Goal: Information Seeking & Learning: Learn about a topic

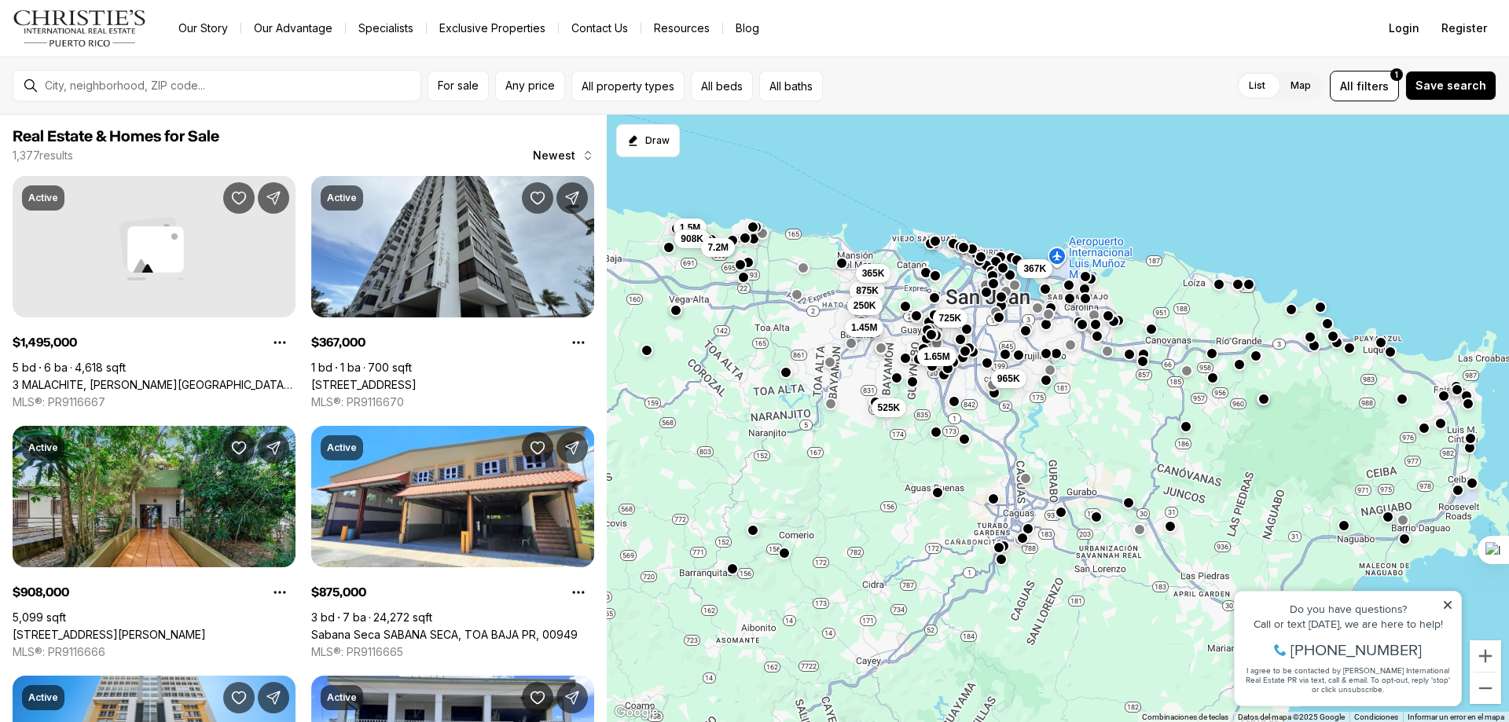
drag, startPoint x: 990, startPoint y: 390, endPoint x: 953, endPoint y: 225, distance: 169.1
click at [953, 225] on div "965K 367K 1.45M 1.65M 525K 875K 250K 365K 725K 1.5M 908K 7.2M" at bounding box center [1058, 419] width 902 height 608
click at [1186, 428] on button "button" at bounding box center [1185, 425] width 13 height 13
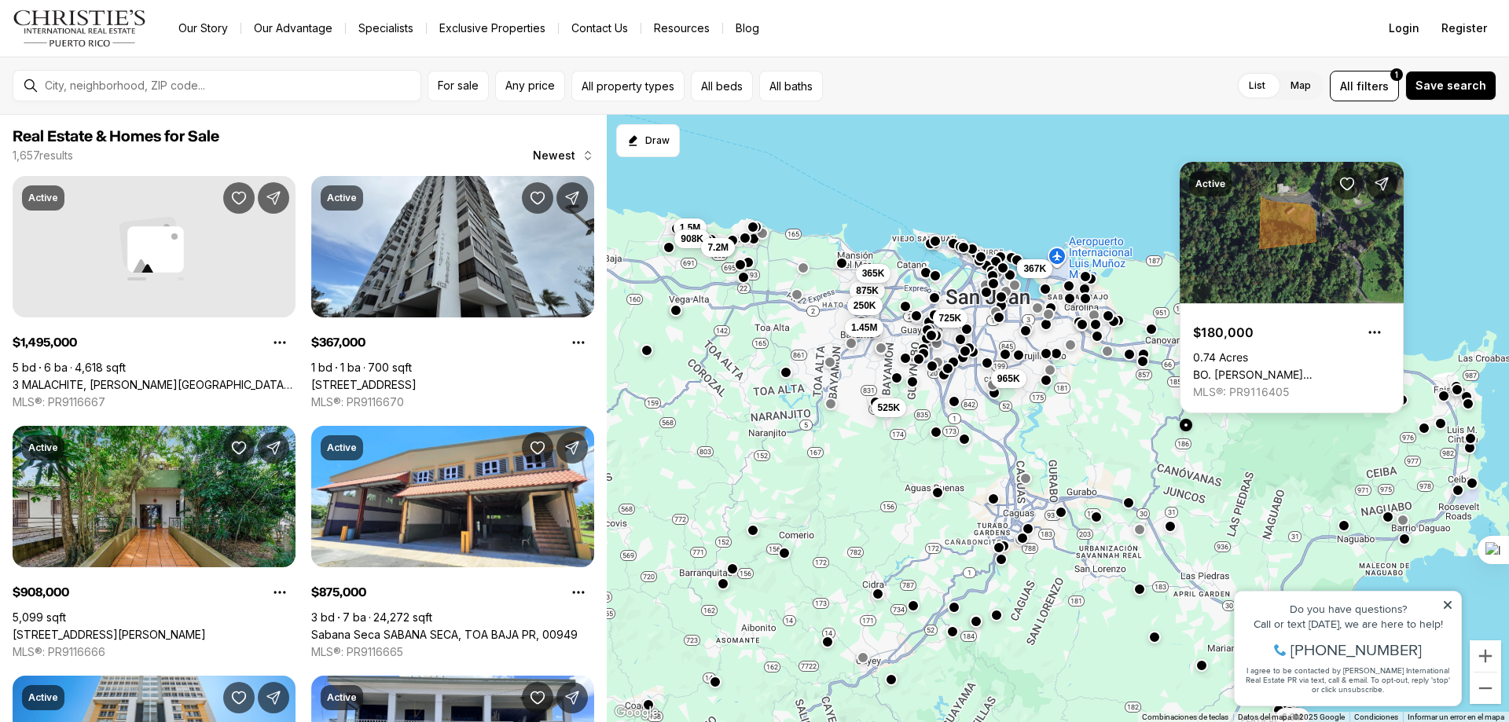
click at [1186, 428] on button "button" at bounding box center [1185, 425] width 13 height 13
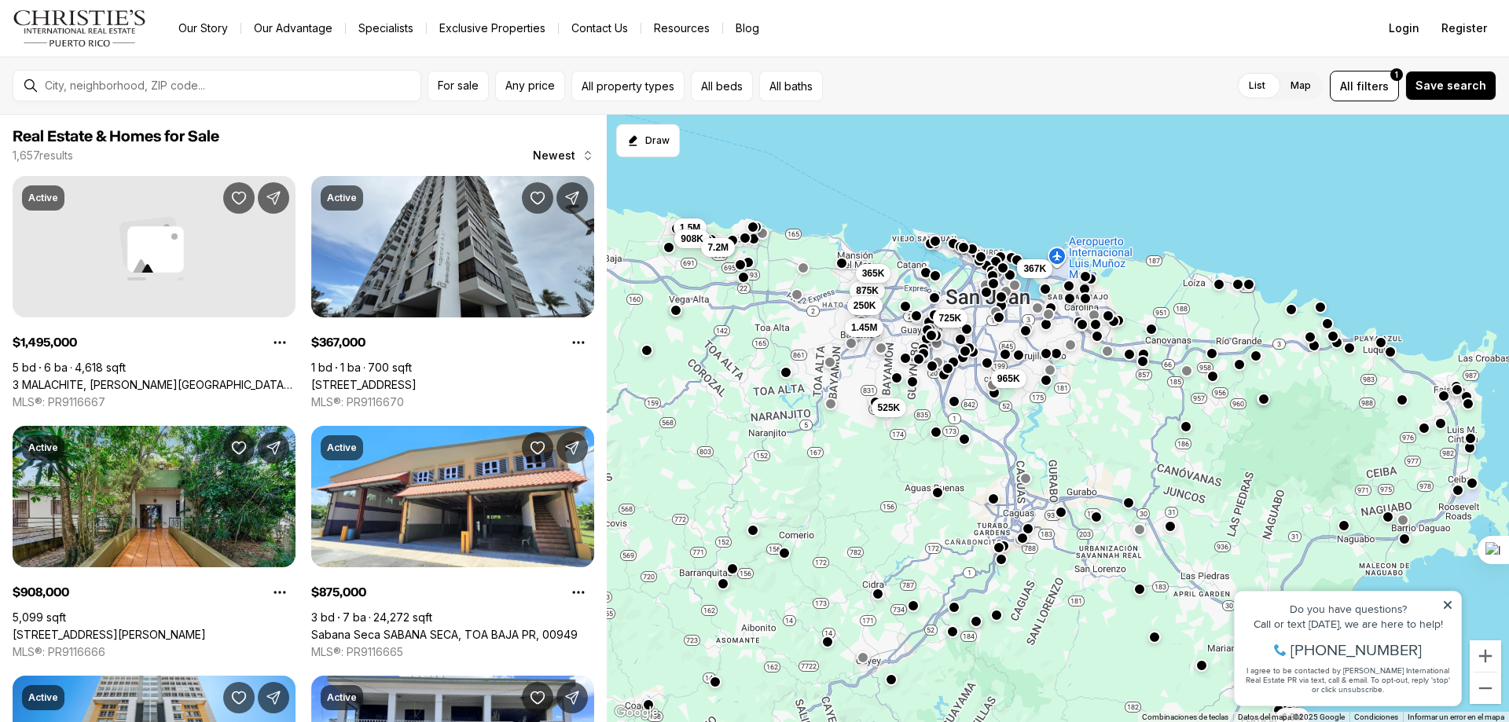
click at [1214, 377] on button "button" at bounding box center [1212, 376] width 13 height 13
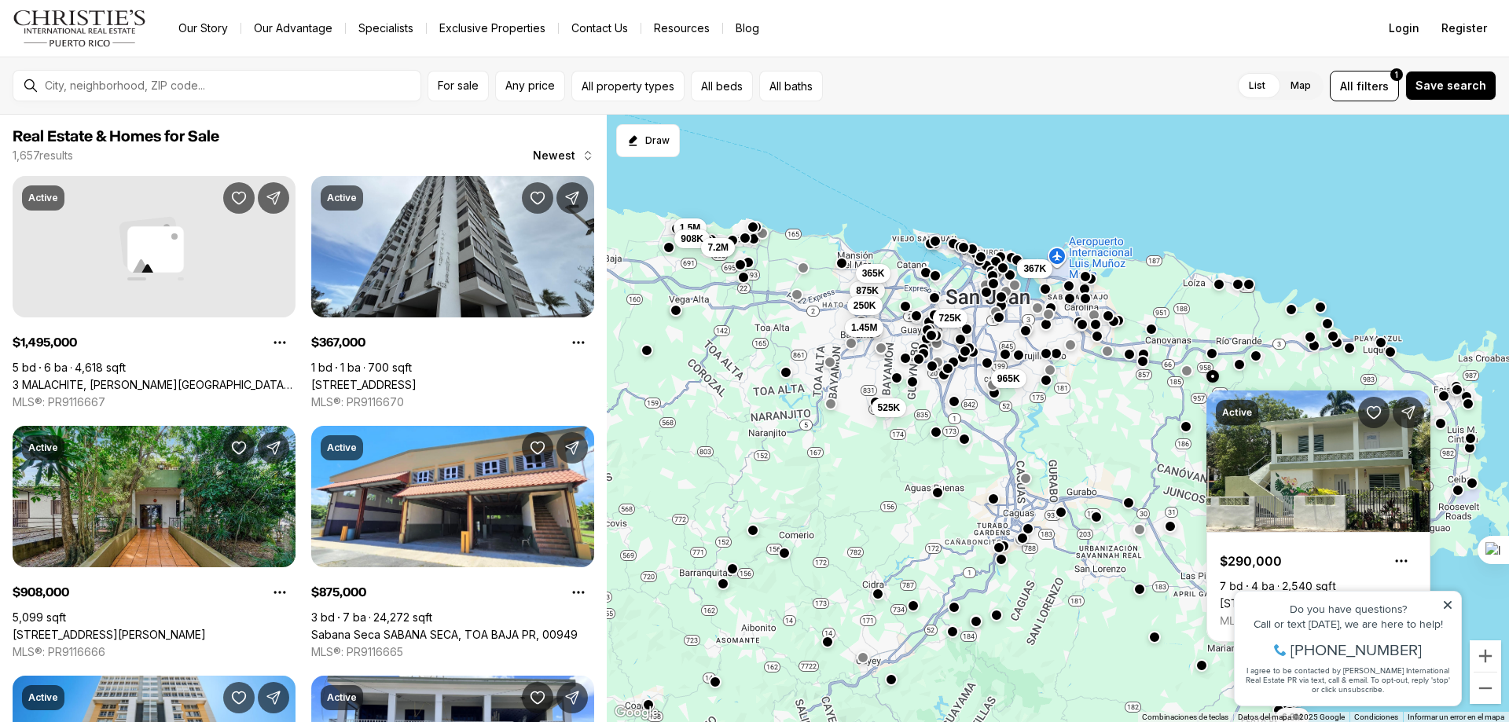
click at [1214, 377] on button "button" at bounding box center [1212, 376] width 13 height 13
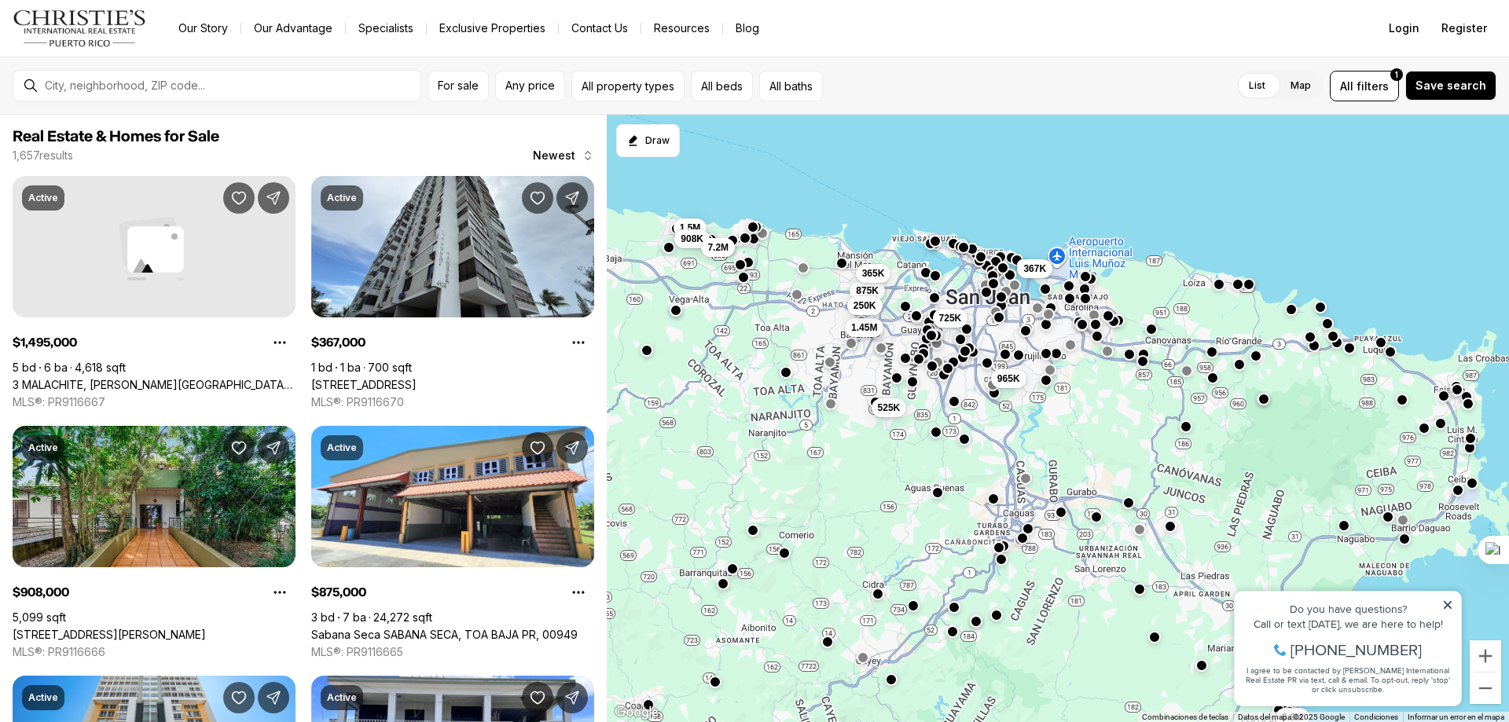
click at [1208, 354] on button "button" at bounding box center [1211, 352] width 13 height 13
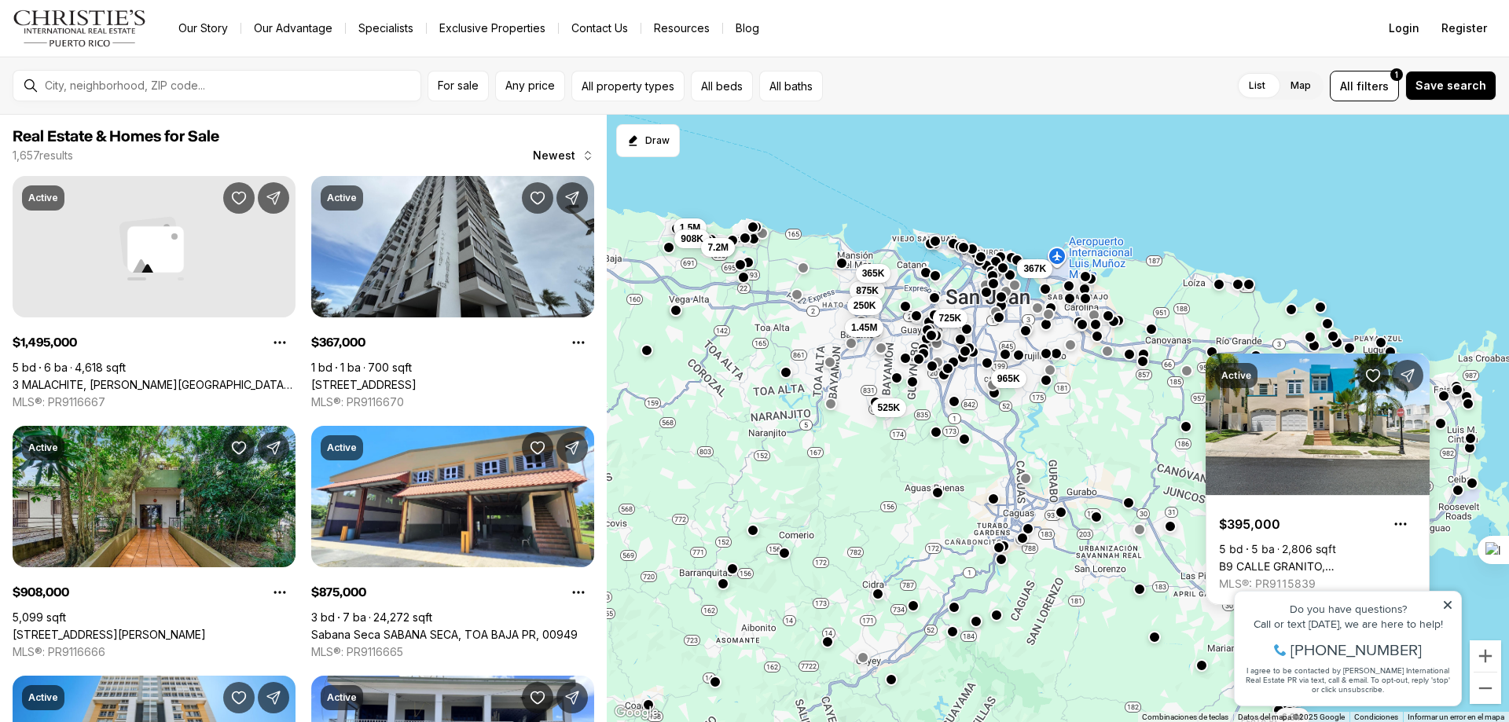
click at [1208, 354] on div "Active $395,000 5 bd 5 ba 2,806 sqft B9 CALLE GRANITO, RIO GRANDE PR, 00745 MLS…" at bounding box center [1317, 479] width 224 height 251
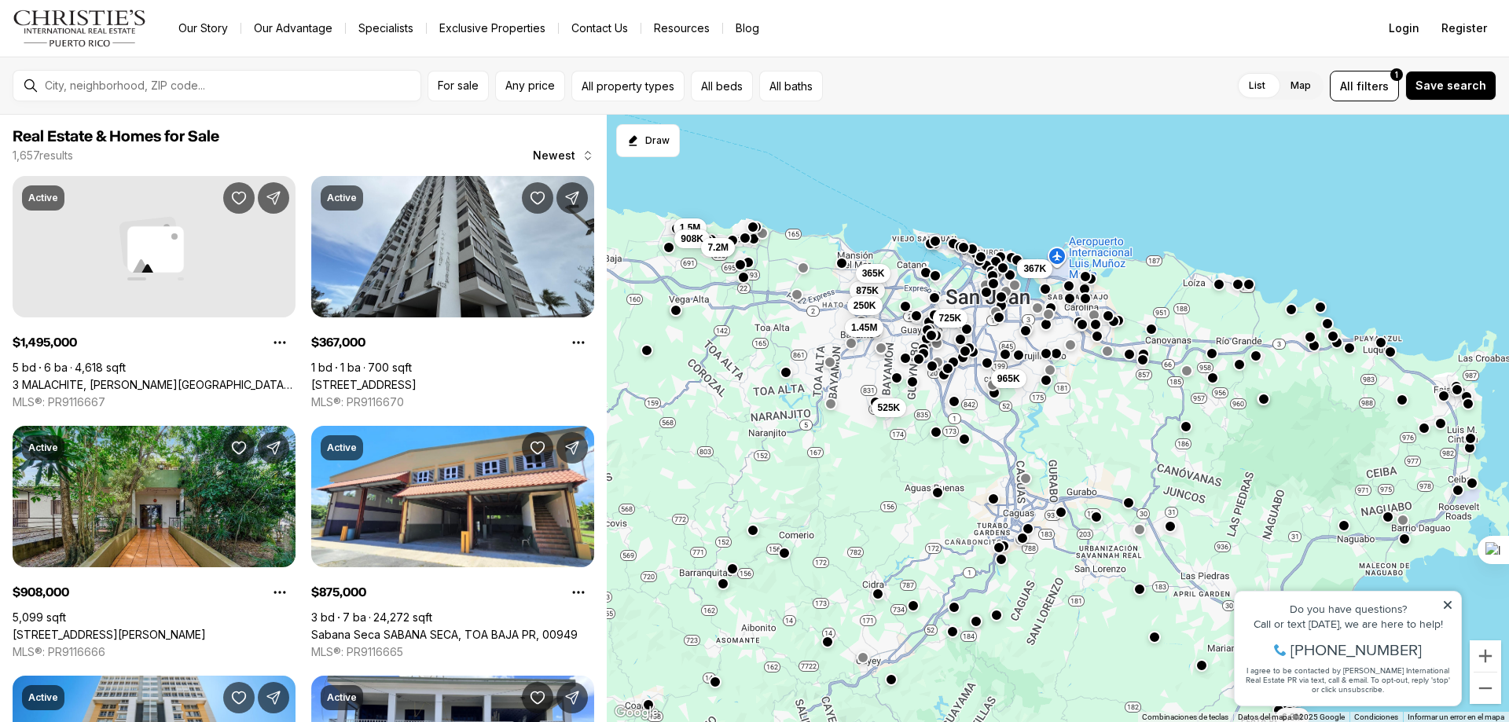
click at [1142, 362] on button "button" at bounding box center [1142, 360] width 13 height 13
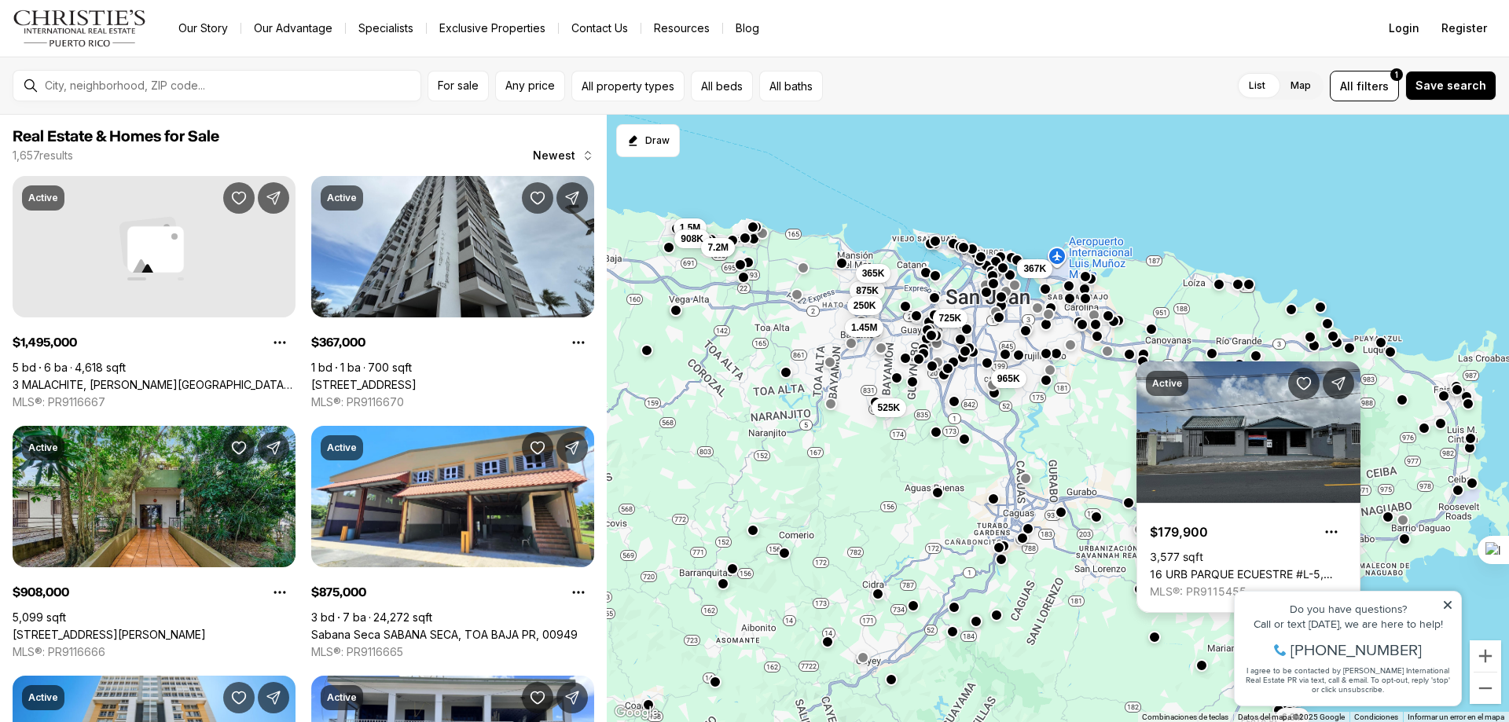
click at [1142, 362] on div "Active $179,900 3,577 sqft 16 URB PARQUE ECUESTRE #L-5, CAROLINA PR, 00987 MLS®…" at bounding box center [1248, 486] width 224 height 251
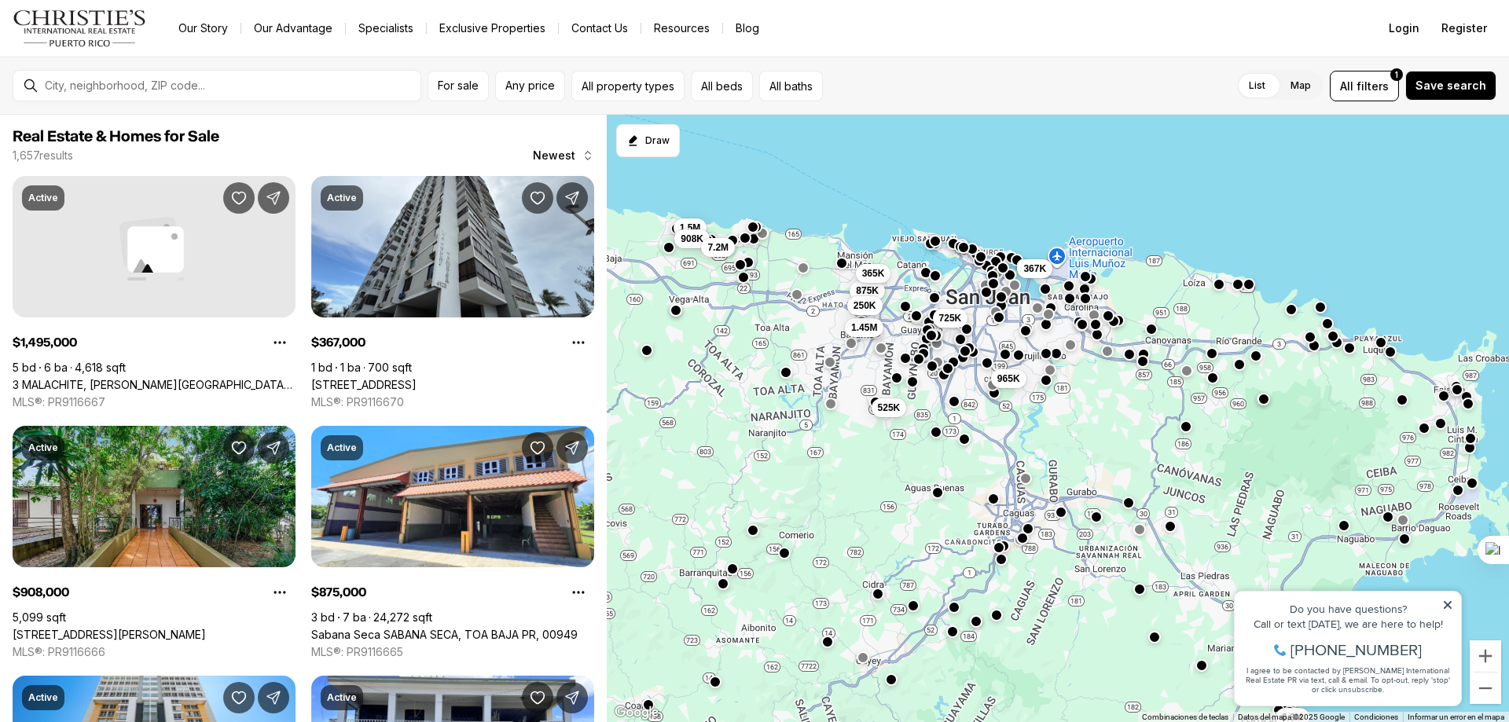
click at [1096, 341] on button "button" at bounding box center [1097, 334] width 13 height 13
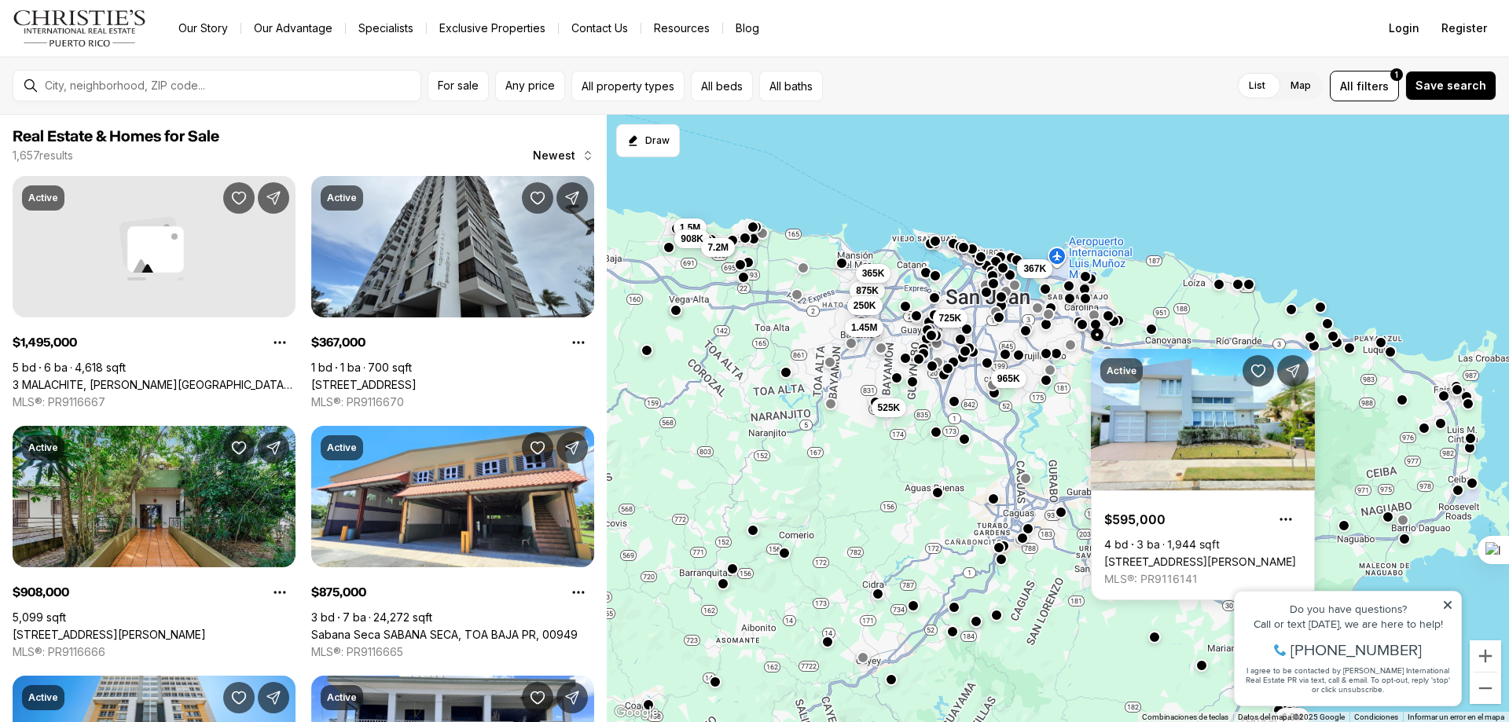
click at [1028, 338] on div "965K 367K 1.45M 525K 875K 250K 365K 725K 1.5M 908K 7.2M 6.3M" at bounding box center [1058, 419] width 902 height 608
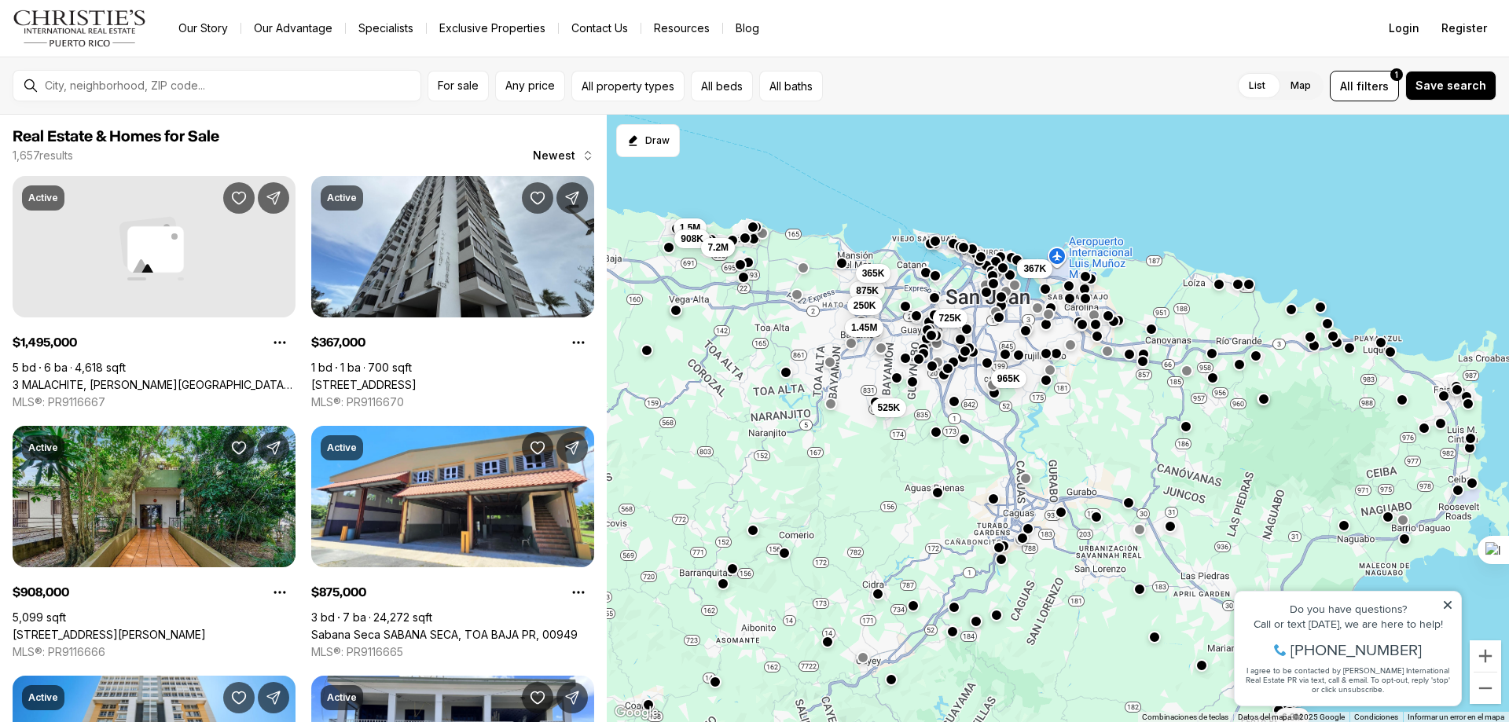
click at [1026, 335] on div at bounding box center [1025, 330] width 13 height 13
click at [1025, 334] on button "button" at bounding box center [1025, 329] width 13 height 13
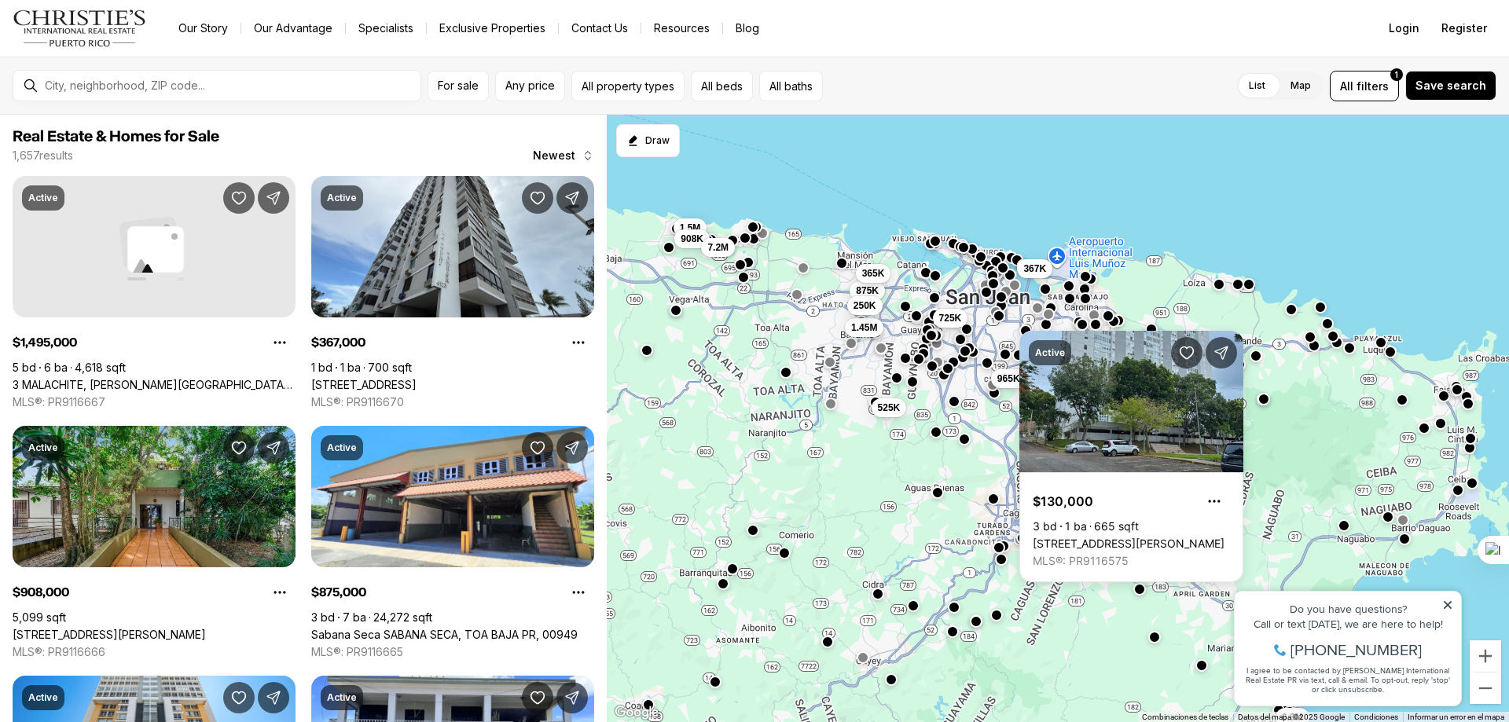
click at [999, 317] on button "button" at bounding box center [998, 316] width 13 height 13
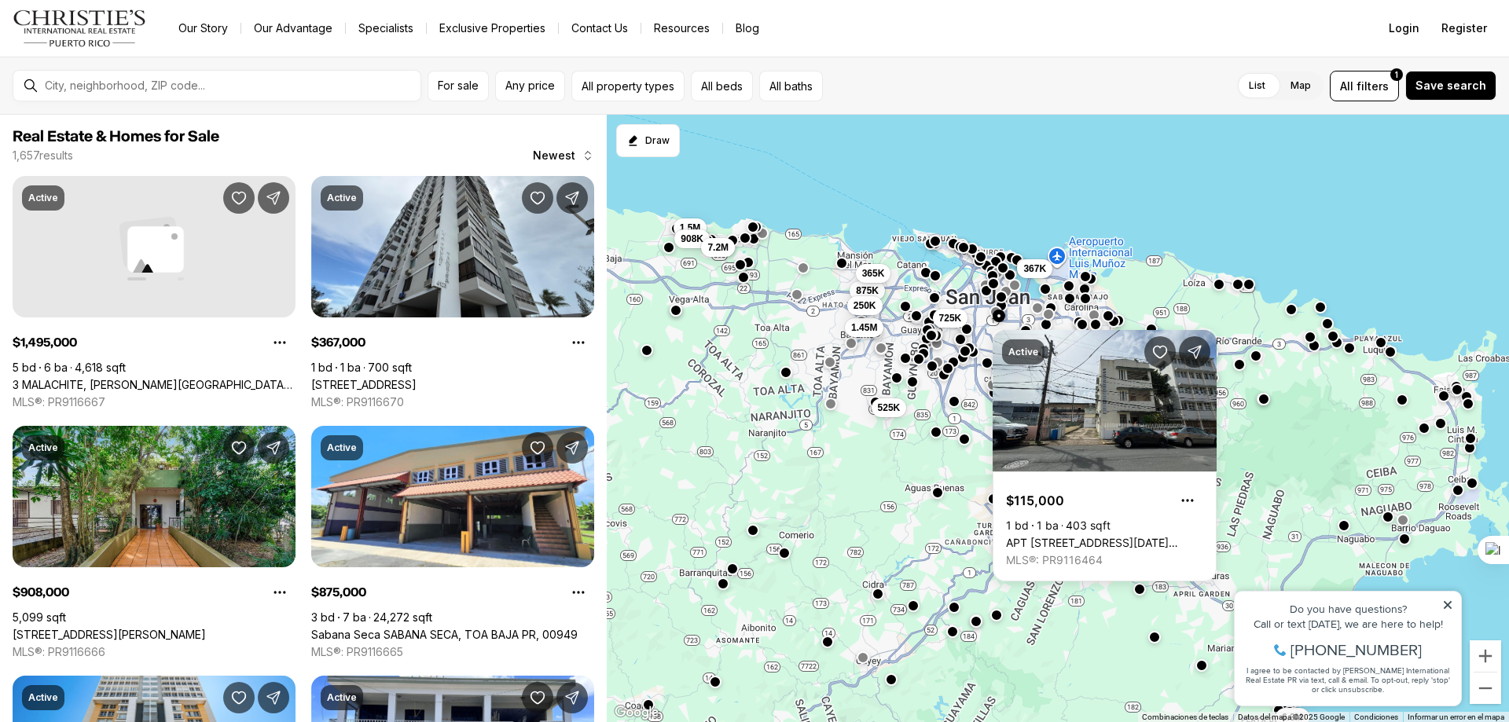
click at [985, 291] on button "button" at bounding box center [986, 290] width 13 height 13
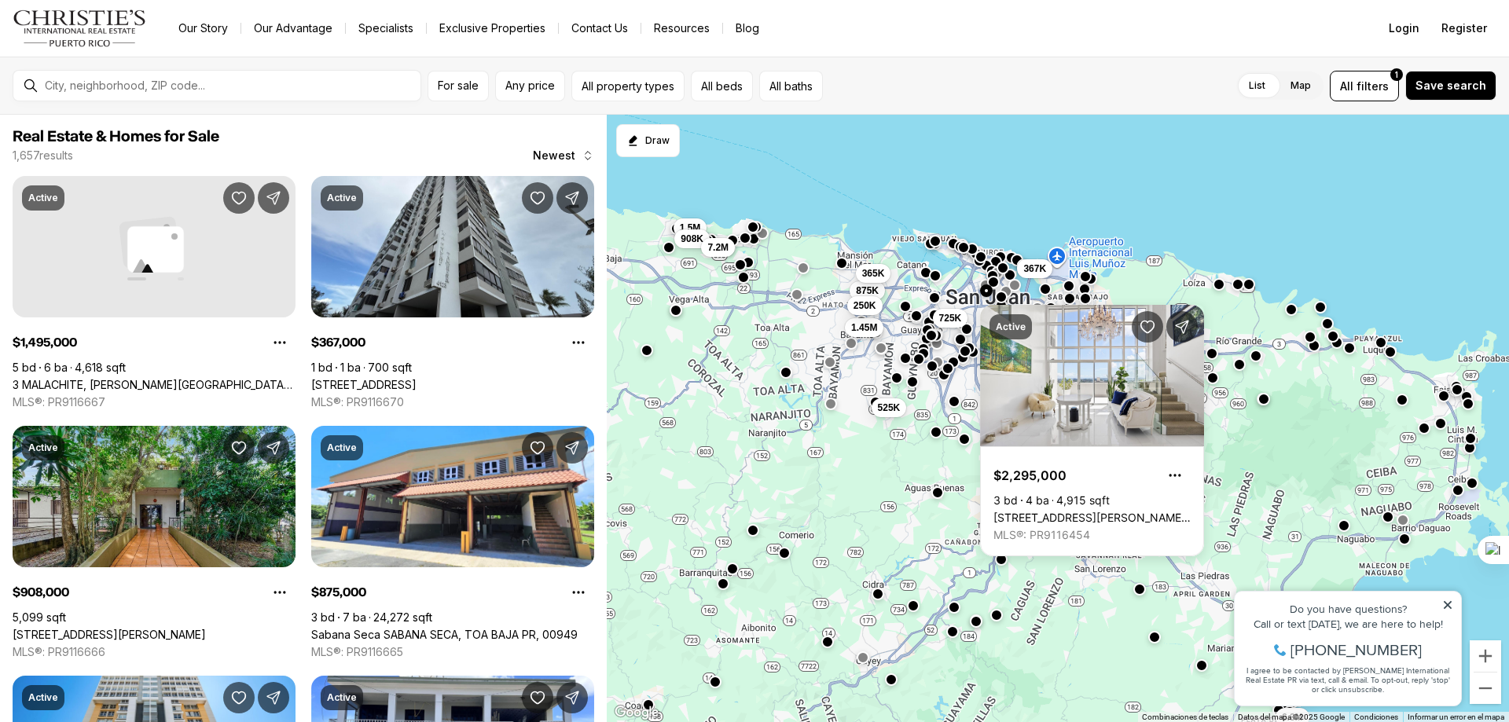
click at [995, 282] on button "button" at bounding box center [993, 282] width 13 height 13
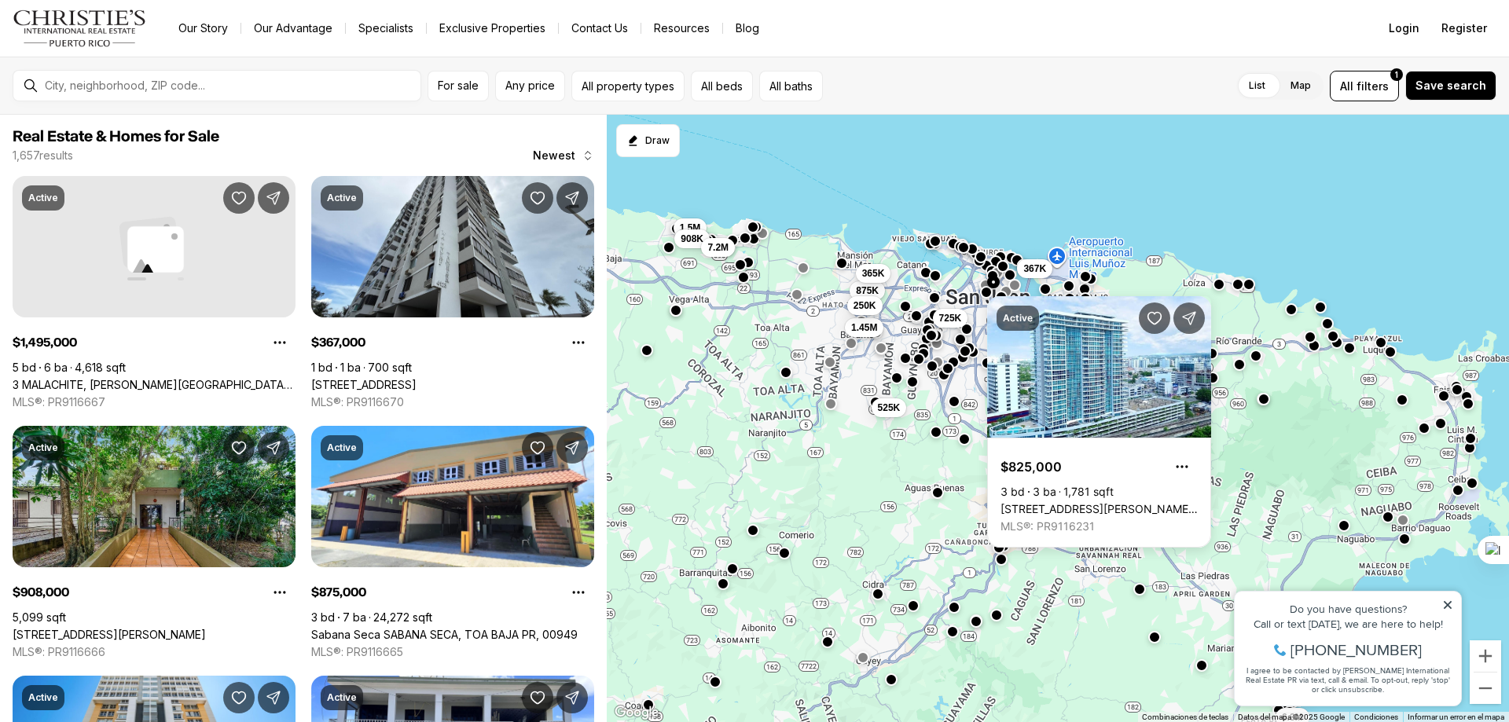
click at [1003, 270] on button "button" at bounding box center [1002, 266] width 13 height 13
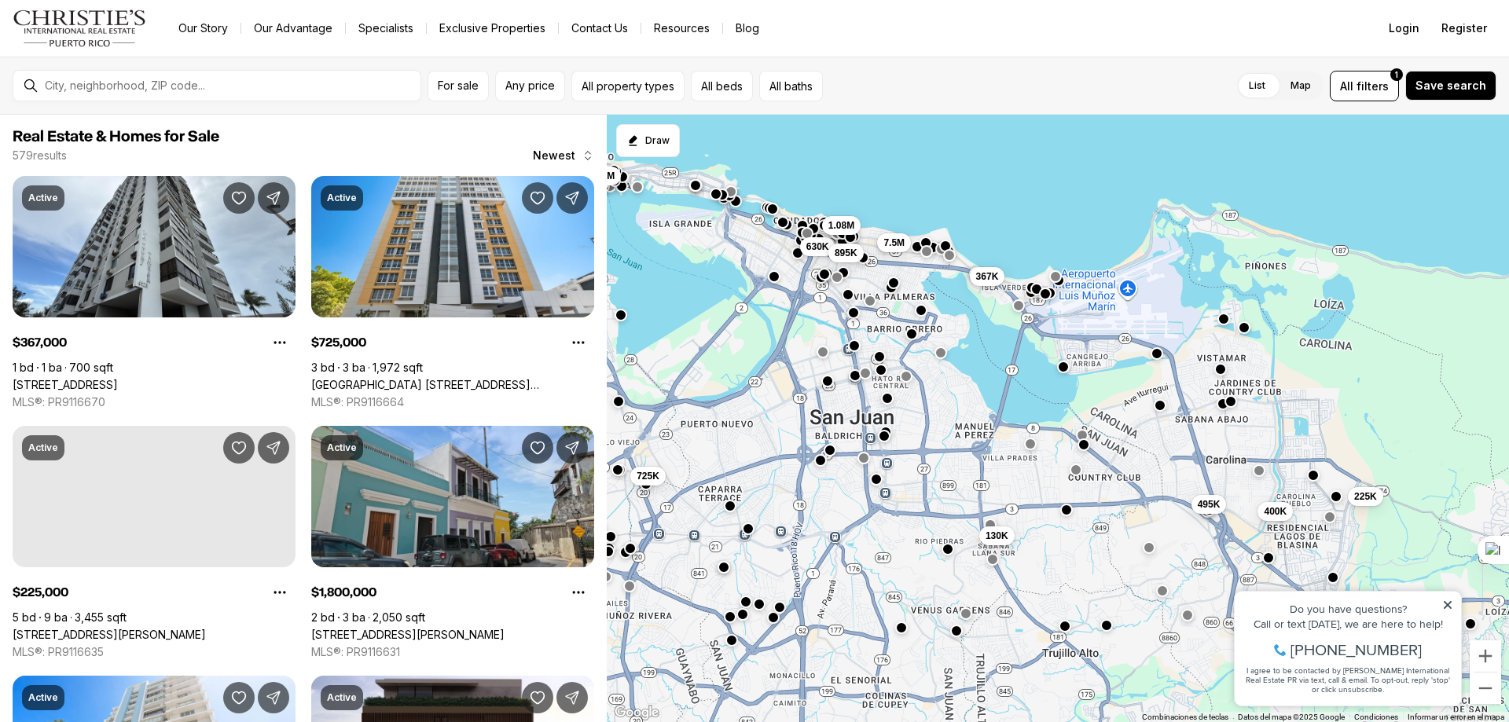
drag, startPoint x: 1016, startPoint y: 274, endPoint x: 988, endPoint y: 206, distance: 74.0
click at [988, 206] on div "225K 495K 130K 400K 7.5M 367K 725K 630K 895K 1.08M 1.8M 1.8M" at bounding box center [1058, 419] width 902 height 608
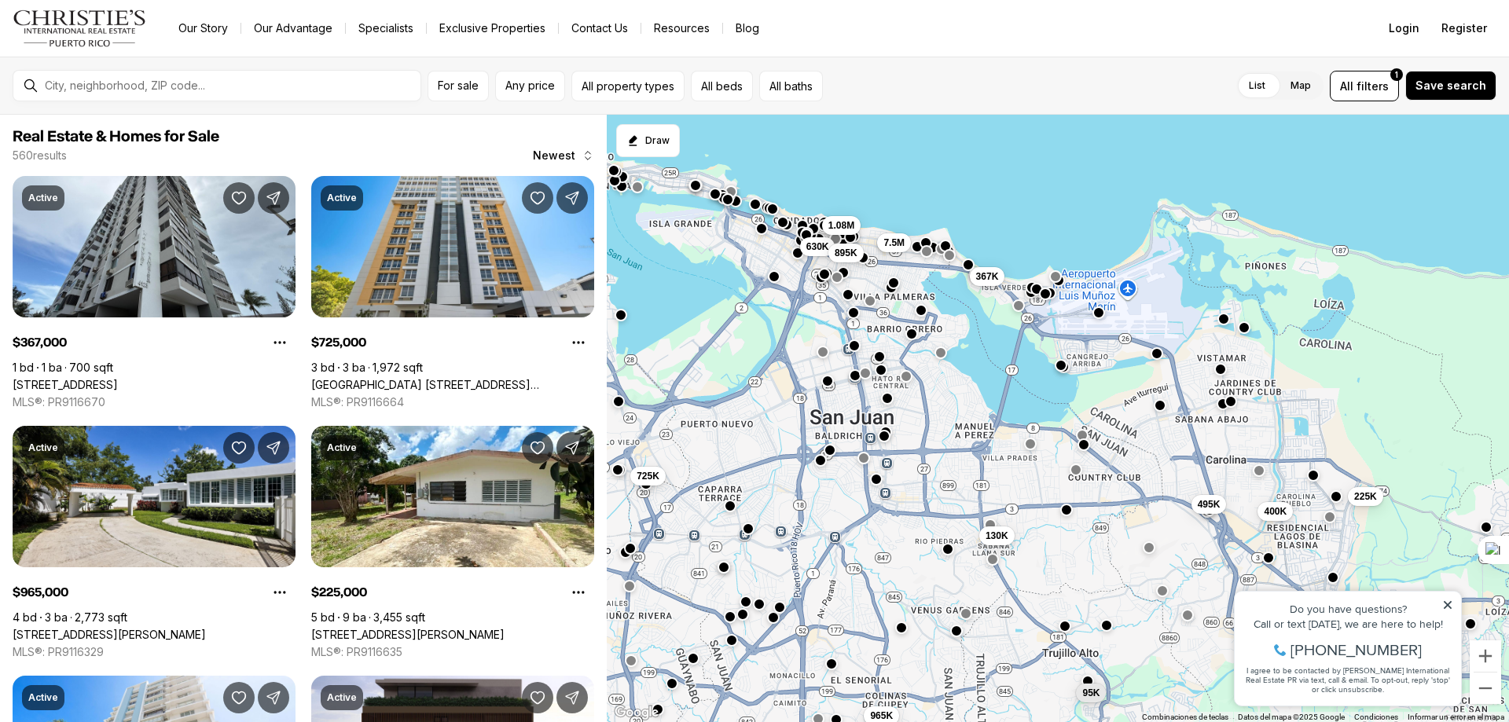
click at [1060, 366] on button "button" at bounding box center [1060, 365] width 13 height 13
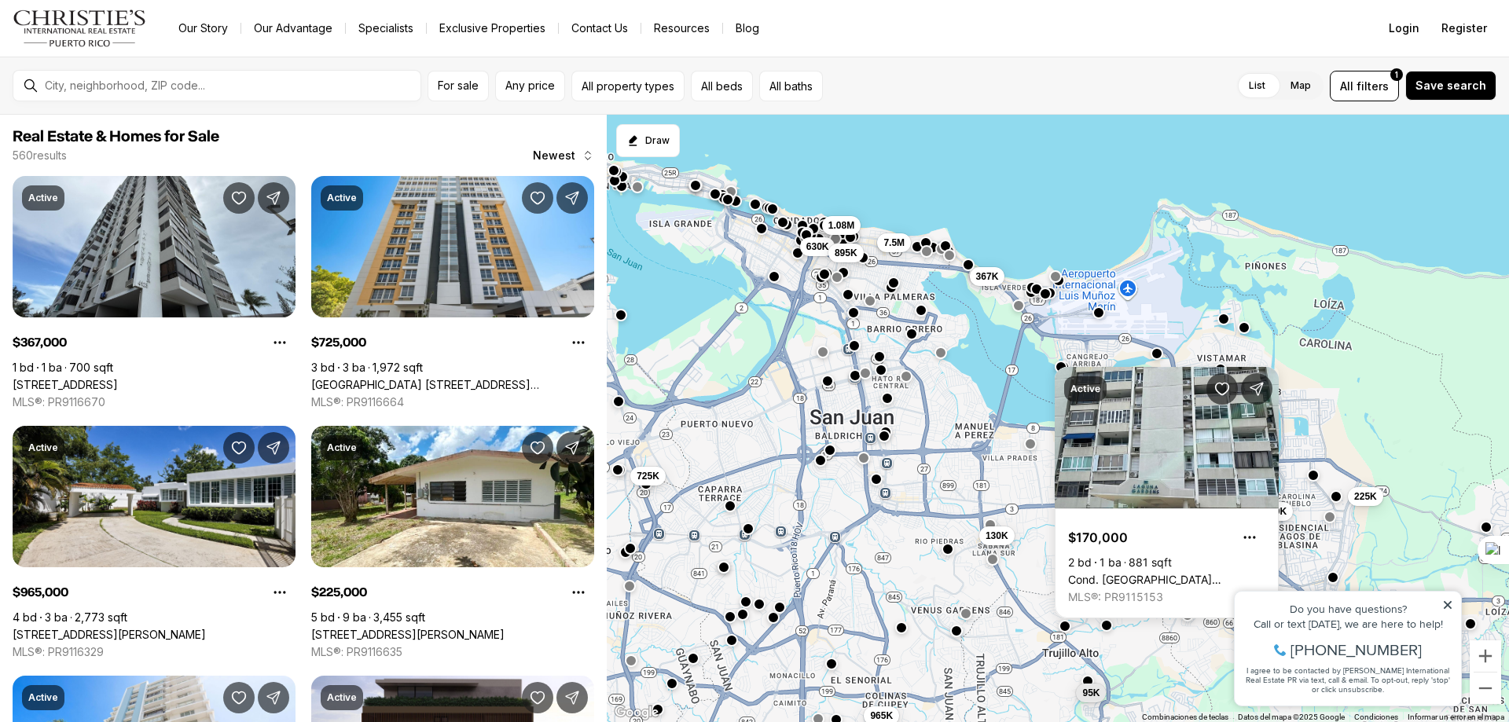
click at [1042, 387] on div "225K 495K 130K 400K 7.5M 367K 725K 630K 895K 1.08M 95K 965K" at bounding box center [1058, 419] width 902 height 608
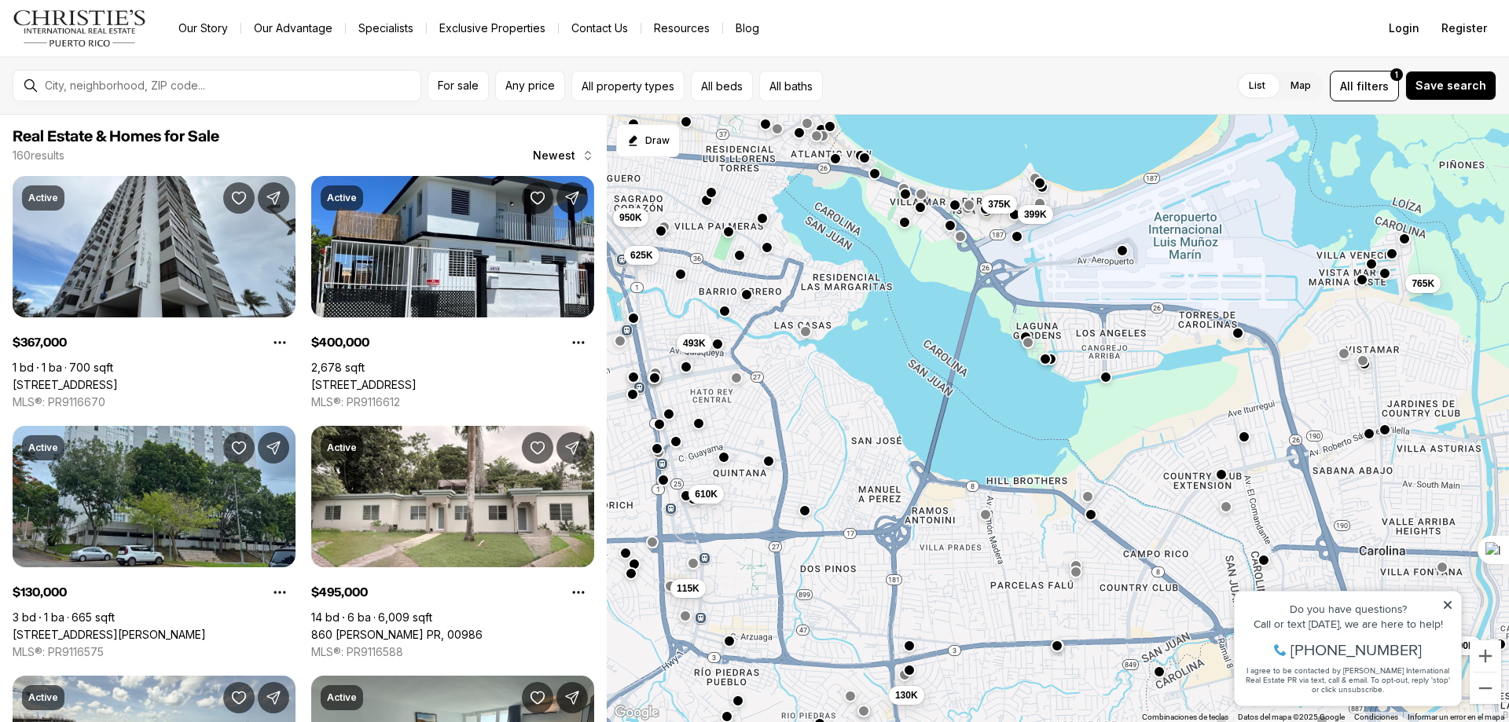
click at [1053, 358] on button "button" at bounding box center [1050, 359] width 13 height 13
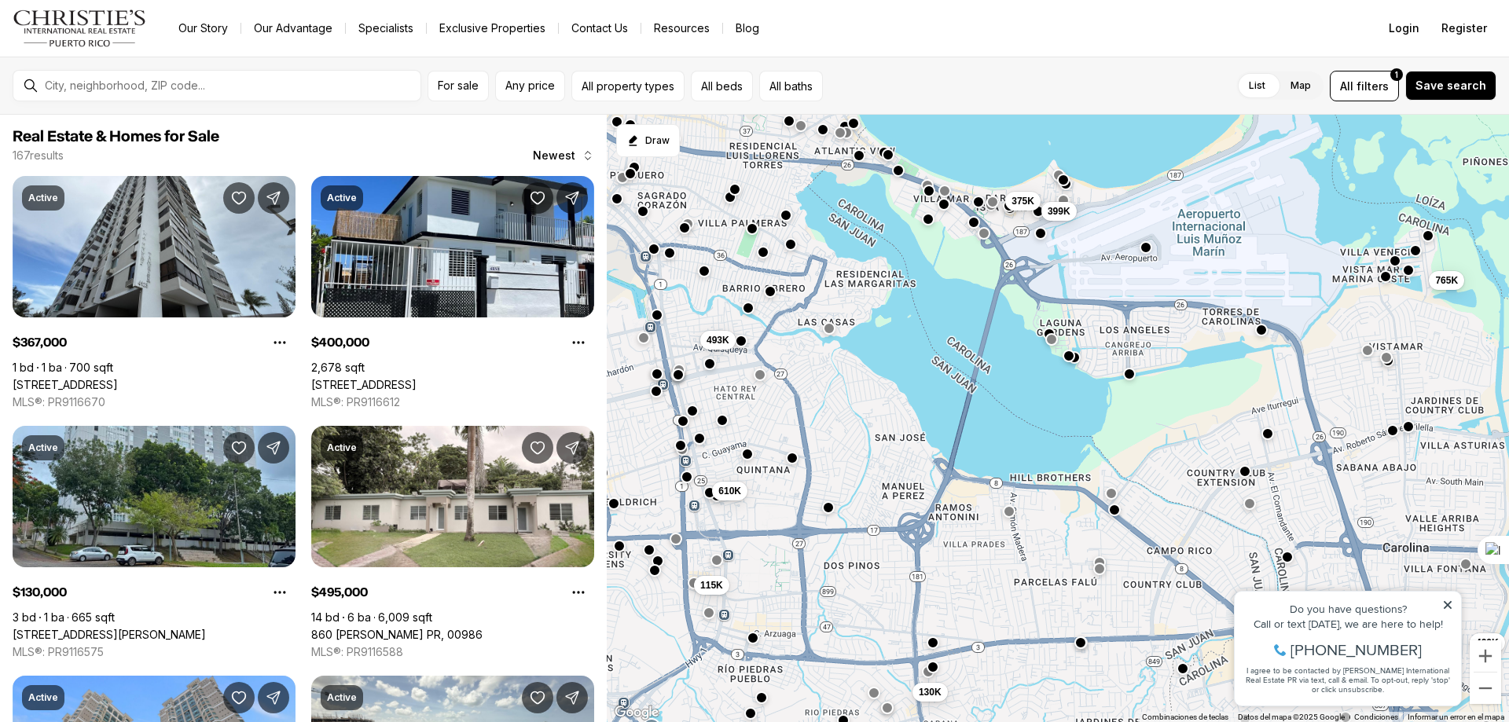
click at [1111, 511] on button "button" at bounding box center [1114, 510] width 13 height 13
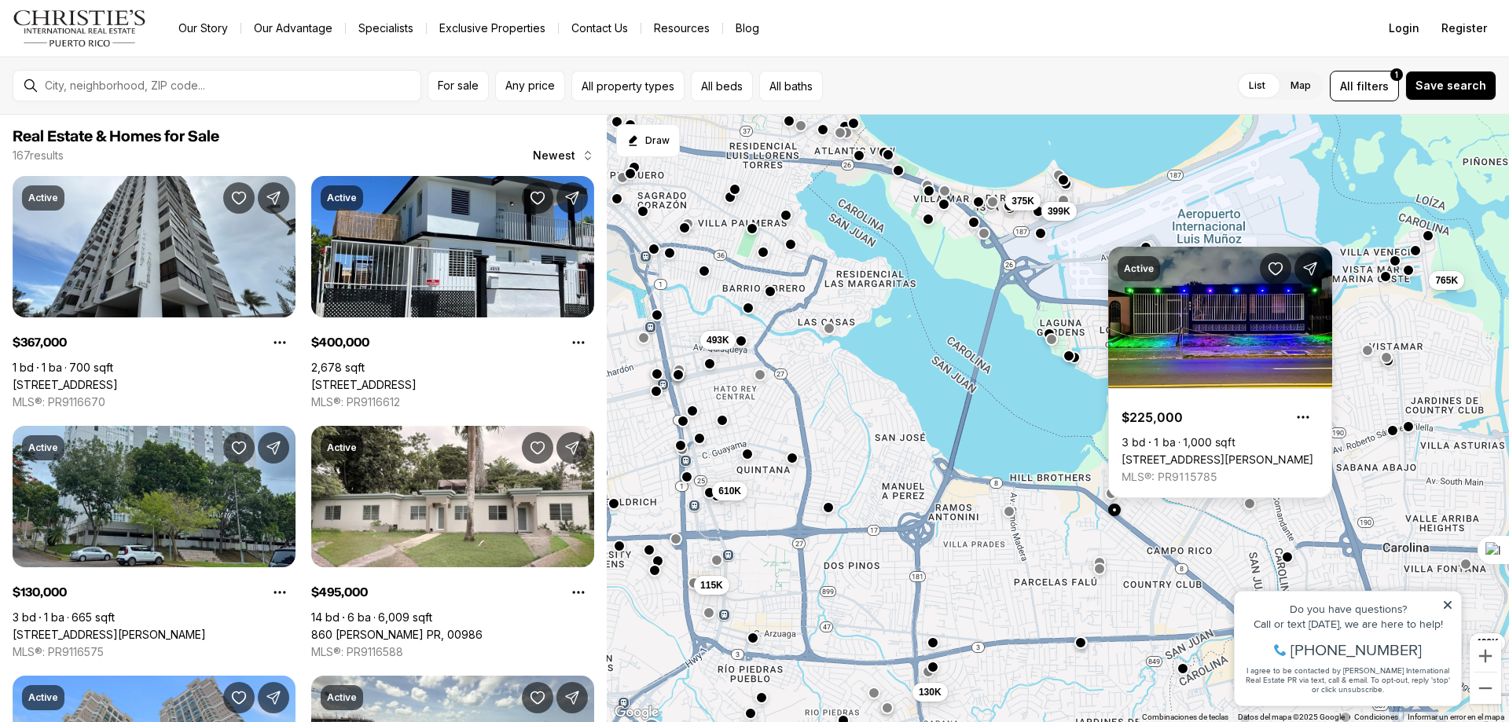
click at [1010, 435] on div "610K 495K 115K 130K 400K 765K 375K 399K 493K" at bounding box center [1058, 419] width 902 height 608
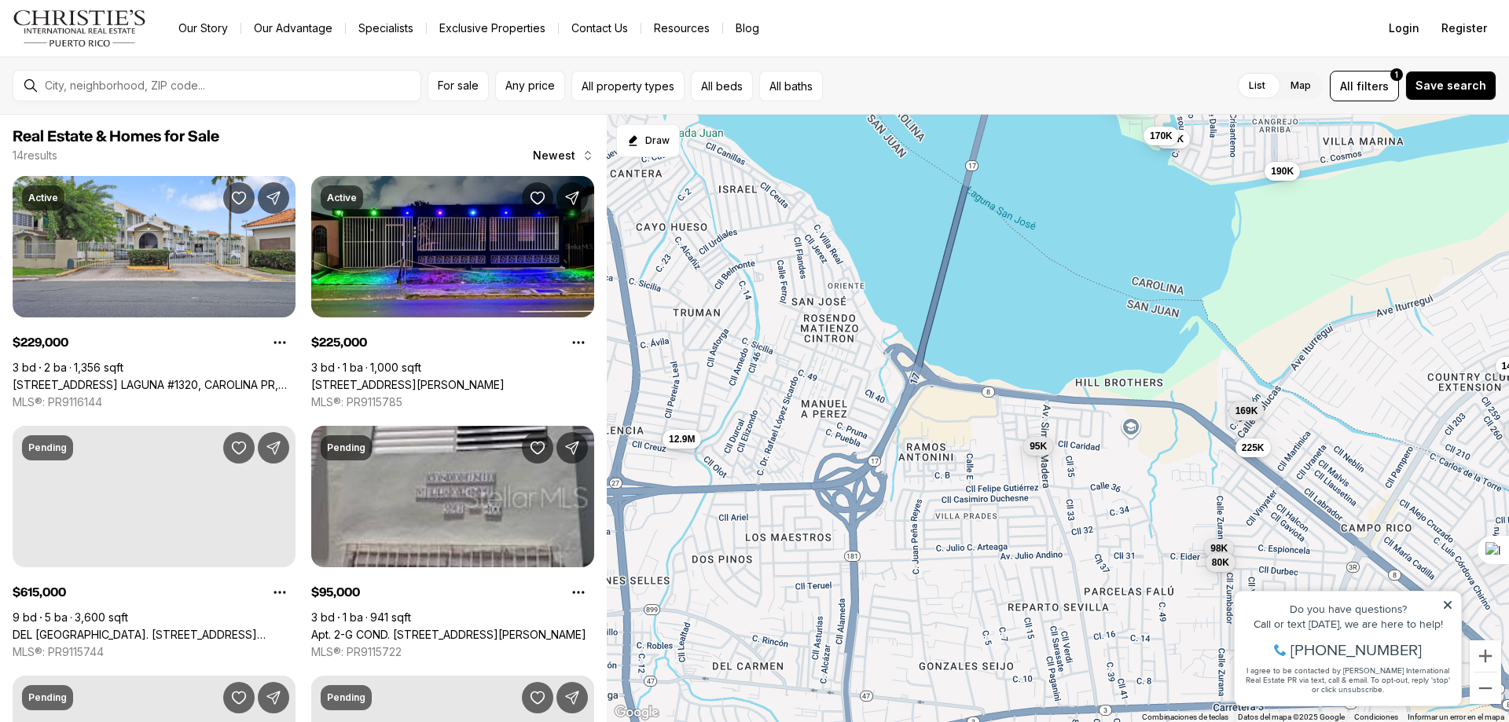
drag, startPoint x: 983, startPoint y: 434, endPoint x: 984, endPoint y: 335, distance: 99.0
click at [984, 335] on div "95K 169K 225K 98K 615K 229K 170K 190K 200K 144K 80K 350K 225K 12.9M" at bounding box center [1058, 419] width 902 height 608
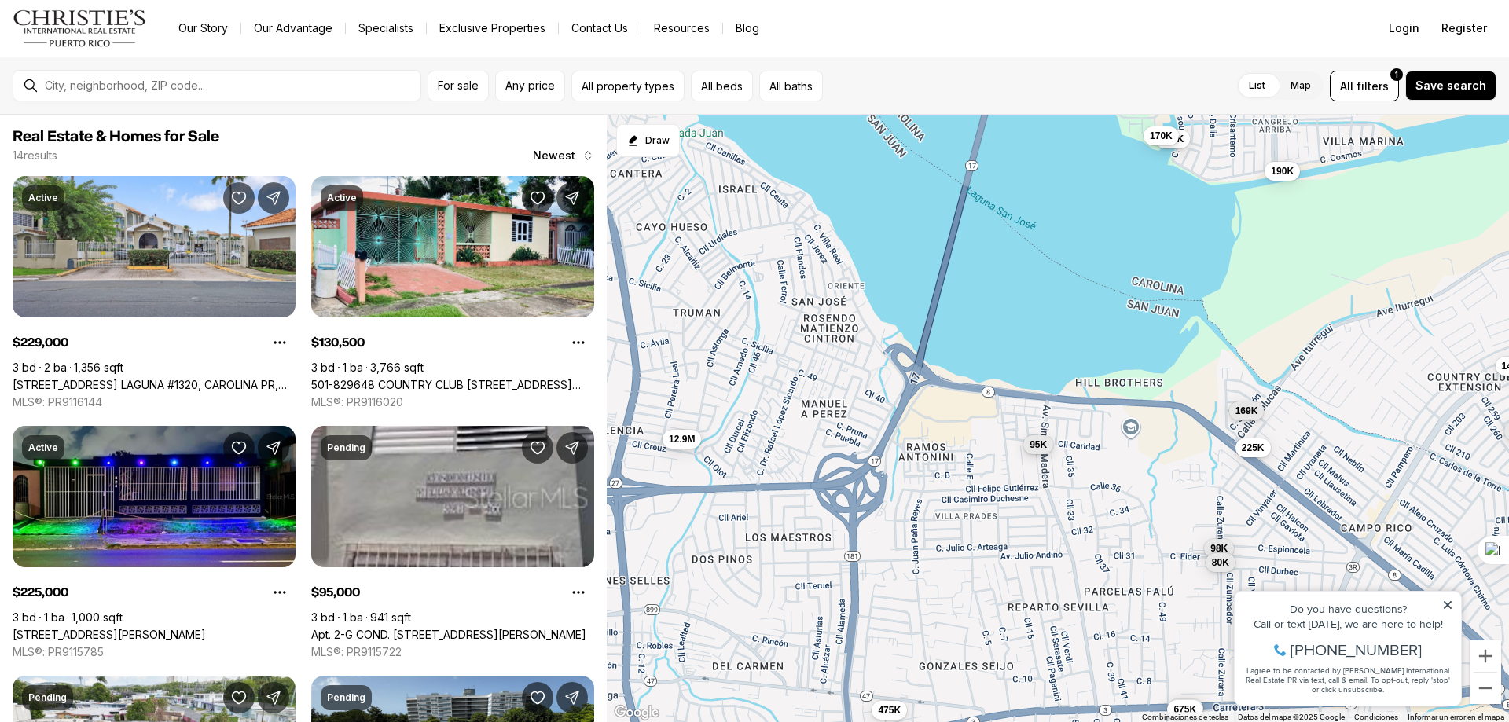
click at [1037, 444] on span "95K" at bounding box center [1037, 444] width 17 height 13
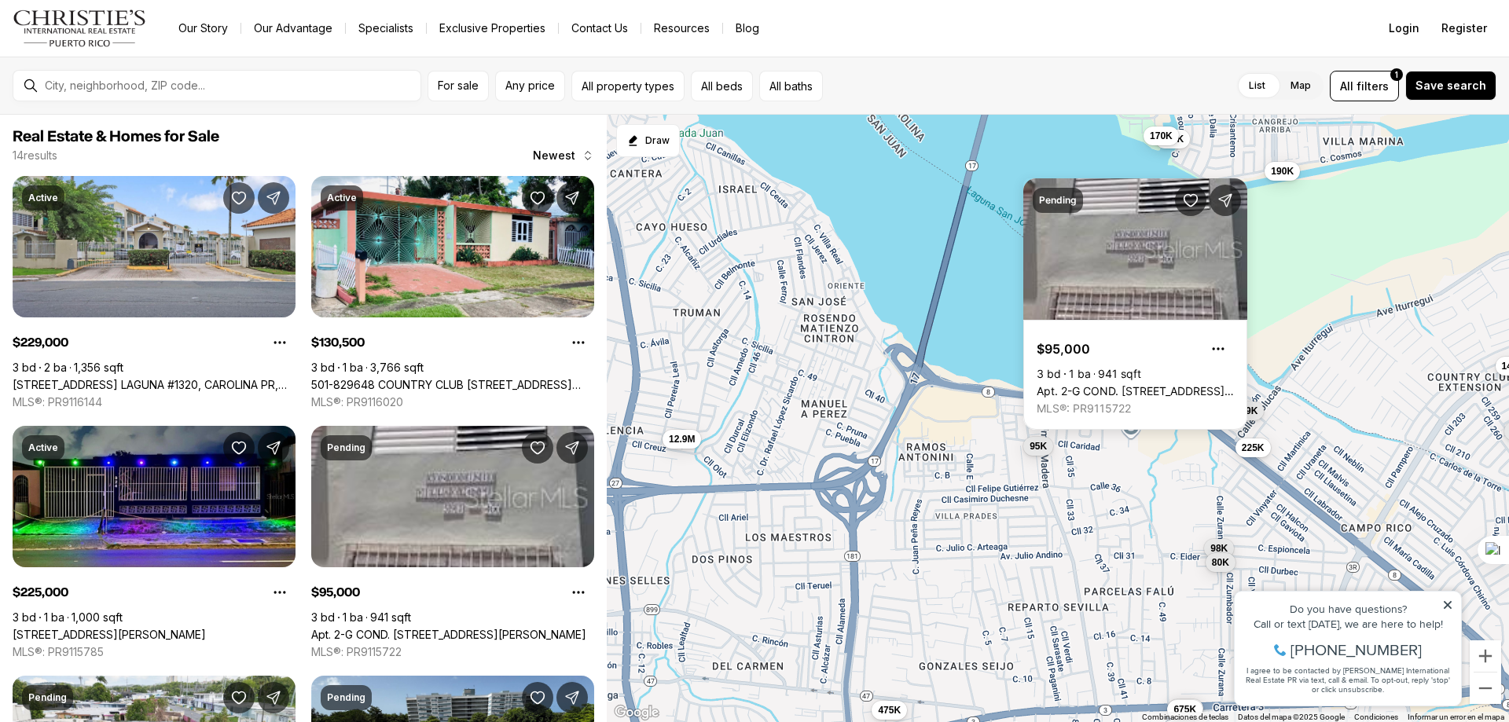
click at [1000, 319] on div "95K 169K 225K 98K 229K 170K 190K 200K 144K 80K 12.9M 131K 675K 475K" at bounding box center [1058, 419] width 902 height 608
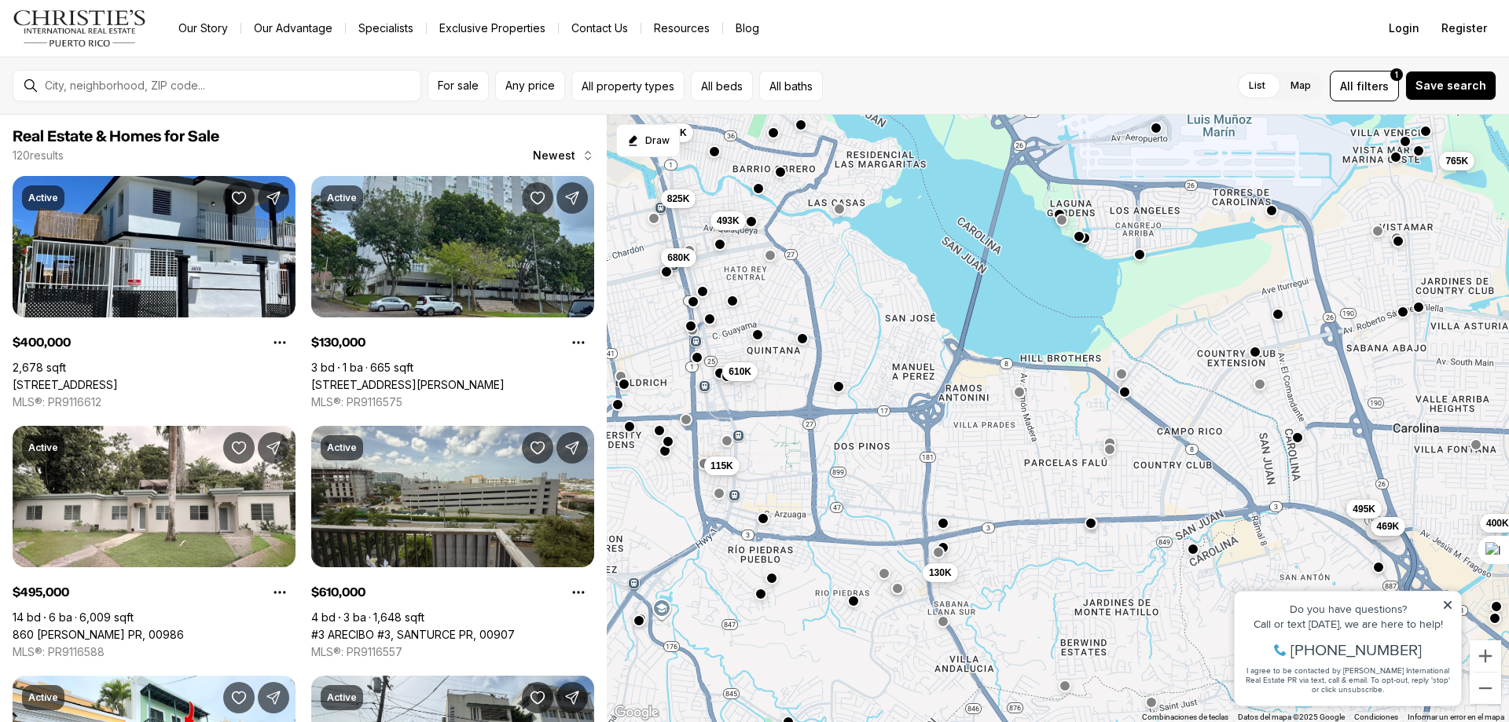
click at [838, 386] on button "button" at bounding box center [838, 386] width 13 height 13
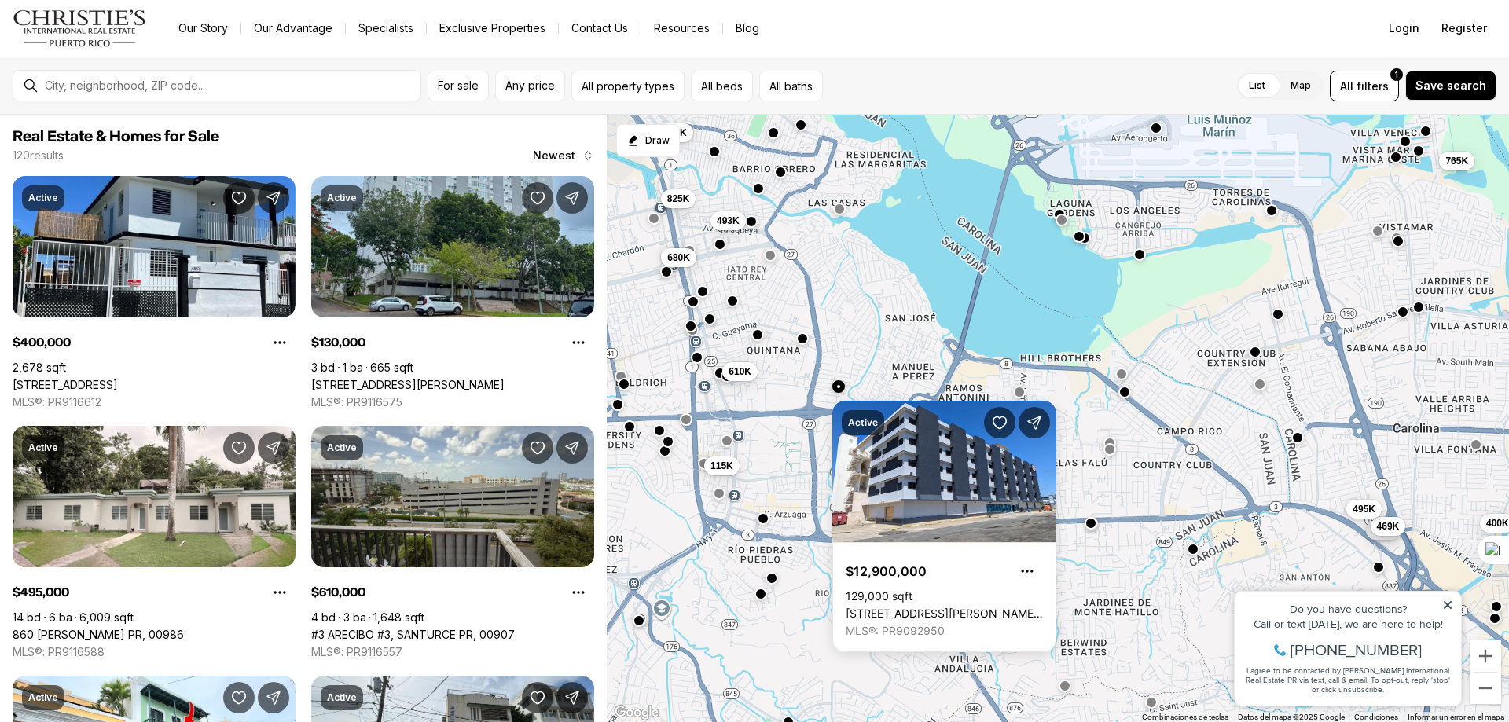
click at [1042, 318] on div "130K 400K 130K 469K 765K 495K 625K 680K 825K 493K 115K 610K" at bounding box center [1058, 419] width 902 height 608
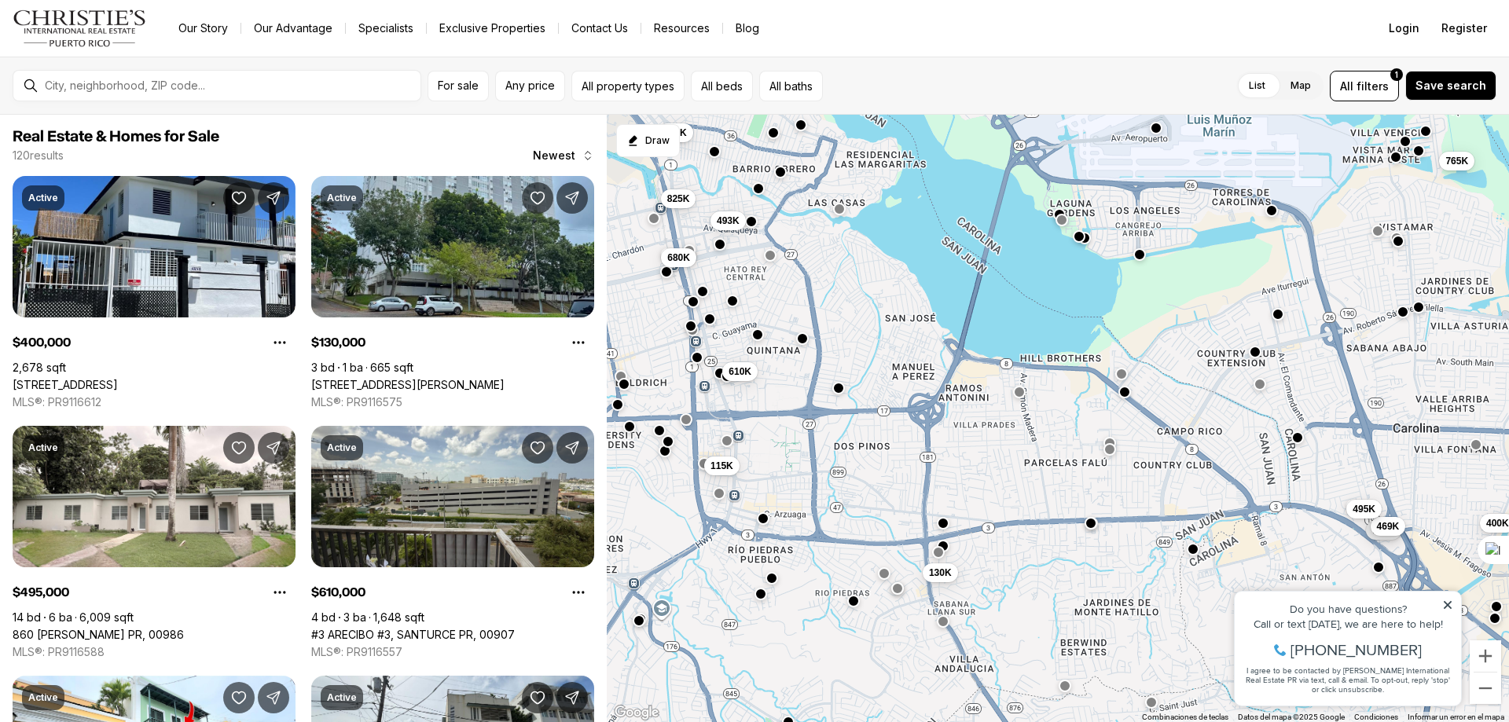
click at [944, 545] on button "button" at bounding box center [943, 546] width 13 height 13
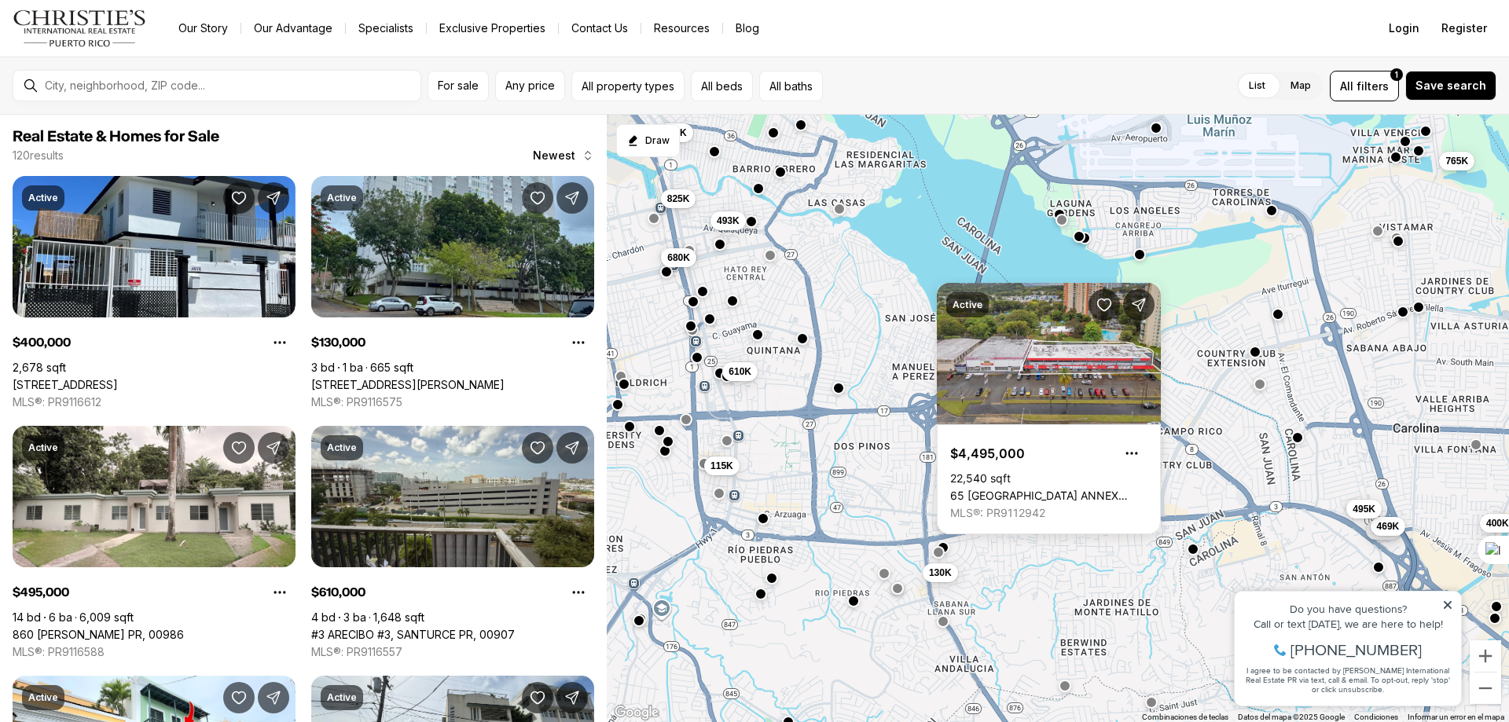
click at [1047, 262] on div "130K 400K 130K 469K 765K 495K 625K 680K 825K 493K 115K 610K" at bounding box center [1058, 419] width 902 height 608
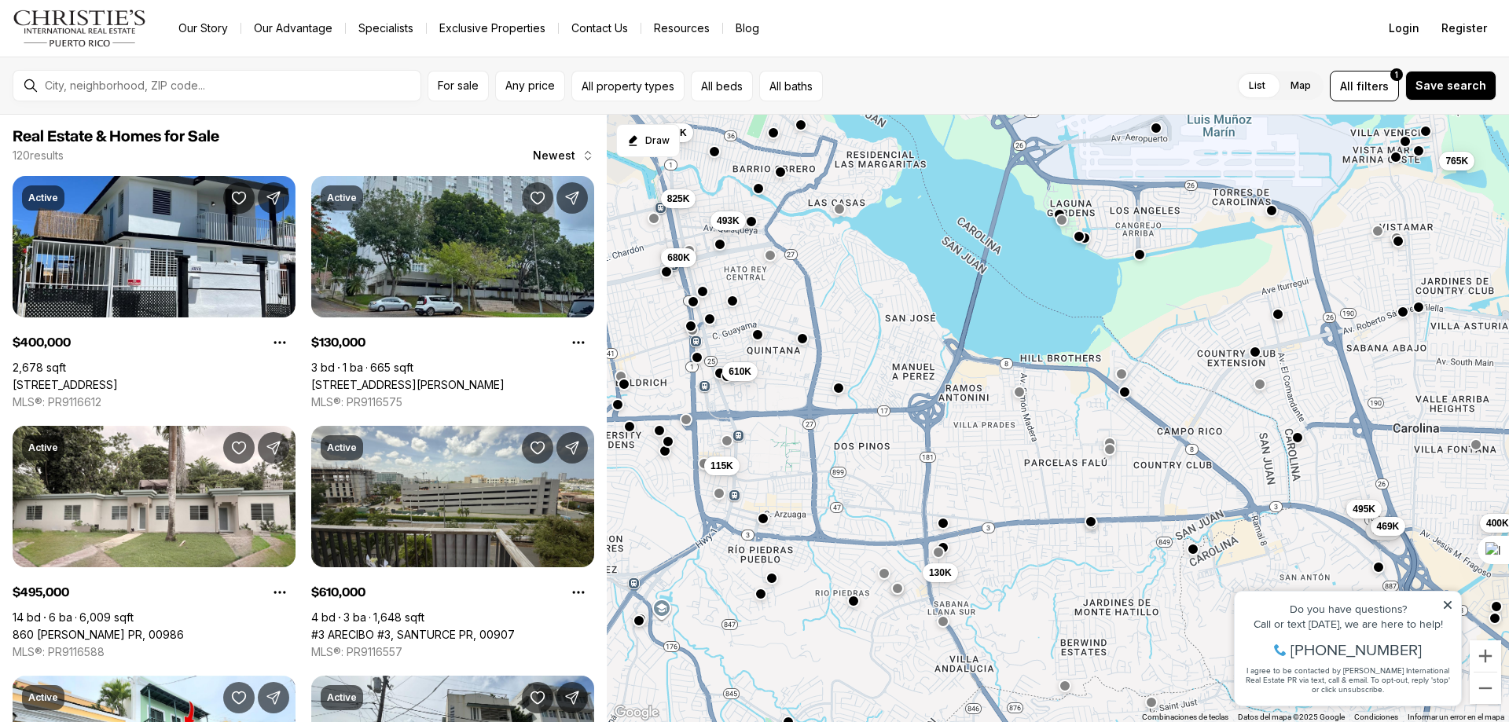
click at [1092, 521] on button "button" at bounding box center [1090, 521] width 13 height 13
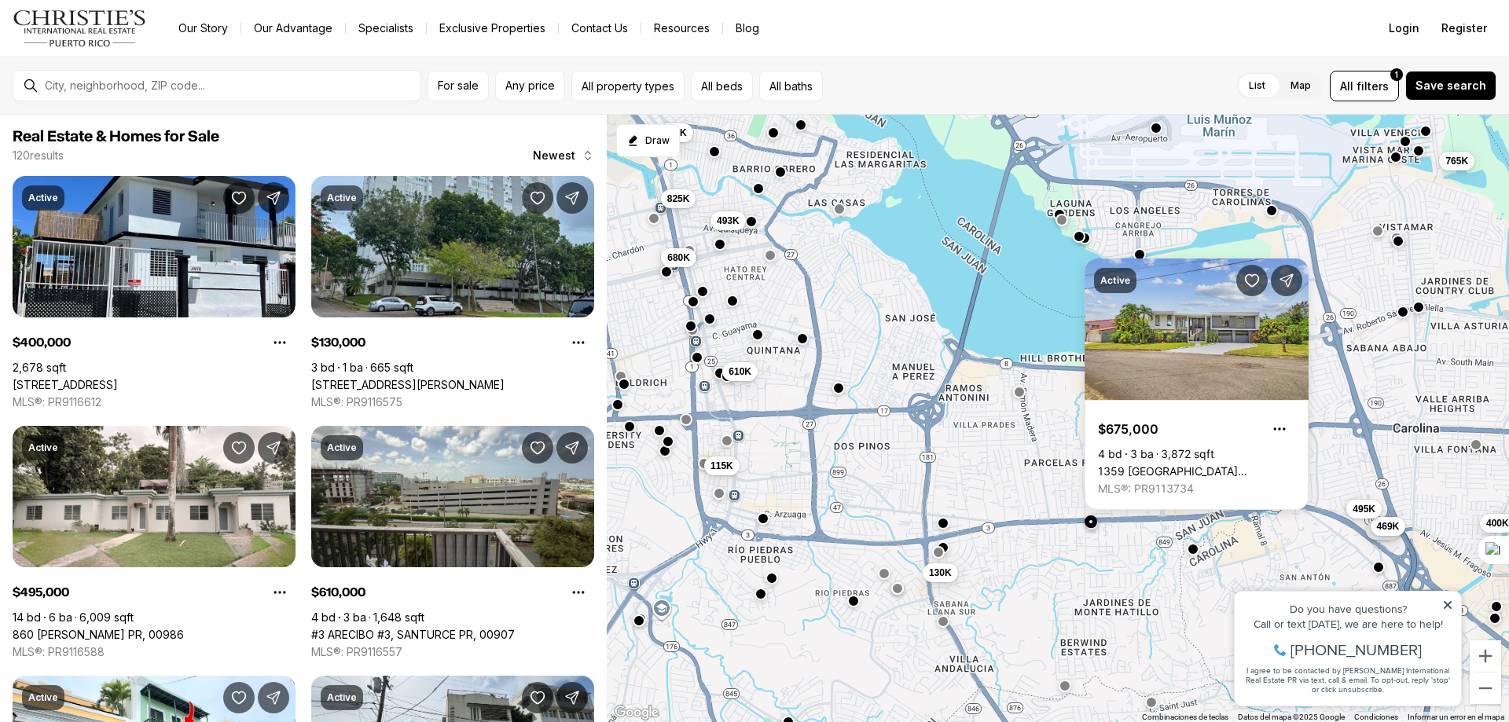
click at [1092, 521] on button "button" at bounding box center [1090, 521] width 13 height 13
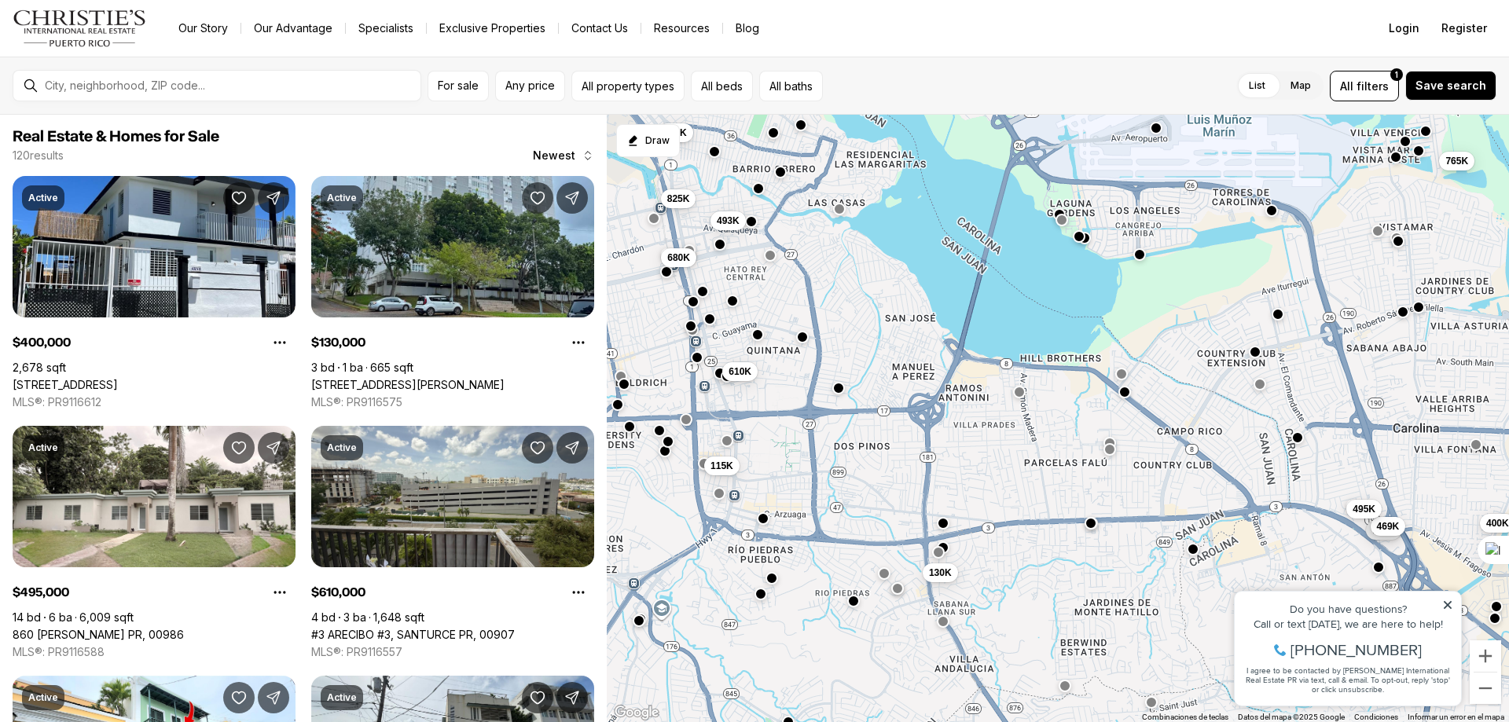
click at [800, 339] on button "button" at bounding box center [802, 337] width 13 height 13
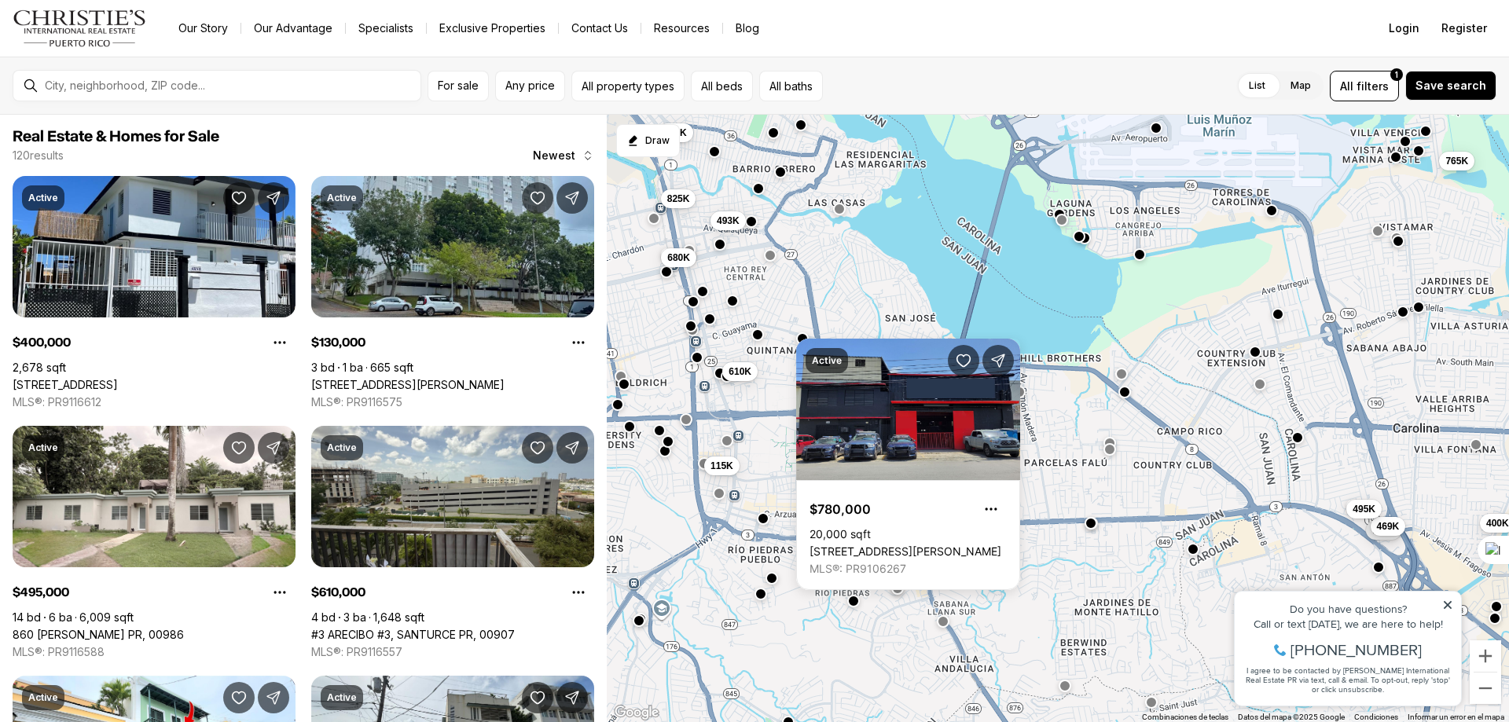
click at [934, 249] on div "130K 400K 130K 469K 765K 495K 625K 680K 825K 493K 115K 610K" at bounding box center [1058, 419] width 902 height 608
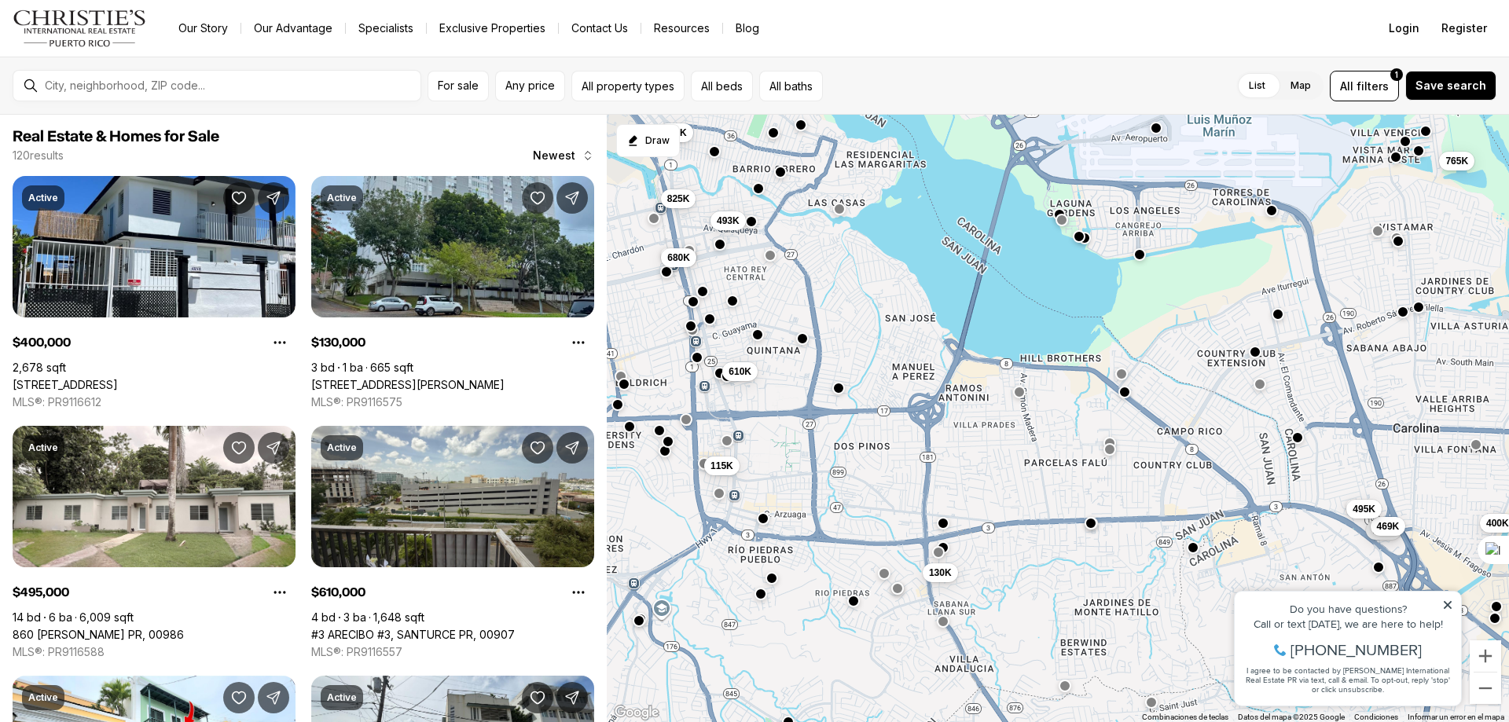
click at [1193, 545] on button "button" at bounding box center [1192, 547] width 13 height 13
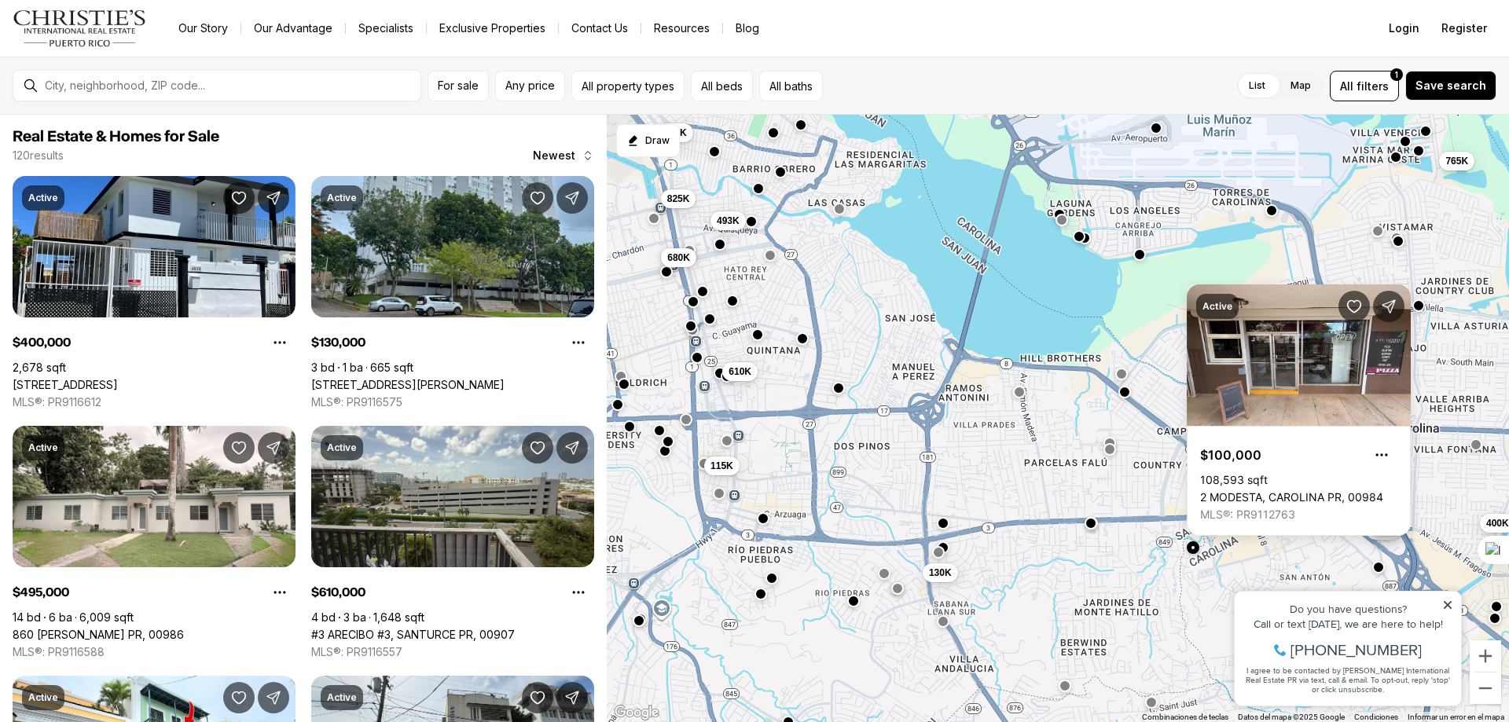
click at [1414, 305] on button "button" at bounding box center [1418, 305] width 13 height 13
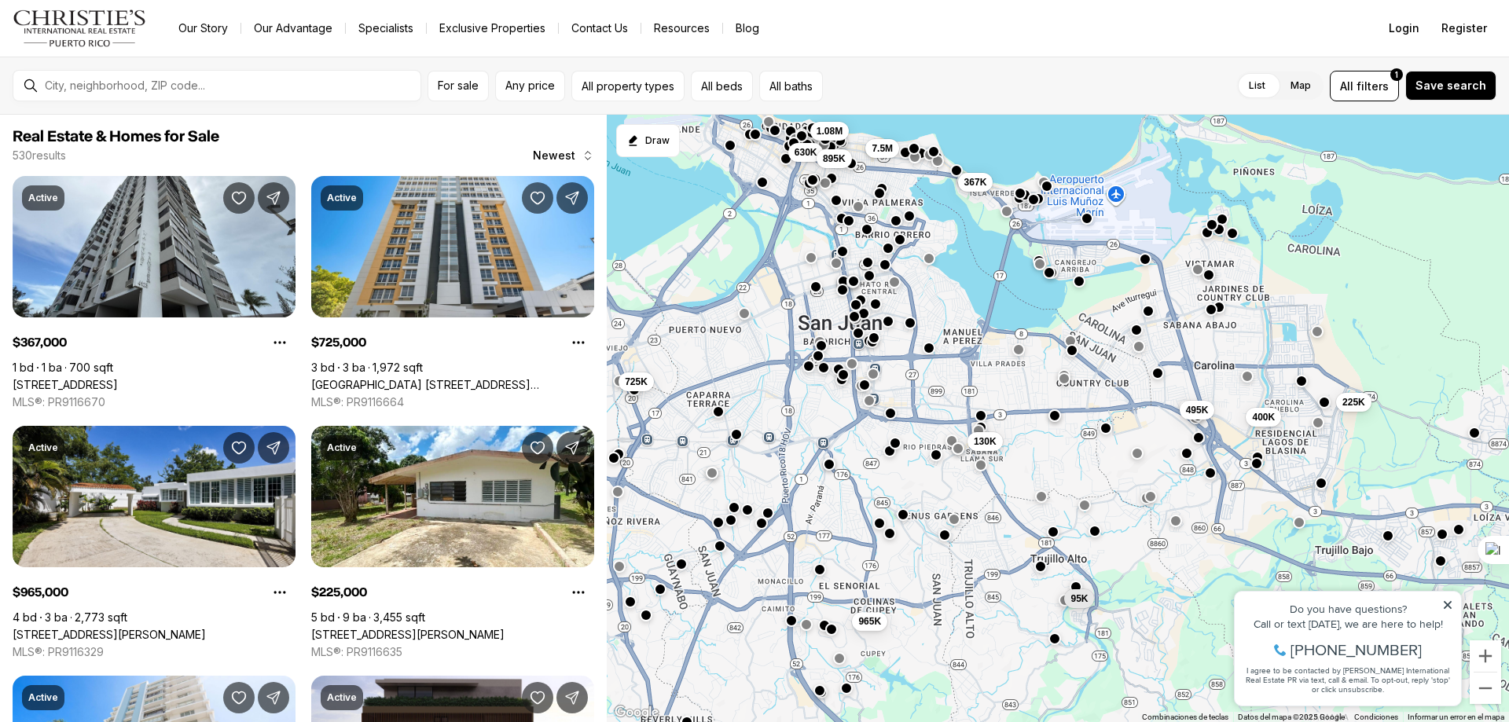
click at [944, 537] on button "button" at bounding box center [944, 535] width 13 height 13
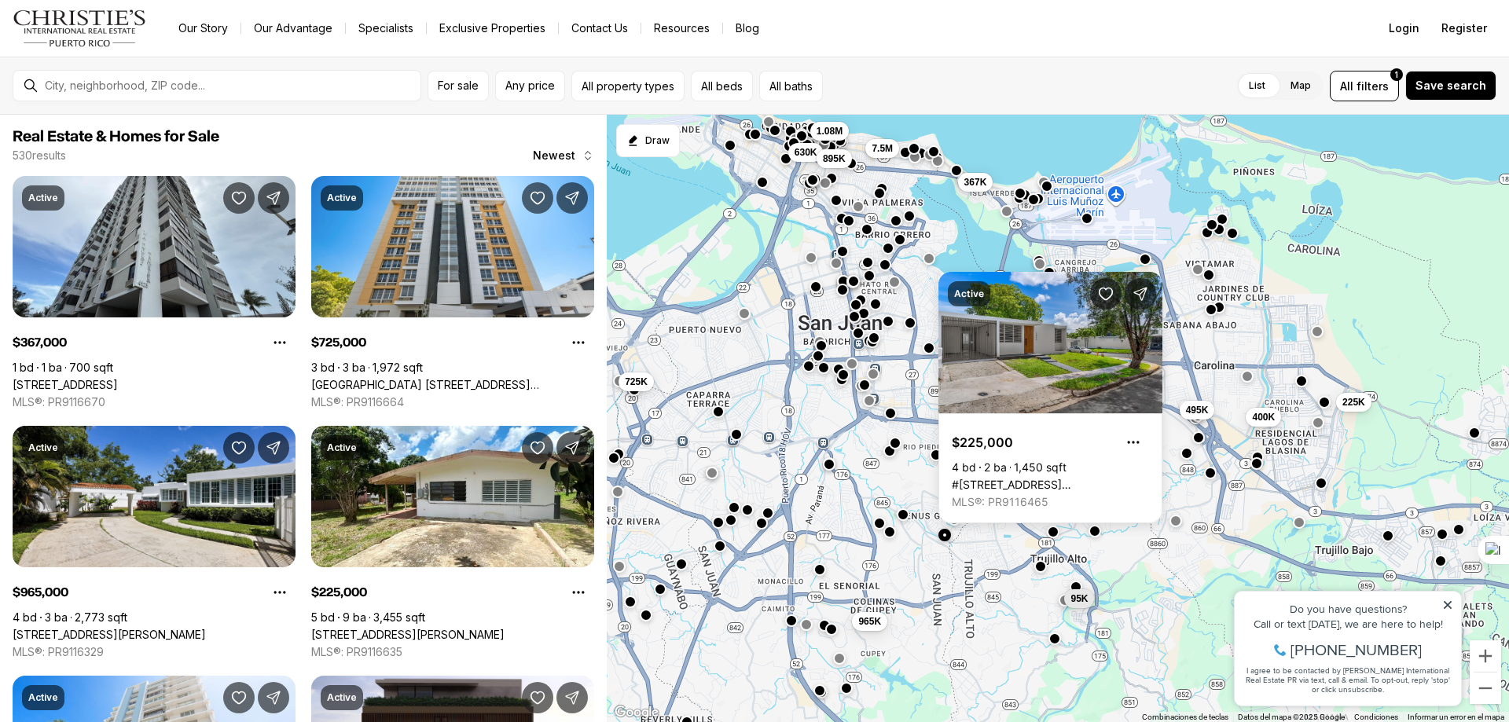
click at [889, 533] on button "button" at bounding box center [889, 532] width 13 height 13
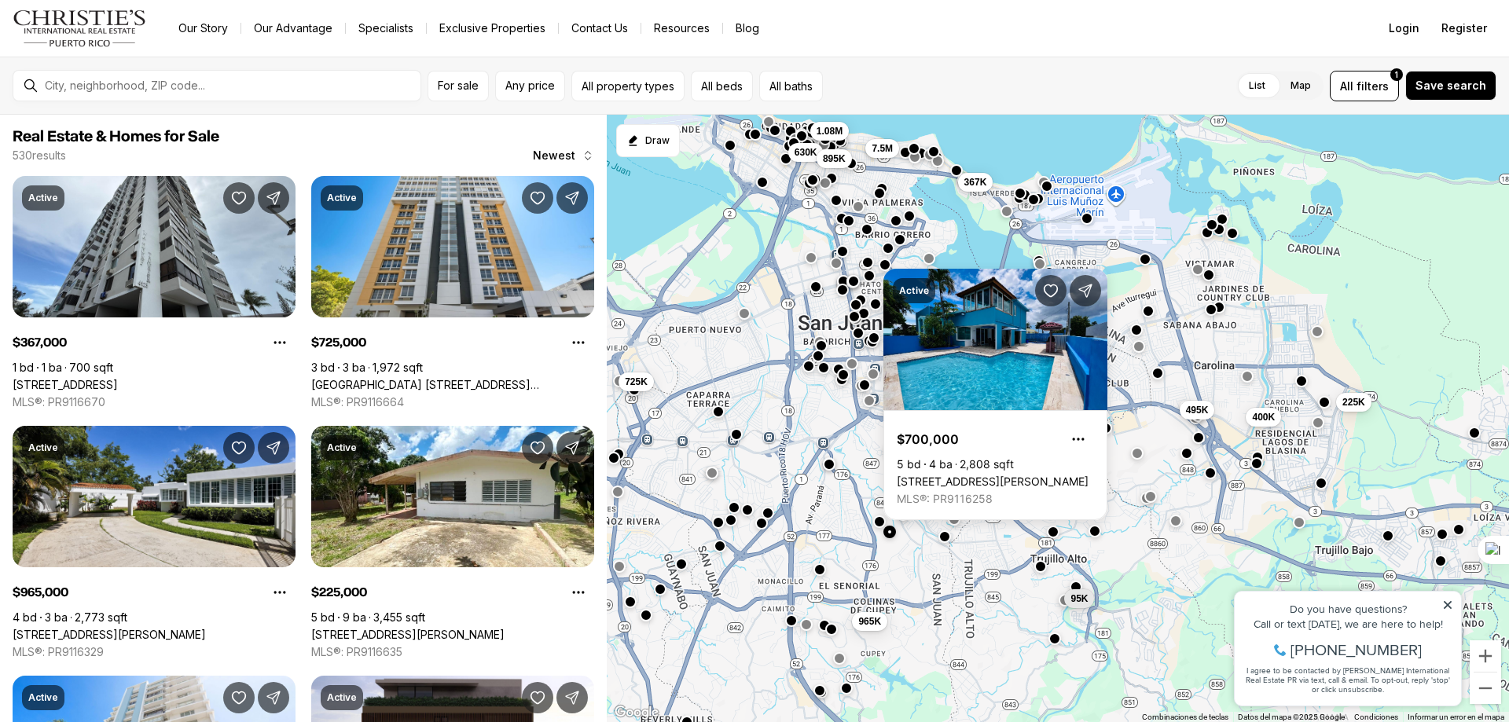
click at [879, 521] on button "button" at bounding box center [879, 521] width 13 height 13
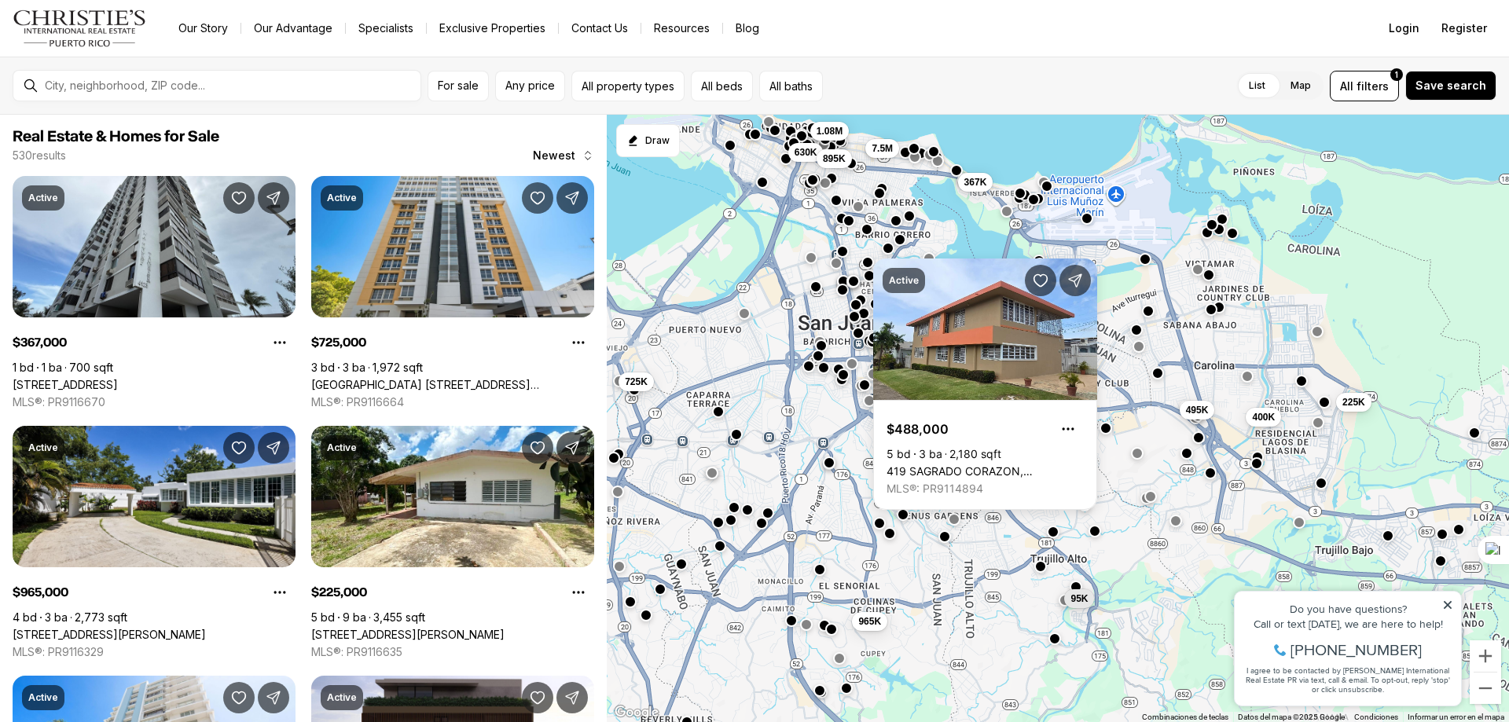
click at [829, 465] on button "button" at bounding box center [829, 462] width 13 height 13
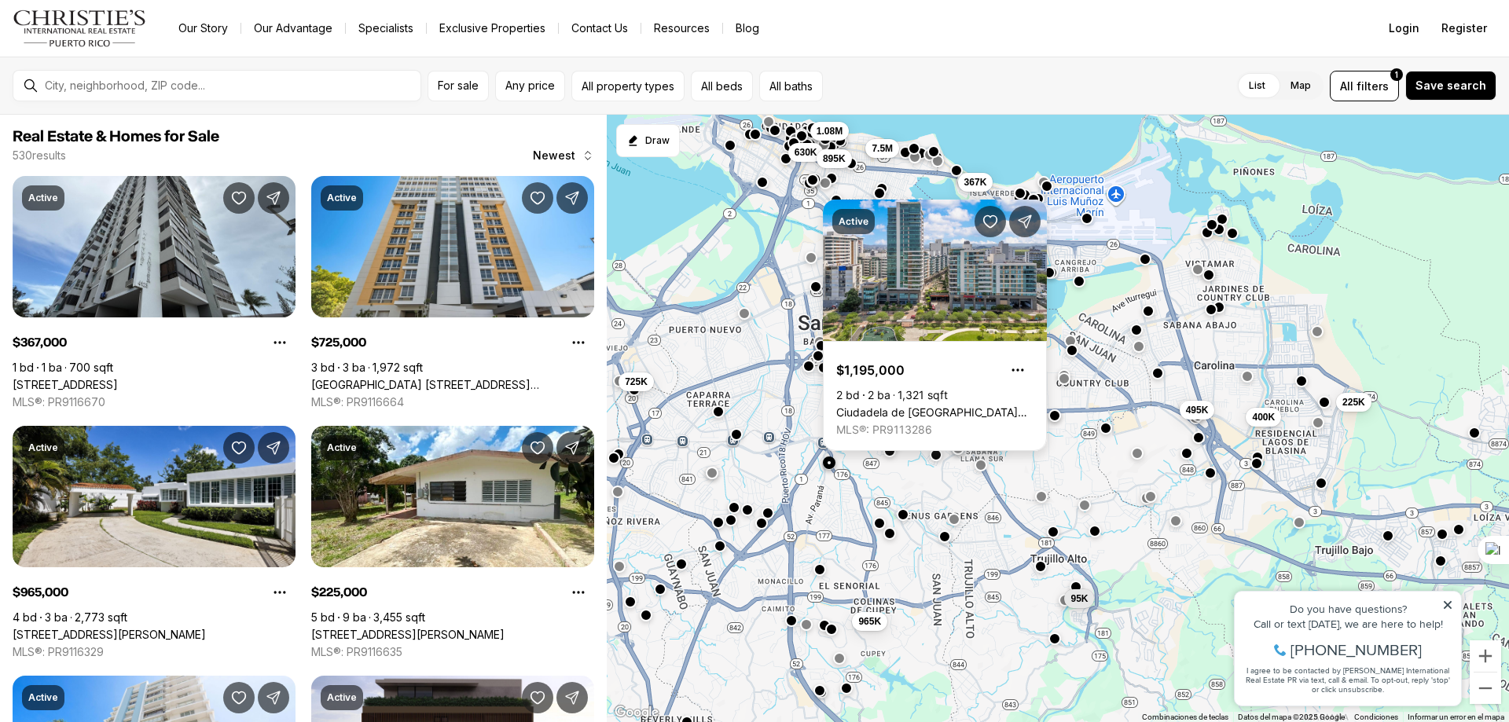
click at [901, 405] on link "Ciudadela de Santurce 1509 AVE. PONCE DE LEON #1031, SAN JUAN PR, 00909" at bounding box center [934, 412] width 197 height 14
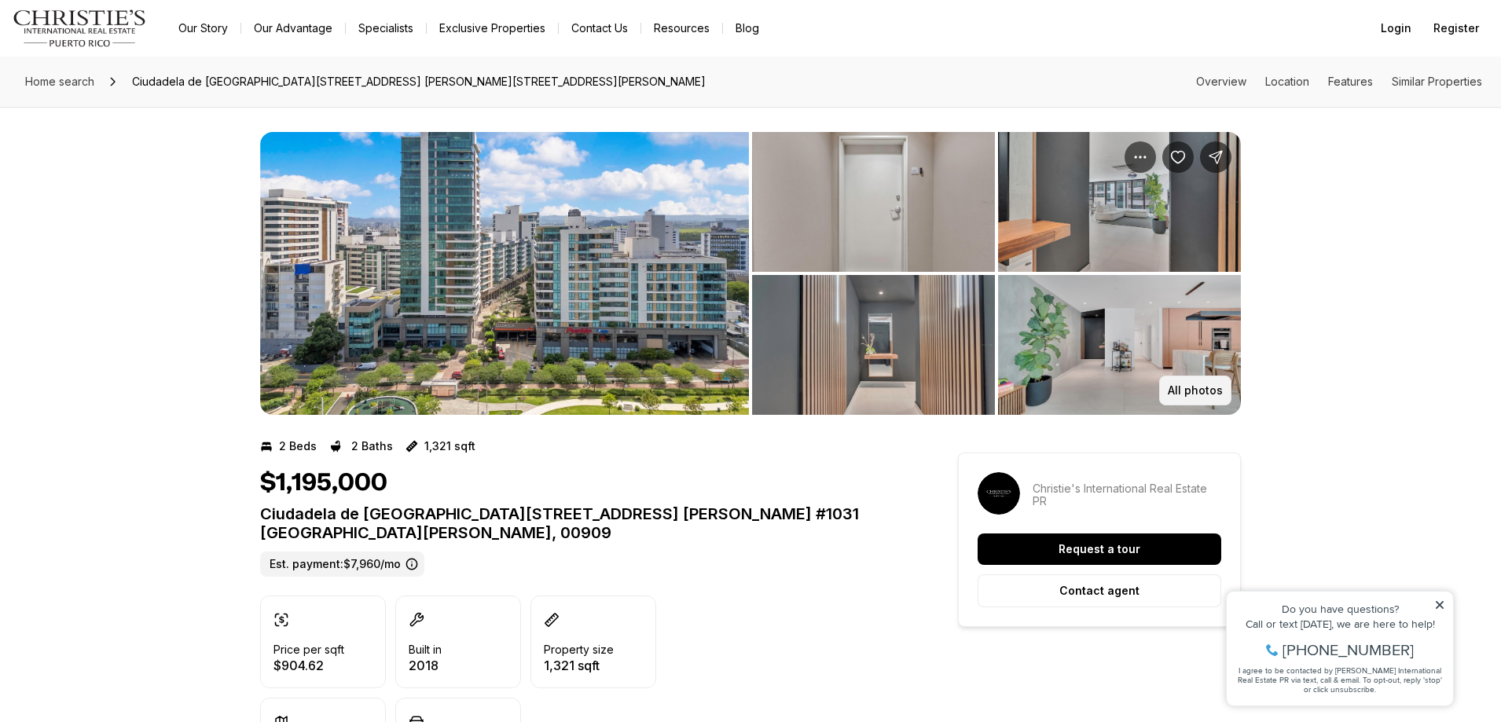
click at [1177, 383] on button "All photos" at bounding box center [1195, 391] width 72 height 30
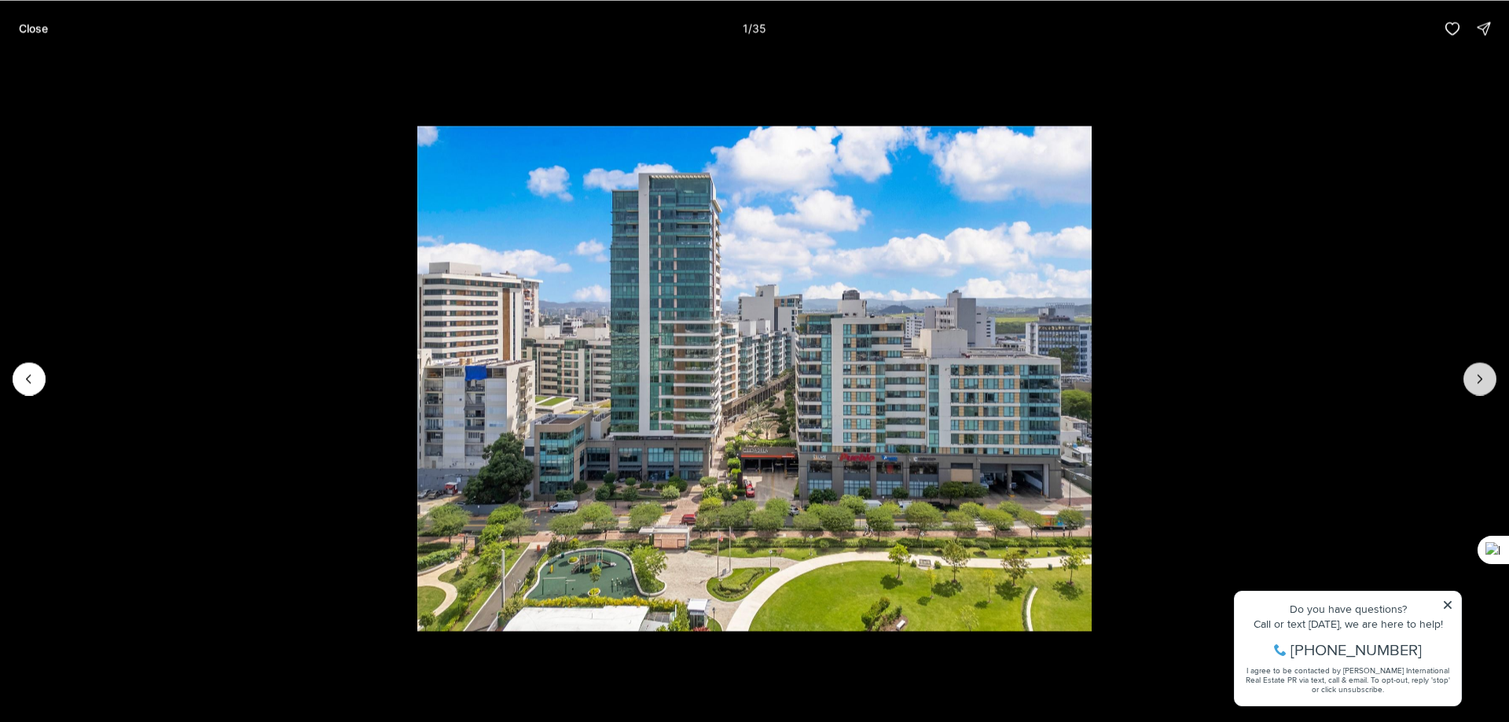
click at [1476, 377] on icon "Next slide" at bounding box center [1480, 379] width 16 height 16
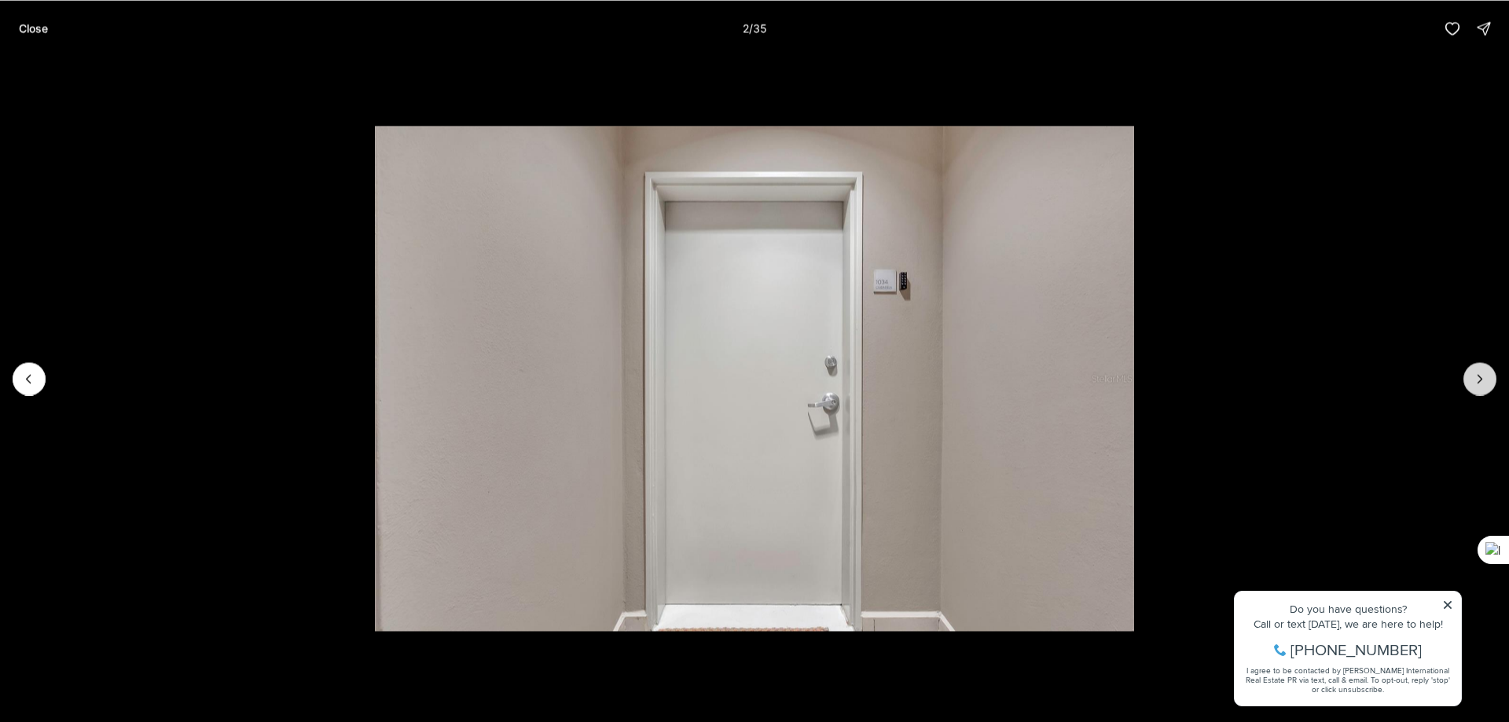
click at [1476, 377] on icon "Next slide" at bounding box center [1480, 379] width 16 height 16
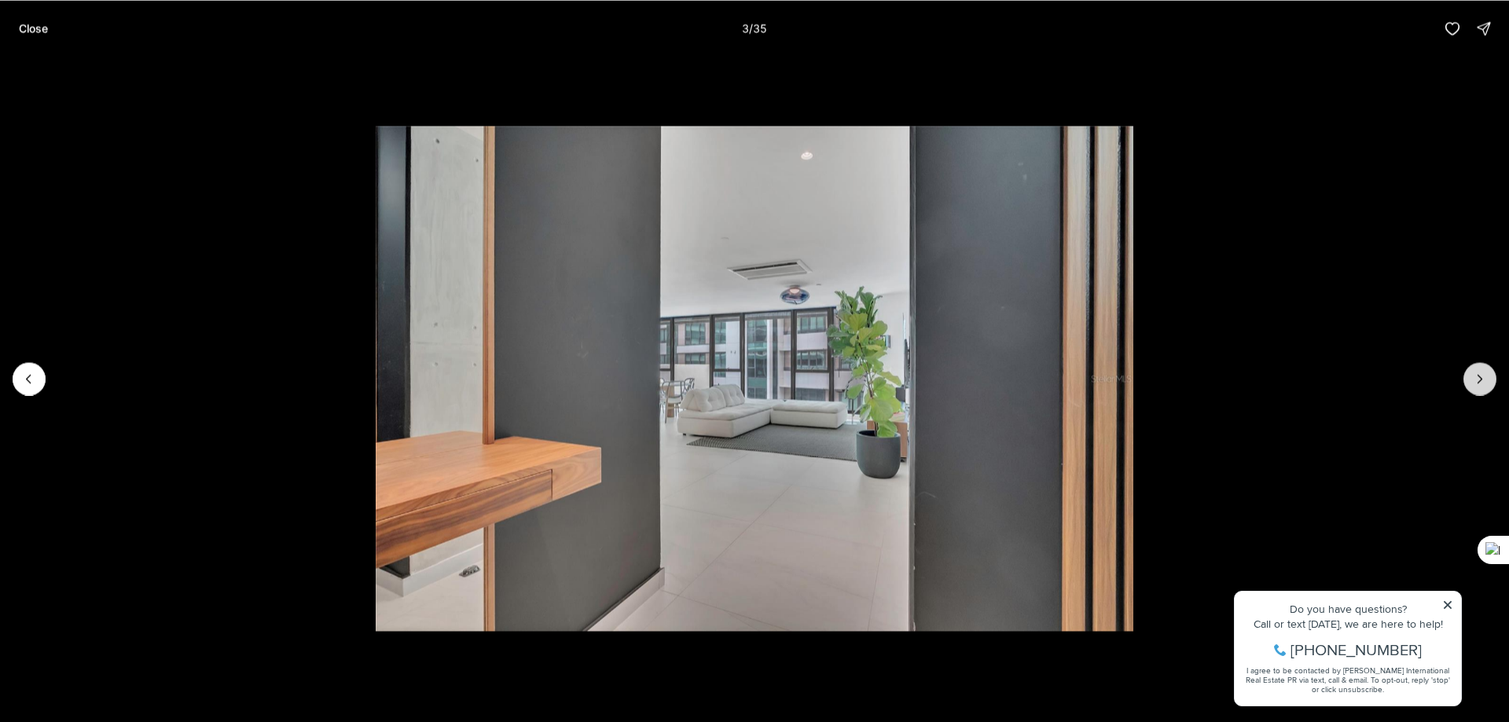
click at [1476, 377] on icon "Next slide" at bounding box center [1480, 379] width 16 height 16
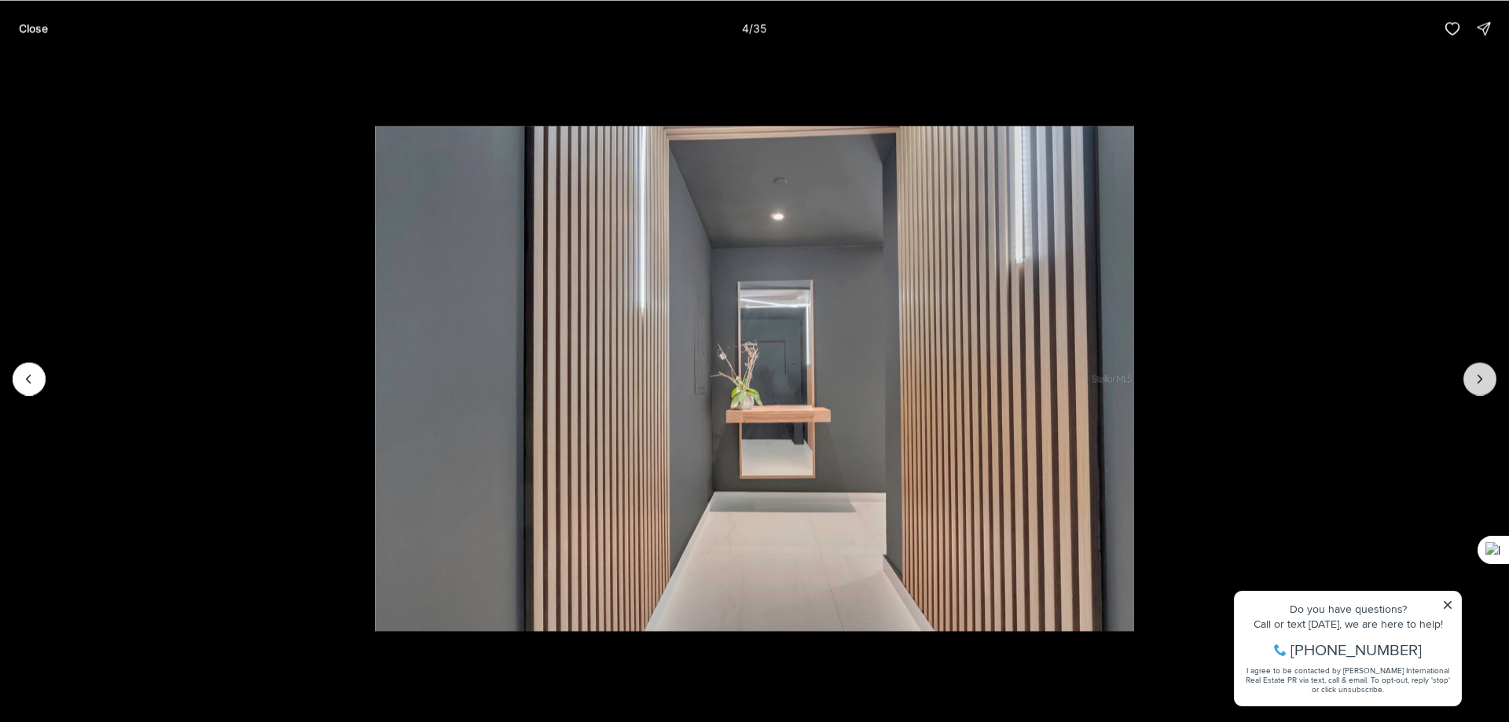
click at [1476, 377] on icon "Next slide" at bounding box center [1480, 379] width 16 height 16
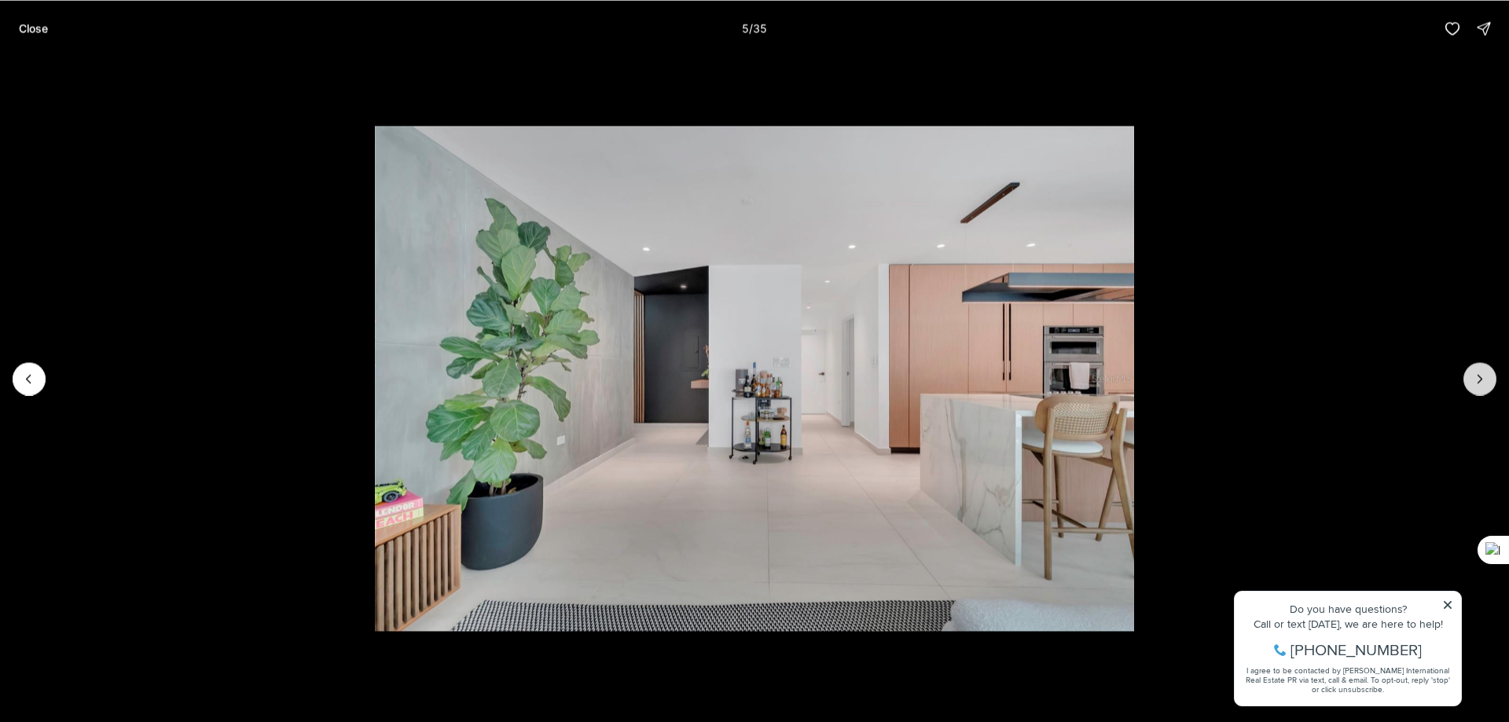
click at [1476, 377] on icon "Next slide" at bounding box center [1480, 379] width 16 height 16
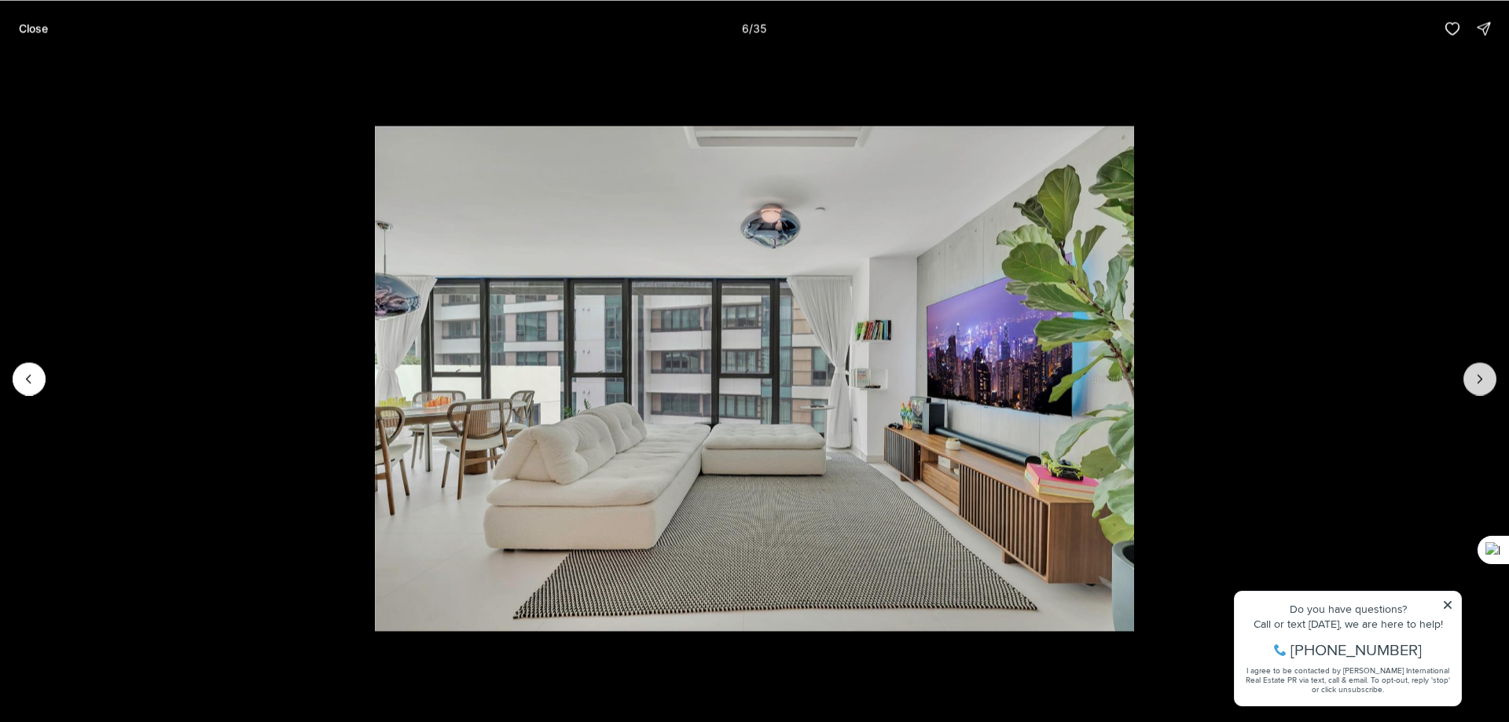
click at [1476, 377] on icon "Next slide" at bounding box center [1480, 379] width 16 height 16
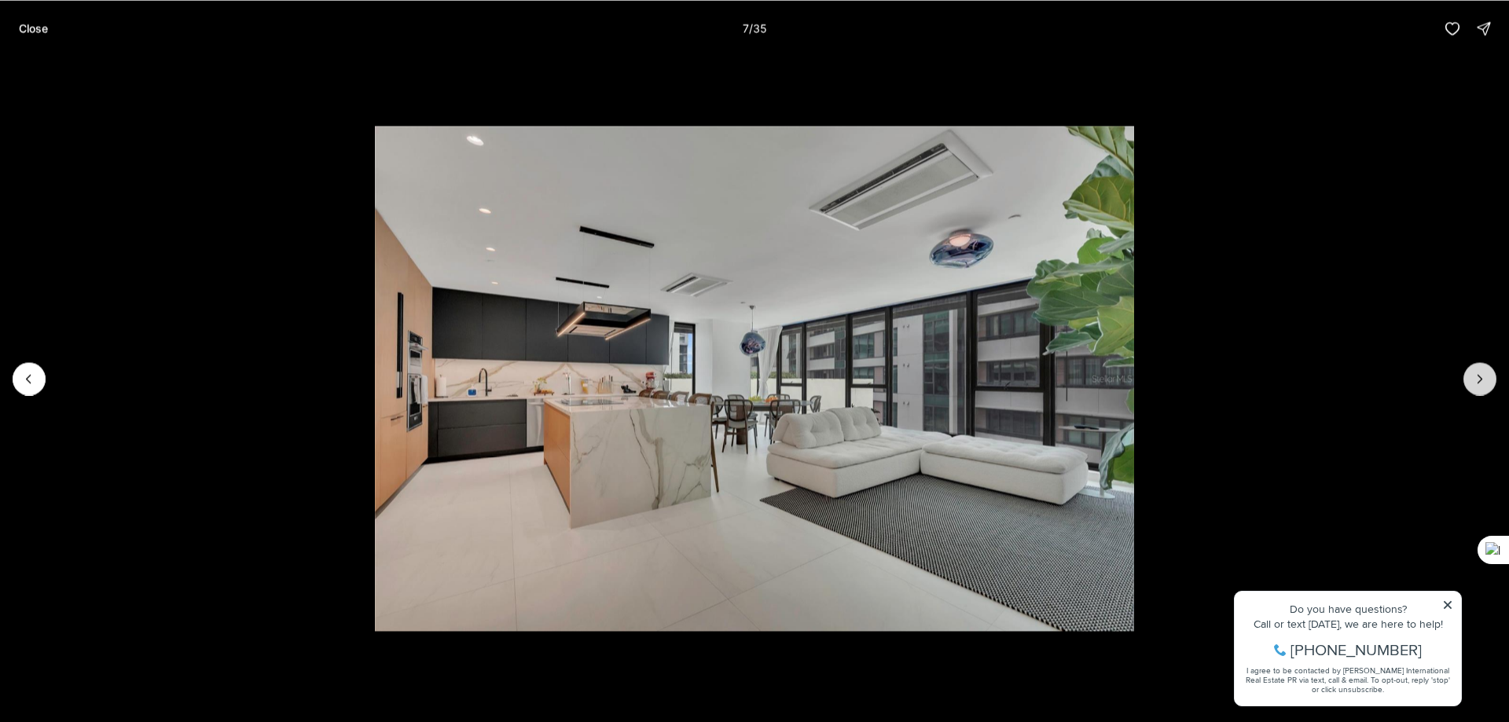
click at [1476, 377] on icon "Next slide" at bounding box center [1480, 379] width 16 height 16
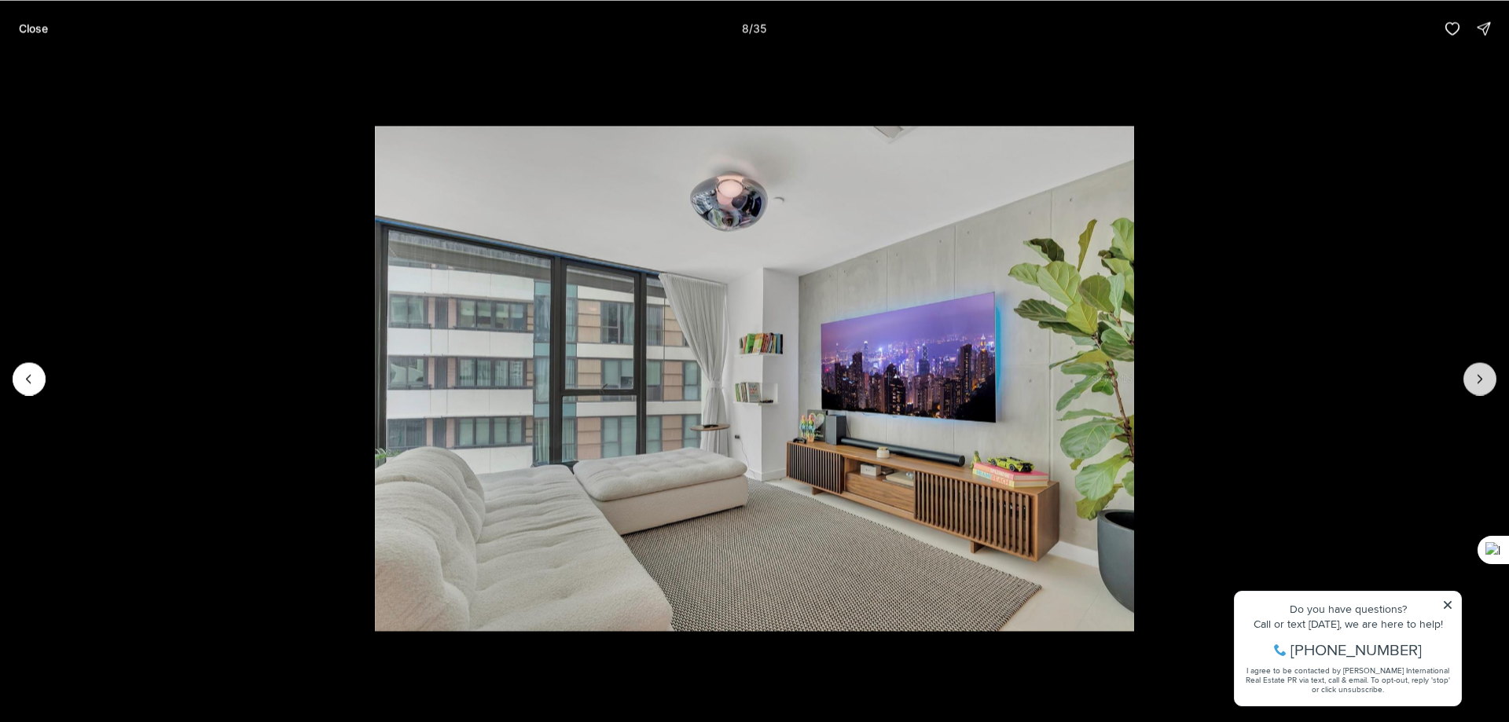
click at [1476, 372] on icon "Next slide" at bounding box center [1480, 379] width 16 height 16
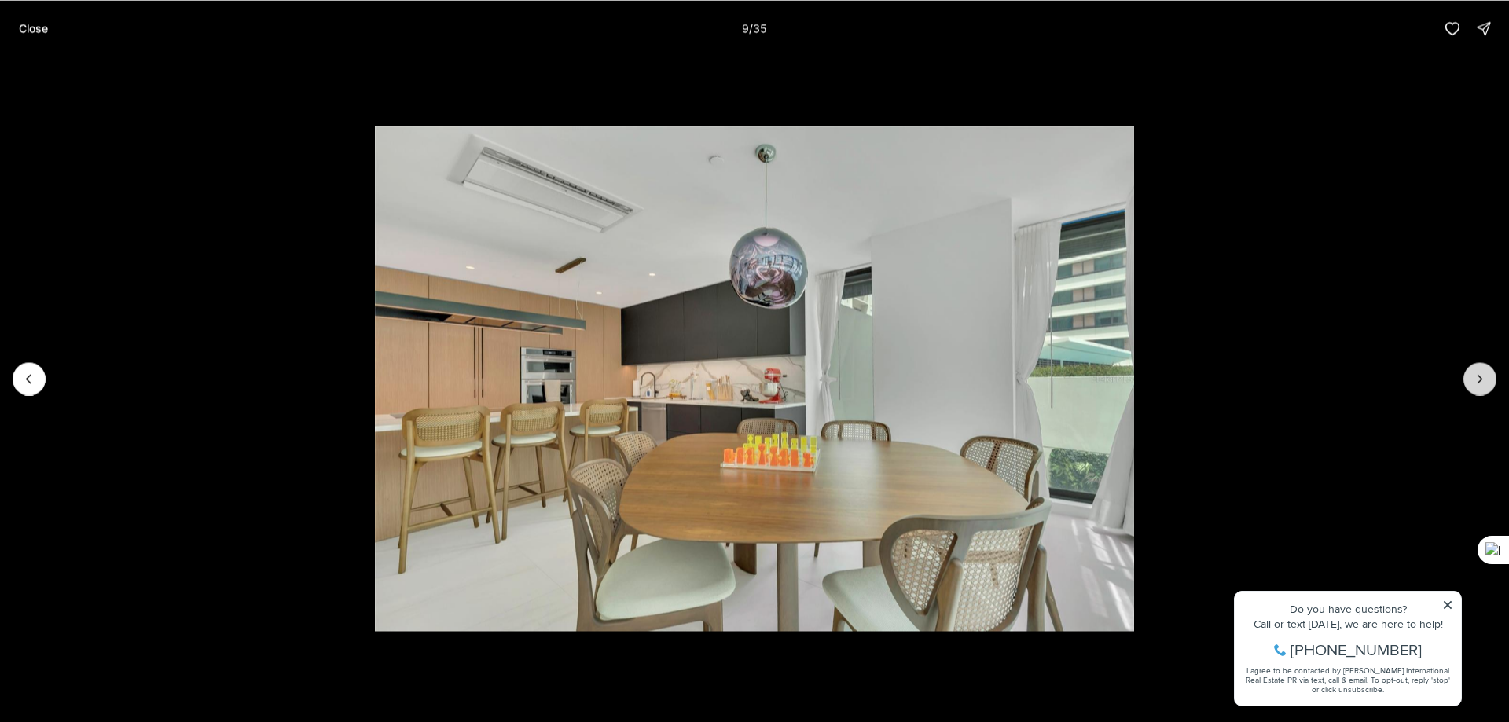
click at [1476, 371] on icon "Next slide" at bounding box center [1480, 379] width 16 height 16
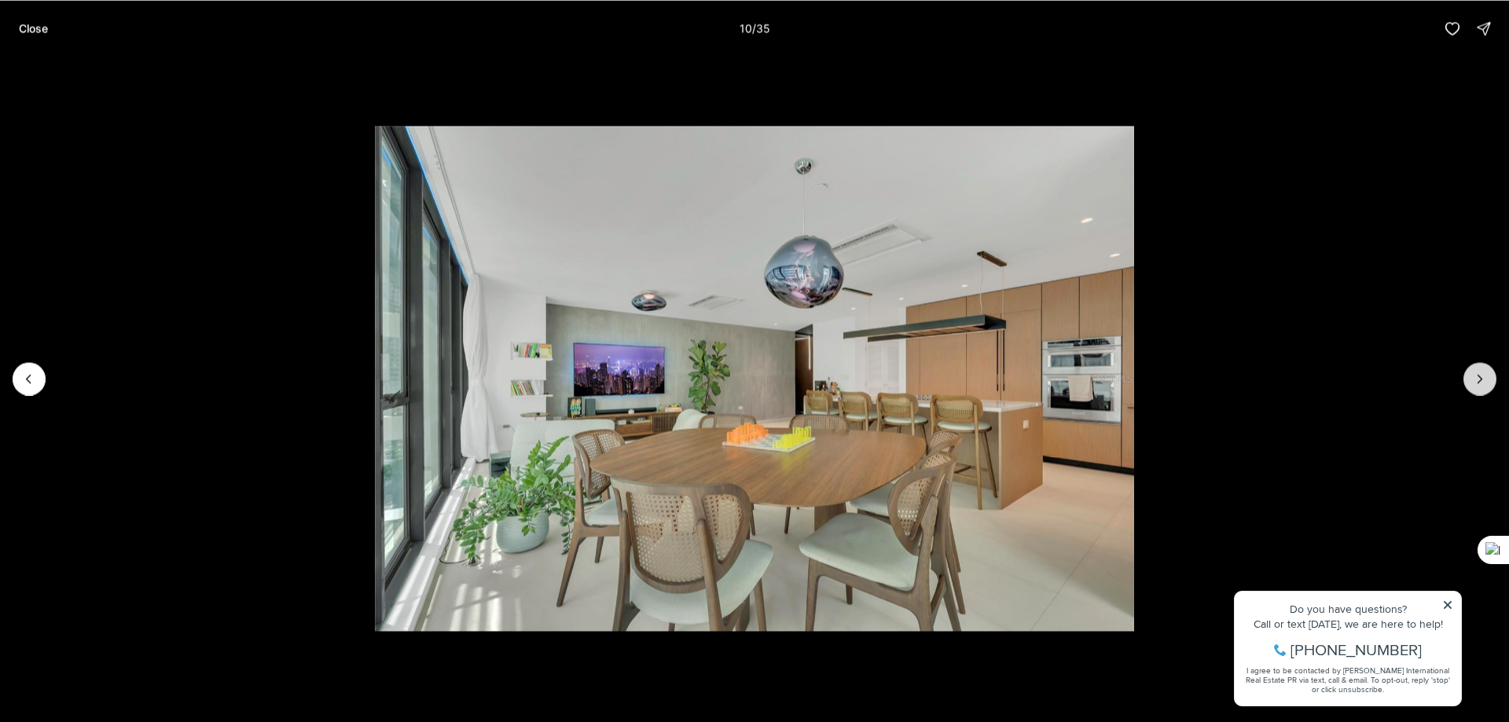
click at [1476, 371] on icon "Next slide" at bounding box center [1480, 379] width 16 height 16
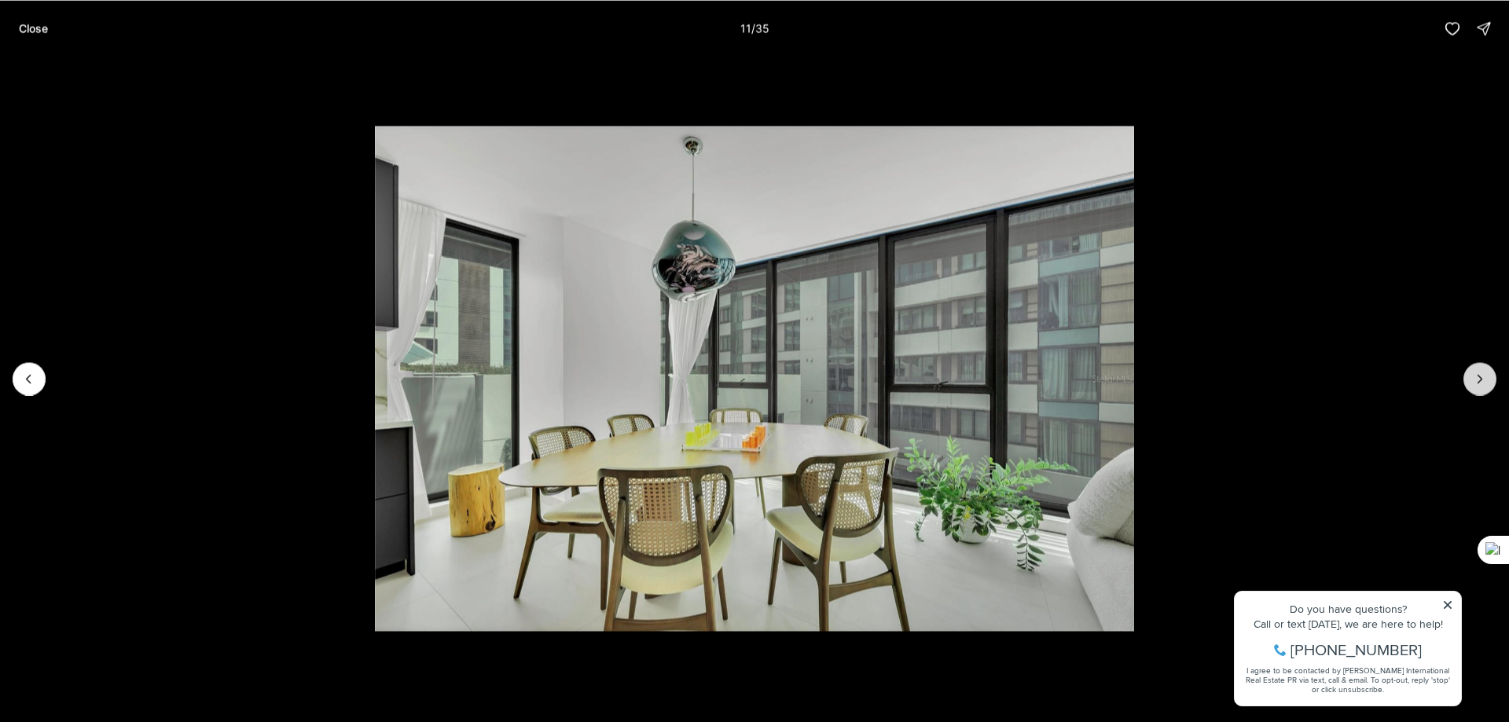
click at [1476, 371] on icon "Next slide" at bounding box center [1480, 379] width 16 height 16
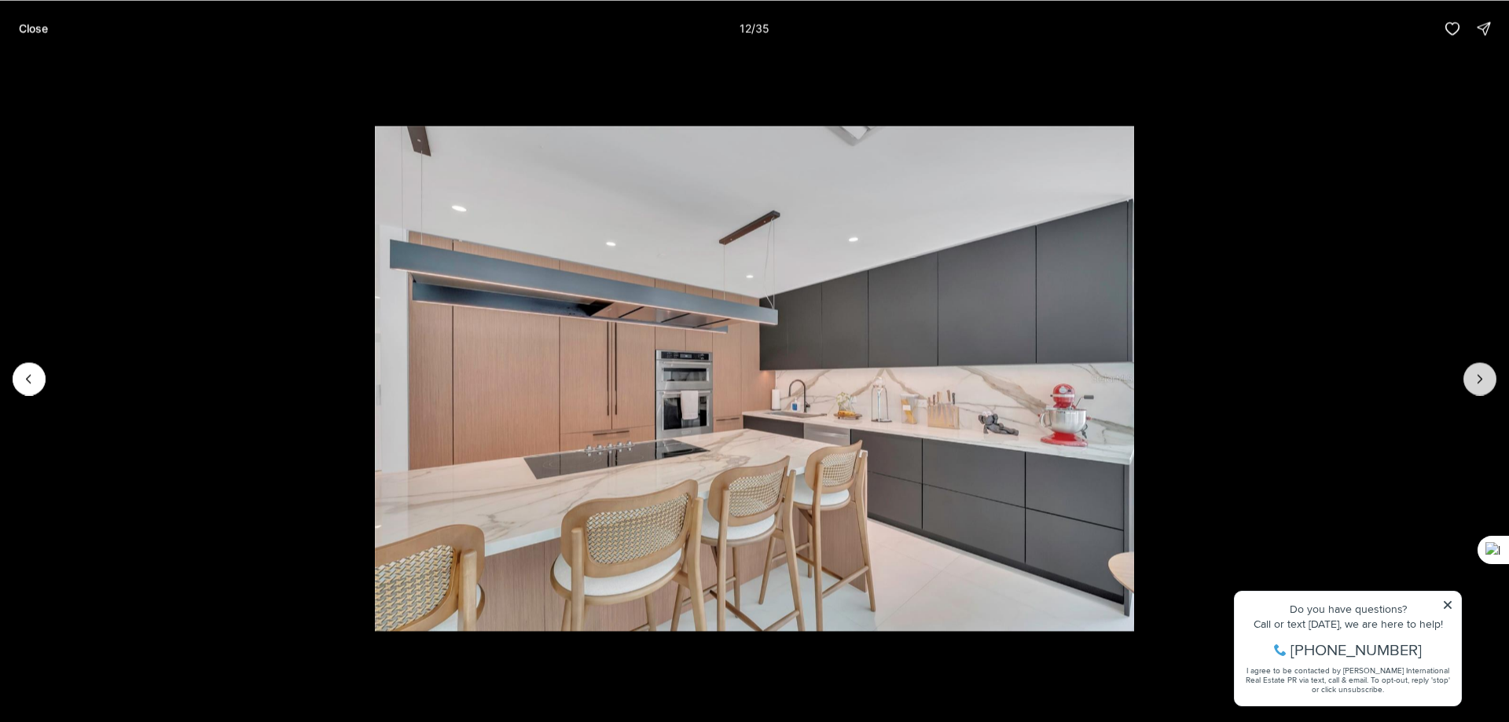
click at [1476, 371] on icon "Next slide" at bounding box center [1480, 379] width 16 height 16
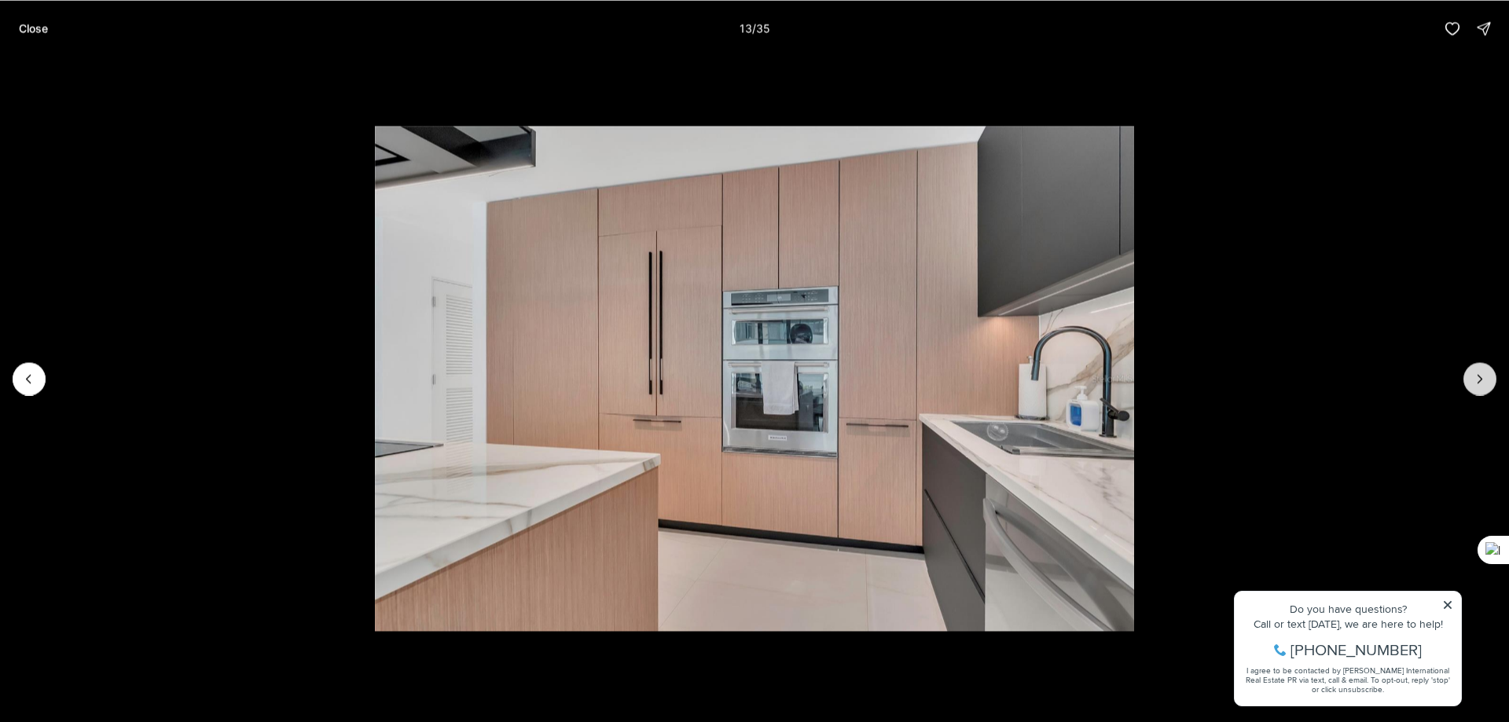
click at [1476, 371] on icon "Next slide" at bounding box center [1480, 379] width 16 height 16
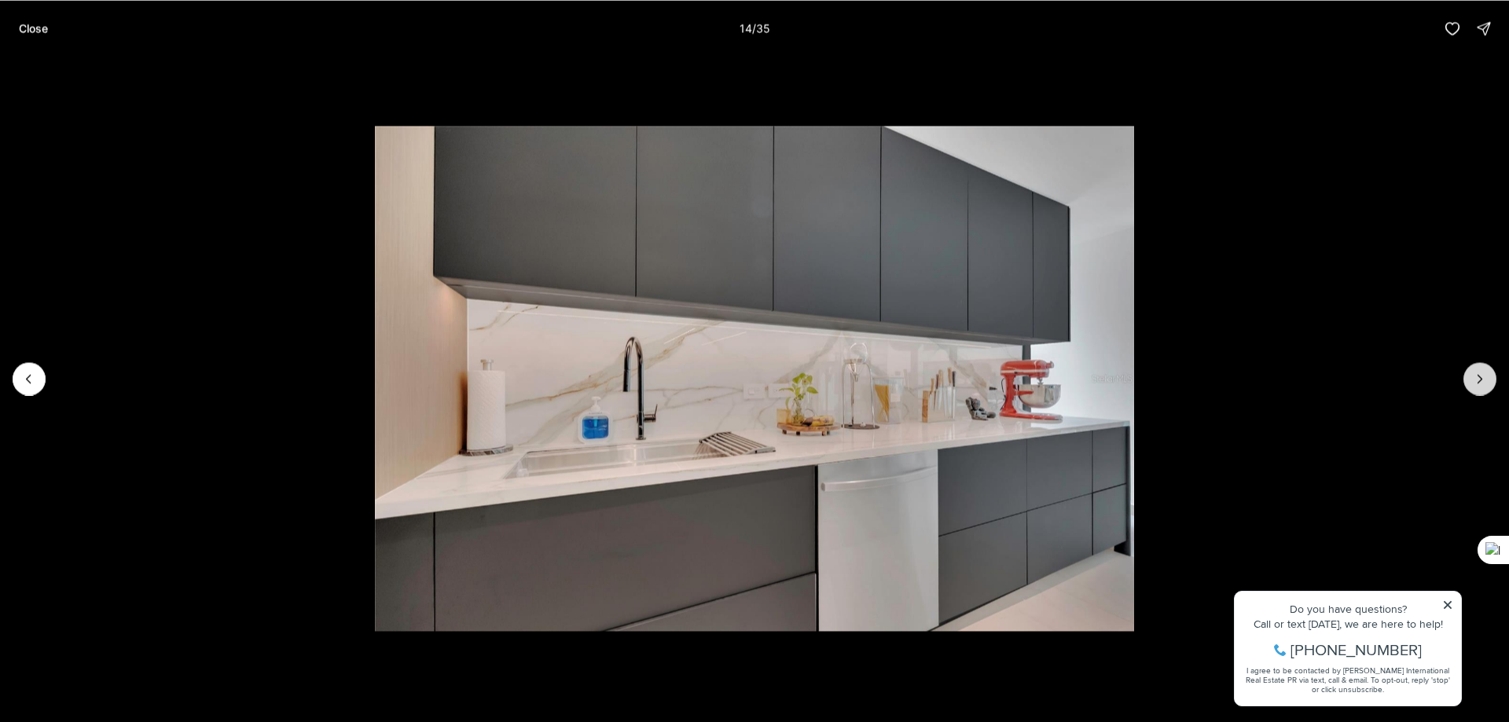
click at [1476, 371] on icon "Next slide" at bounding box center [1480, 379] width 16 height 16
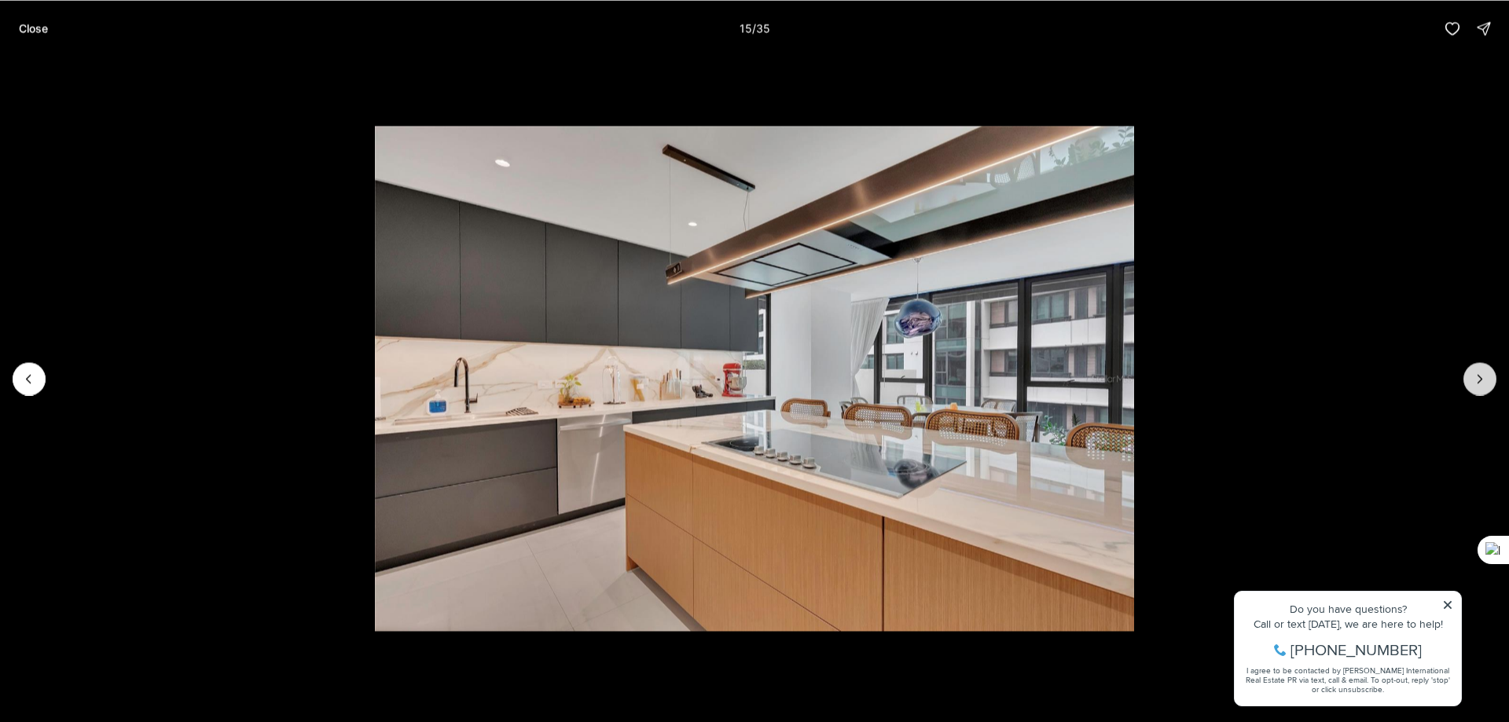
click at [1476, 371] on icon "Next slide" at bounding box center [1480, 379] width 16 height 16
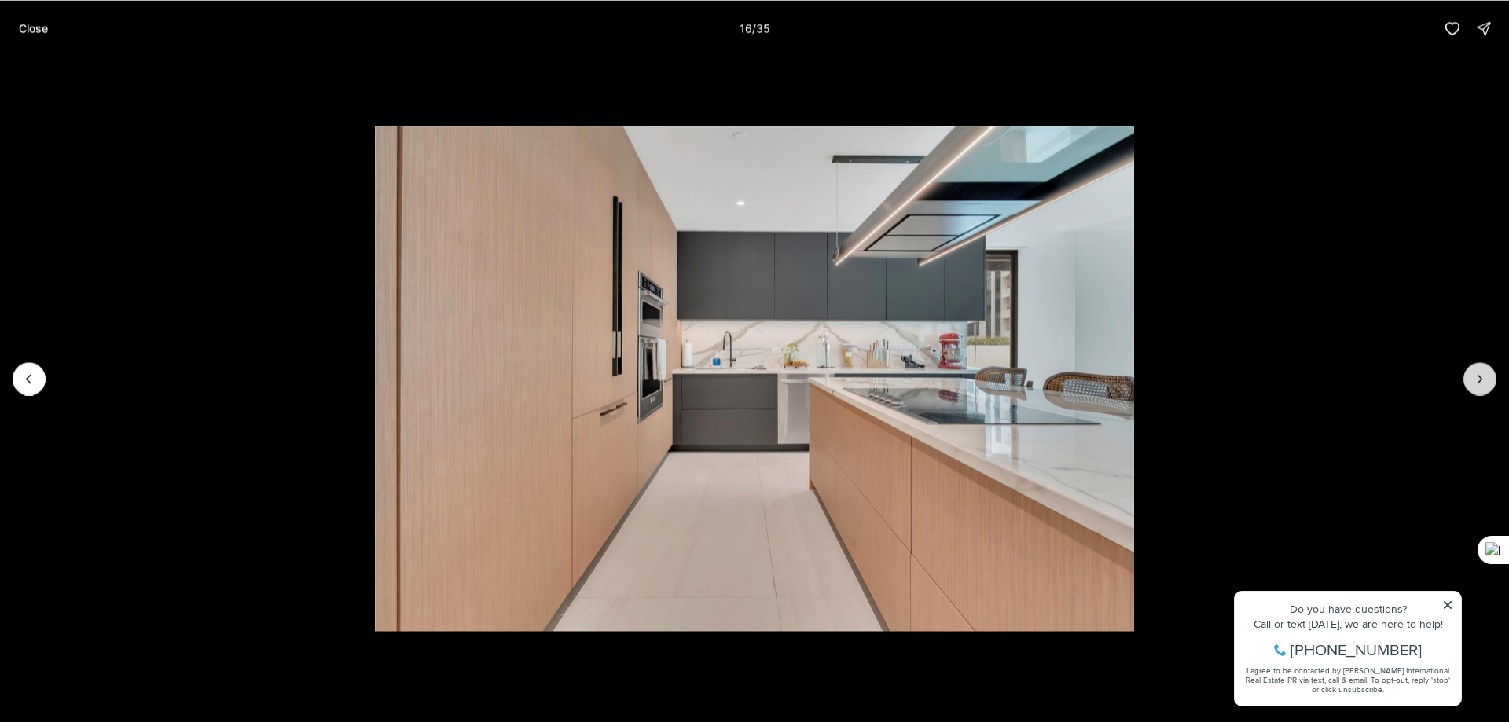
click at [1476, 371] on icon "Next slide" at bounding box center [1480, 379] width 16 height 16
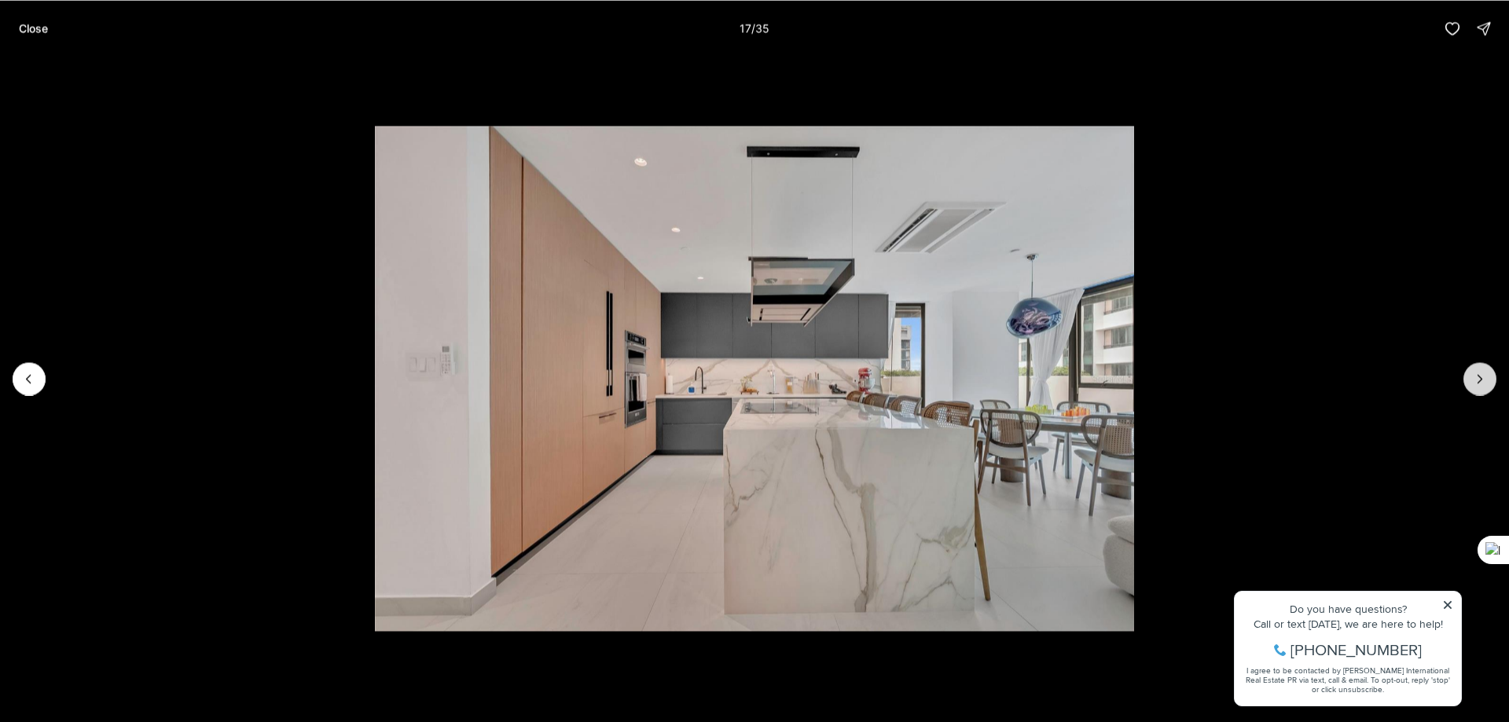
click at [1476, 371] on icon "Next slide" at bounding box center [1480, 379] width 16 height 16
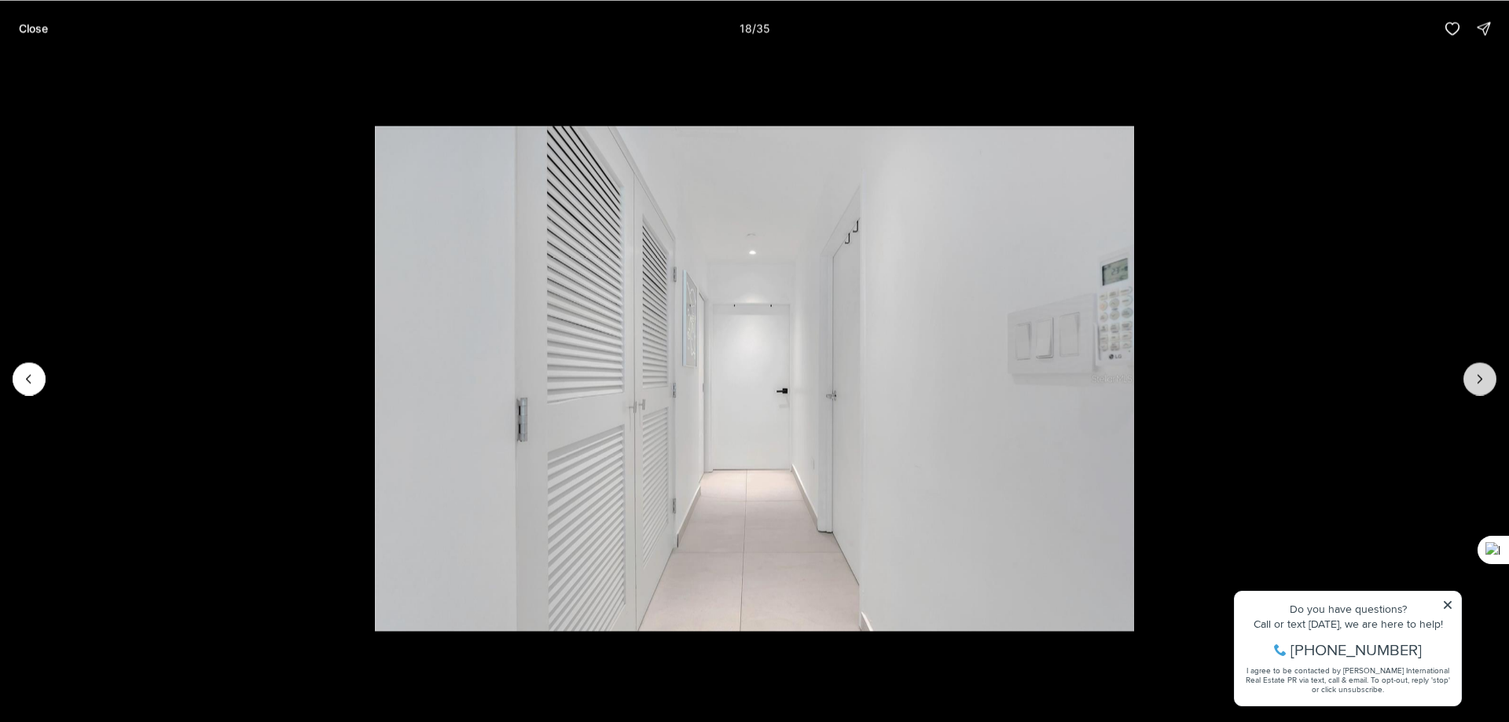
click at [1476, 371] on icon "Next slide" at bounding box center [1480, 379] width 16 height 16
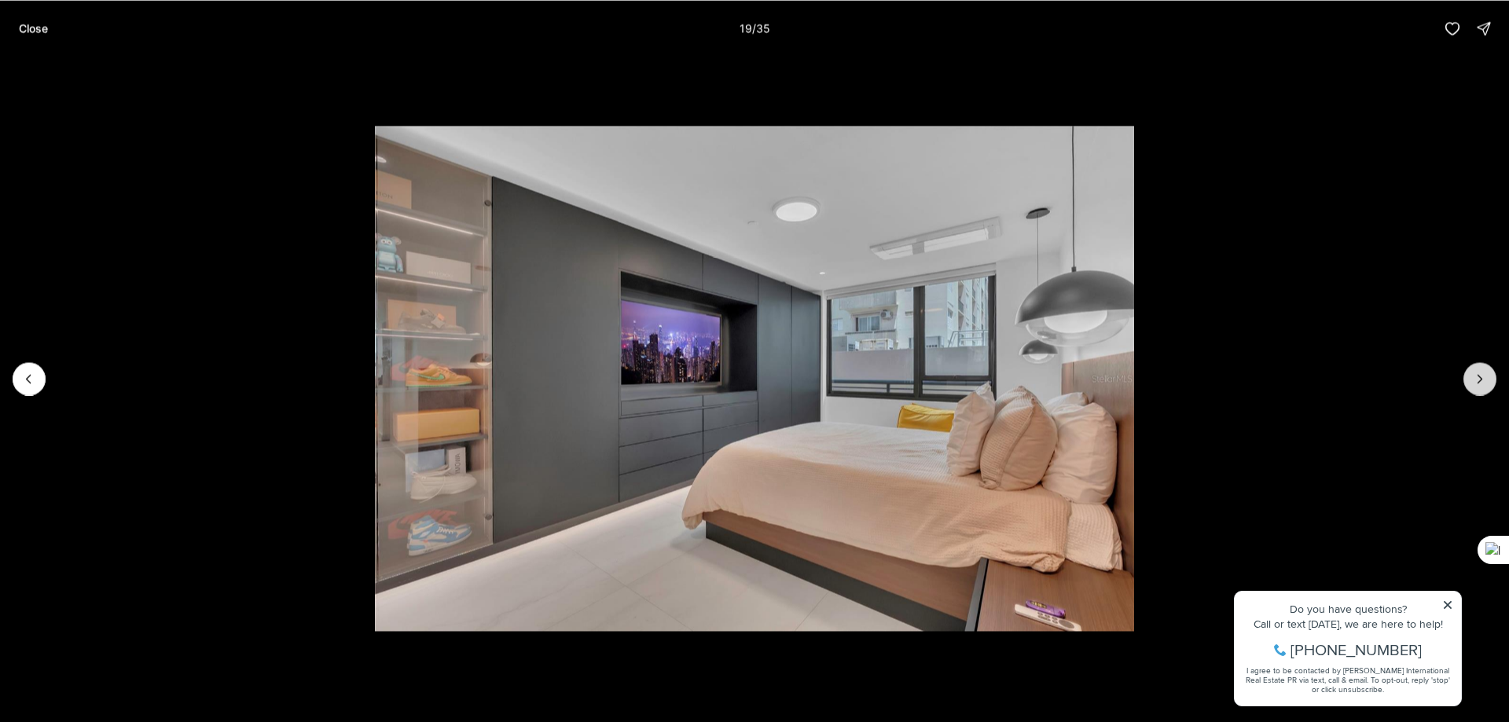
click at [1476, 371] on icon "Next slide" at bounding box center [1480, 379] width 16 height 16
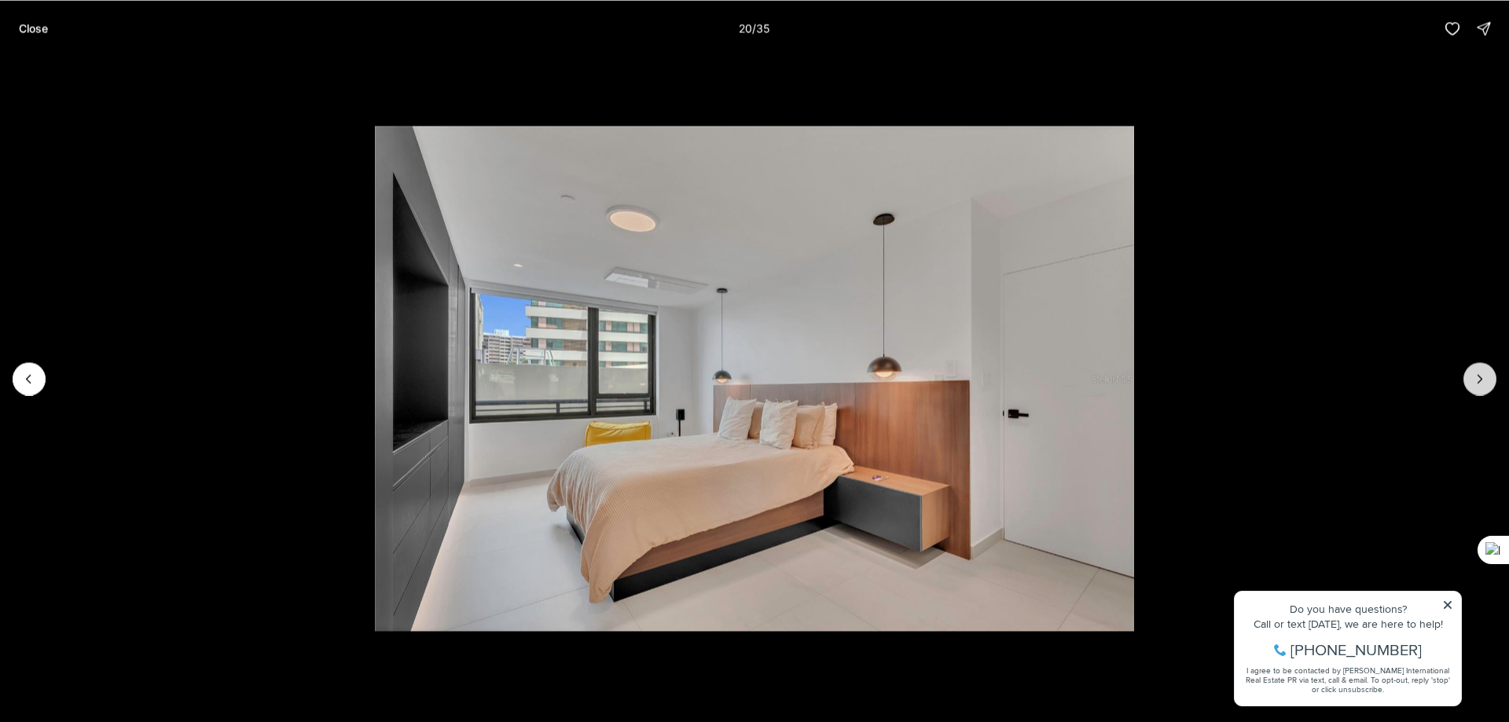
click at [1476, 371] on icon "Next slide" at bounding box center [1480, 379] width 16 height 16
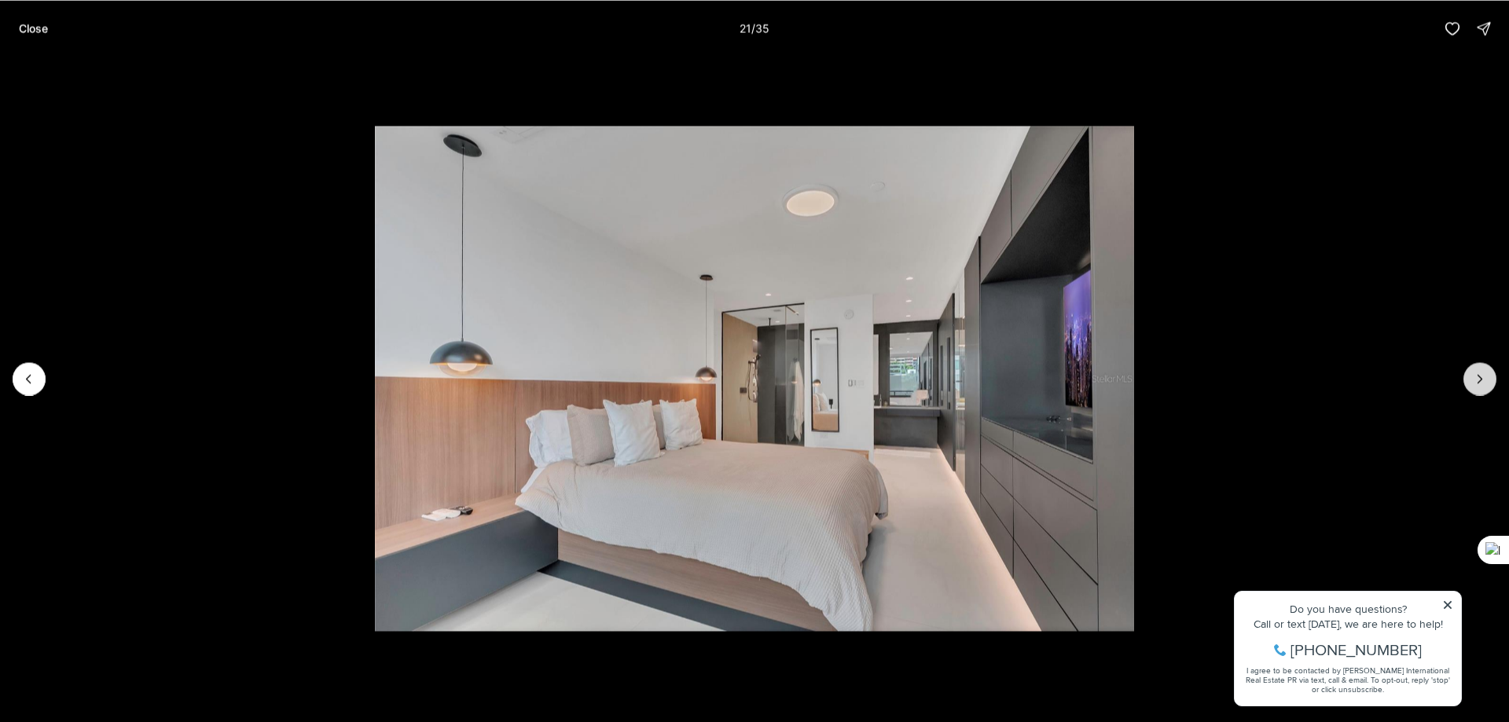
click at [1476, 371] on icon "Next slide" at bounding box center [1480, 379] width 16 height 16
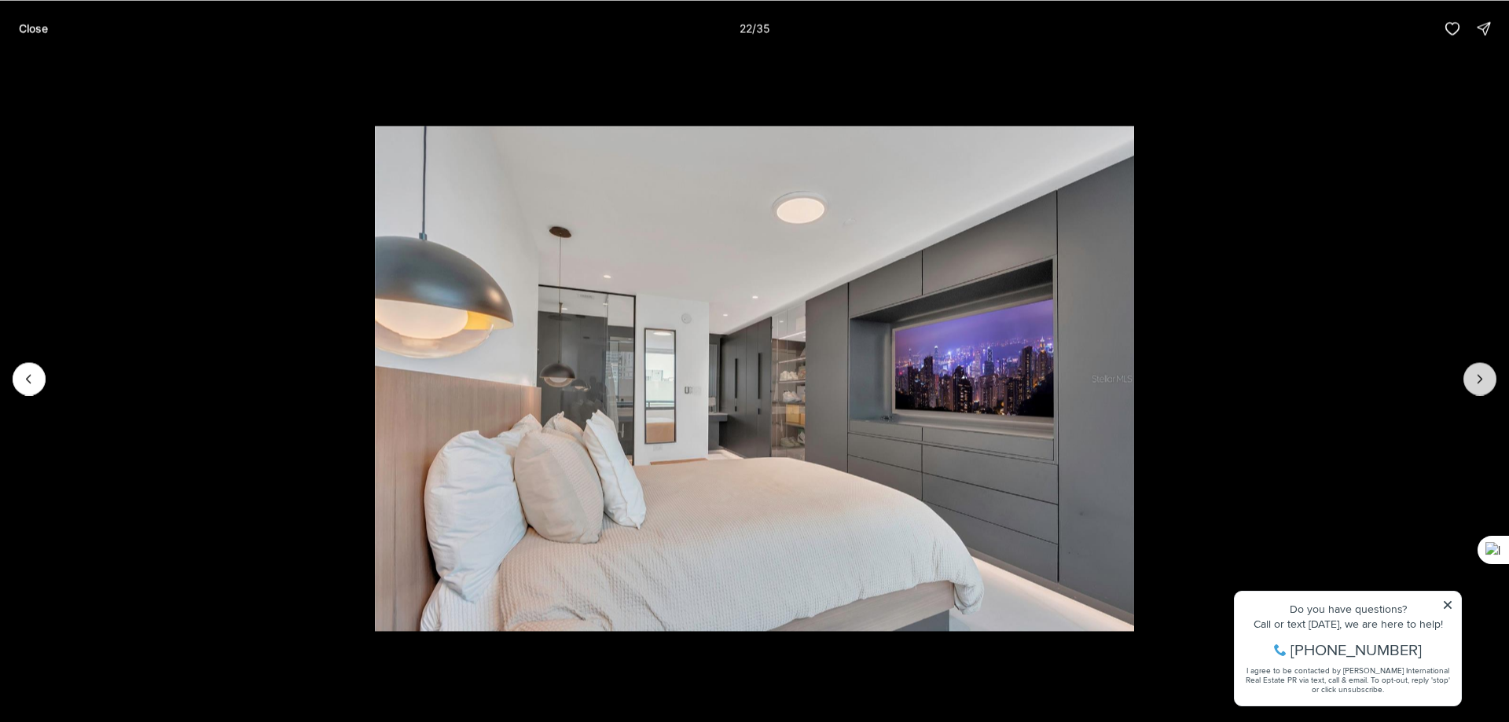
click at [1476, 371] on icon "Next slide" at bounding box center [1480, 379] width 16 height 16
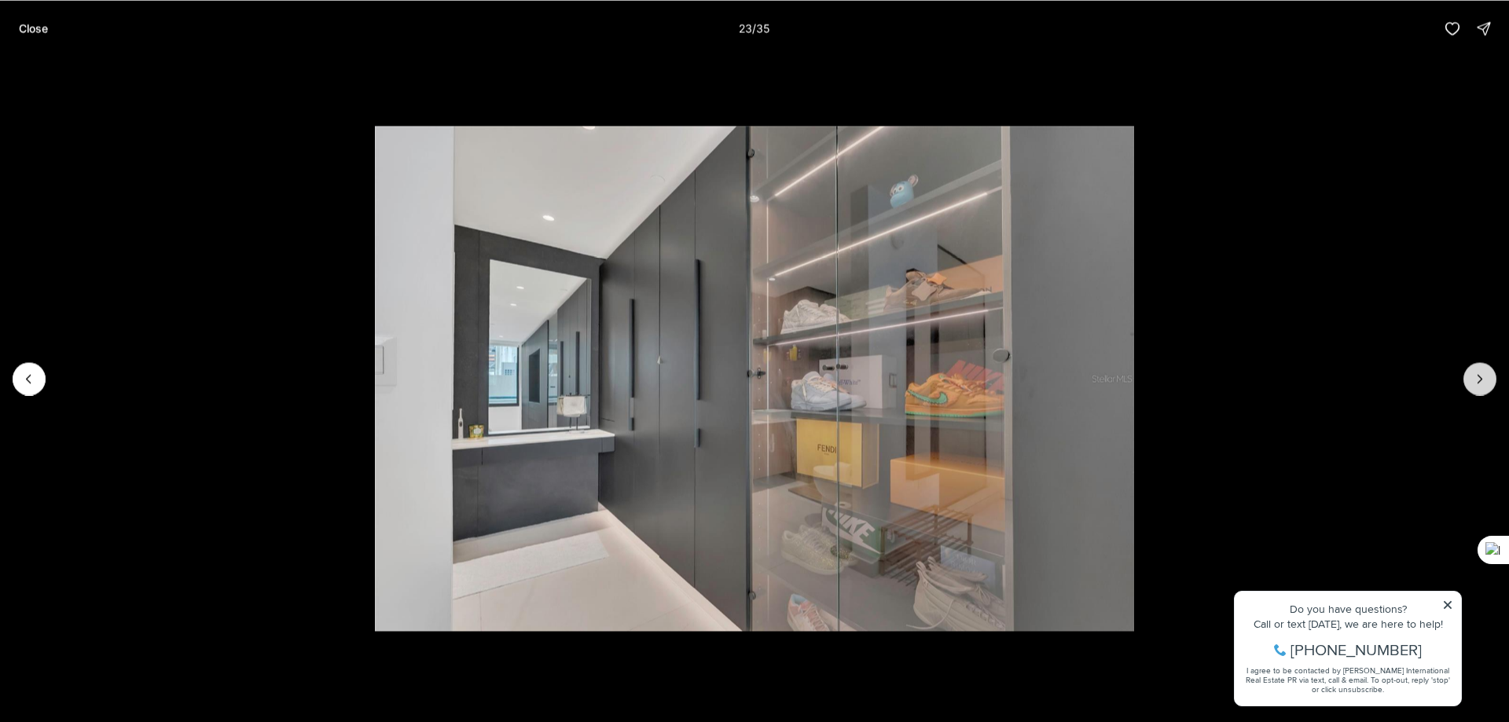
click at [1476, 371] on icon "Next slide" at bounding box center [1480, 379] width 16 height 16
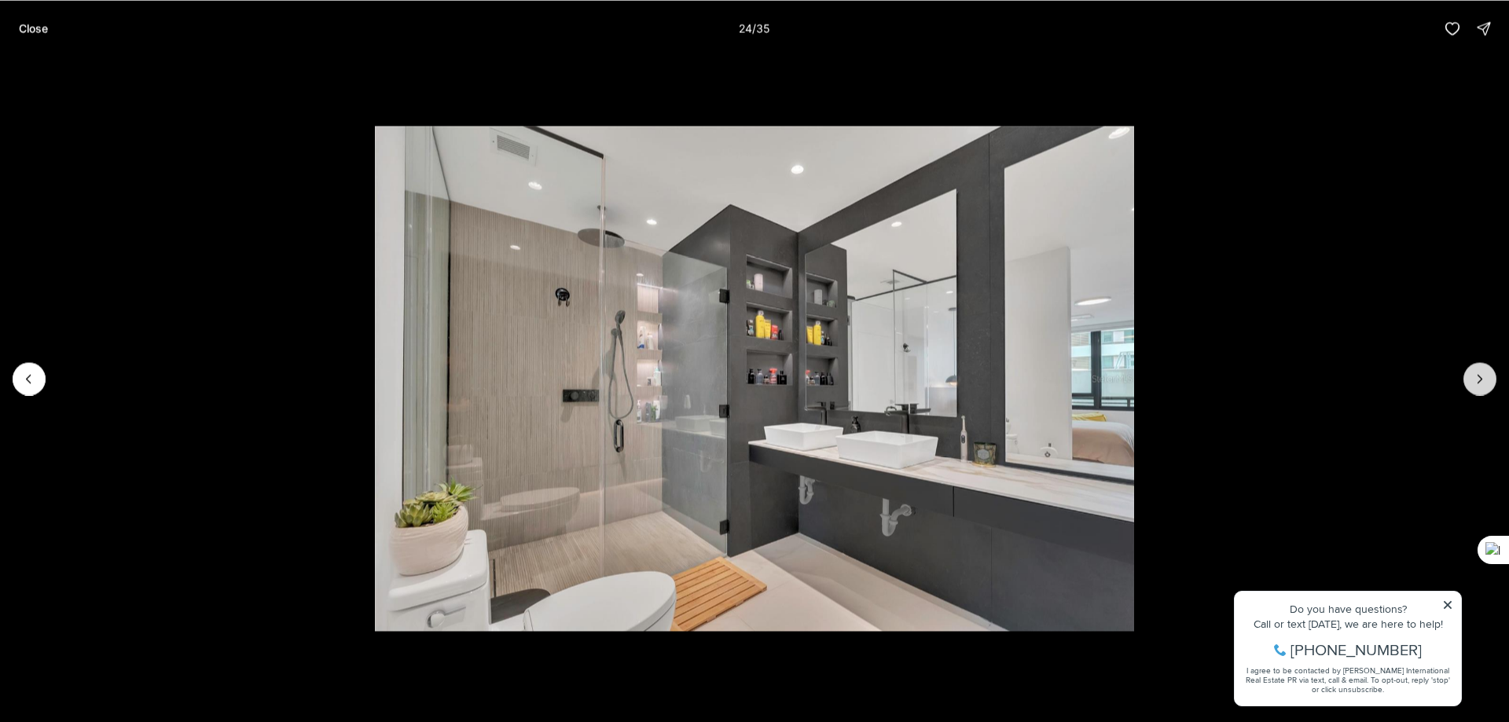
click at [1476, 371] on icon "Next slide" at bounding box center [1480, 379] width 16 height 16
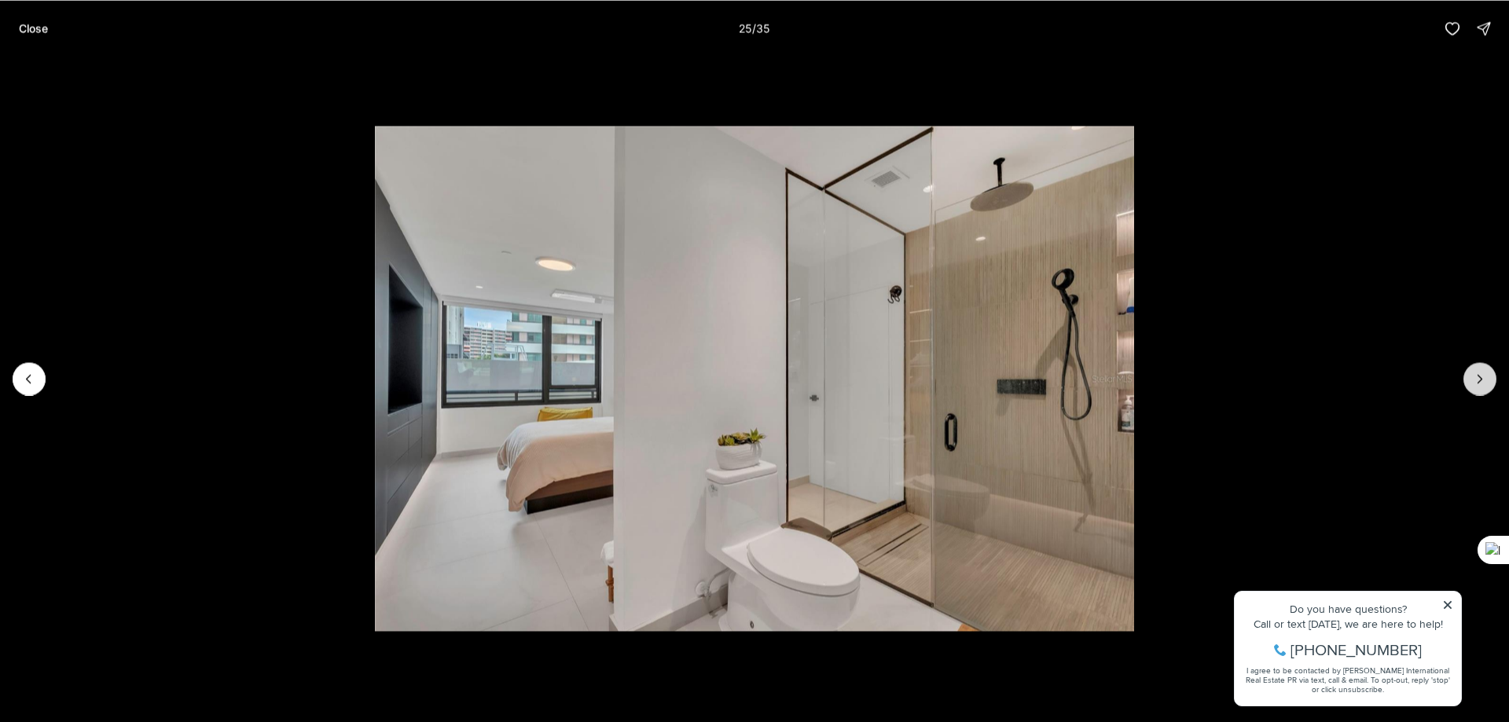
click at [1476, 371] on icon "Next slide" at bounding box center [1480, 379] width 16 height 16
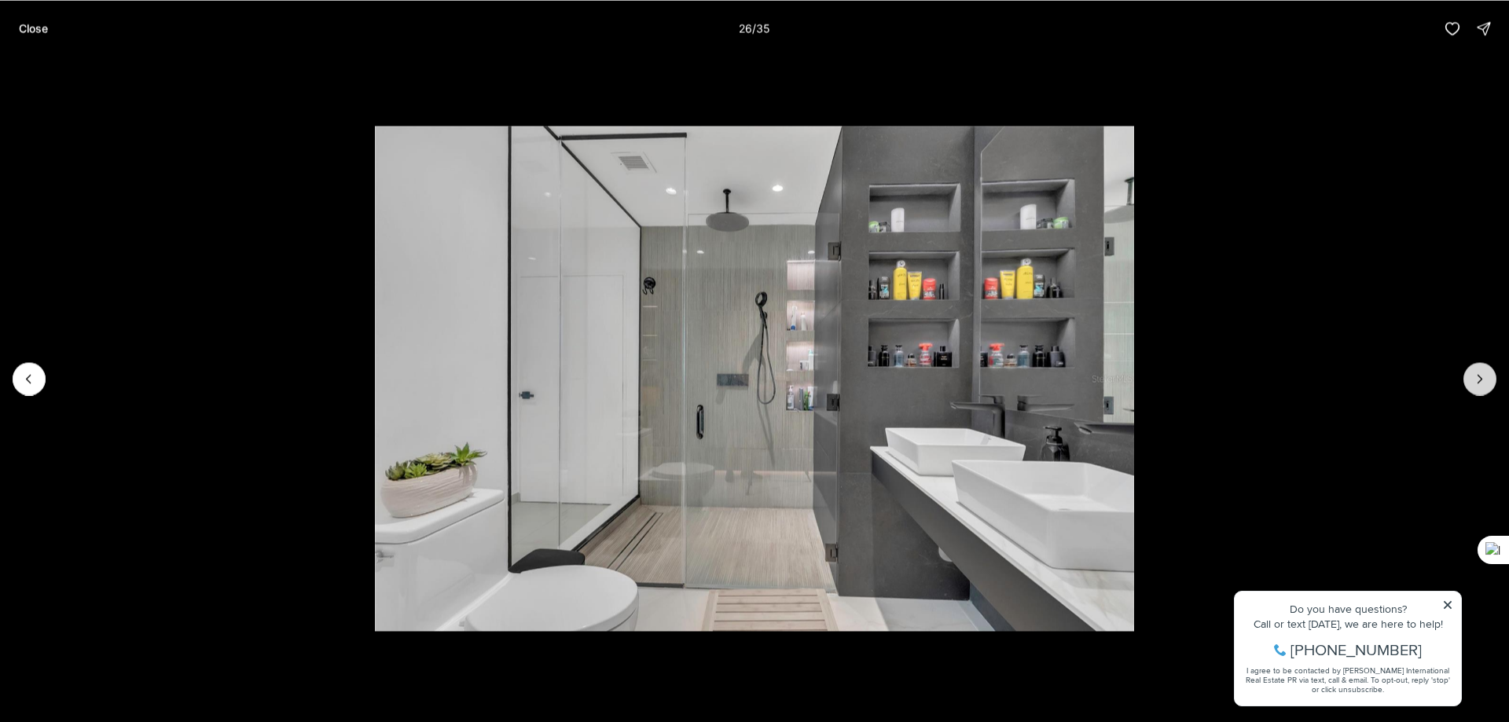
click at [1476, 371] on icon "Next slide" at bounding box center [1480, 379] width 16 height 16
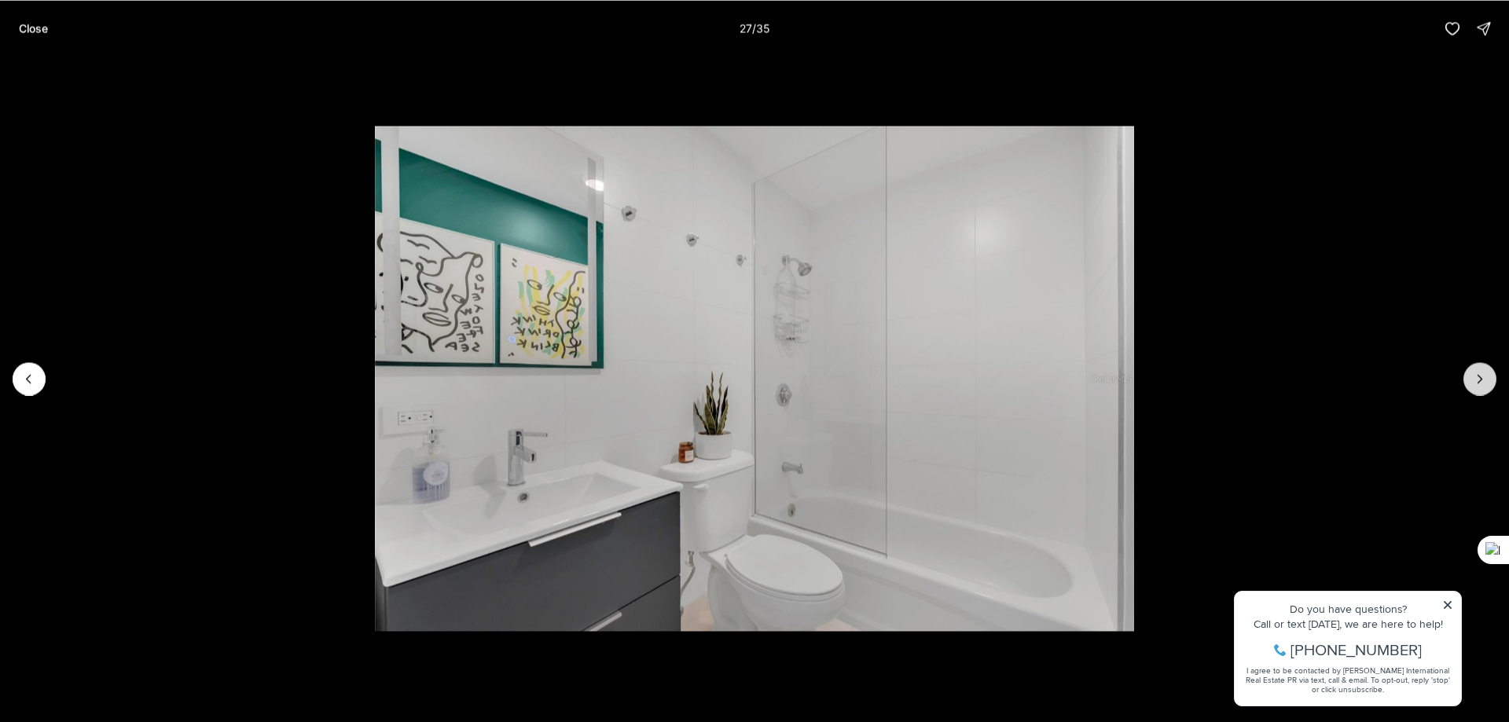
click at [1476, 371] on icon "Next slide" at bounding box center [1480, 379] width 16 height 16
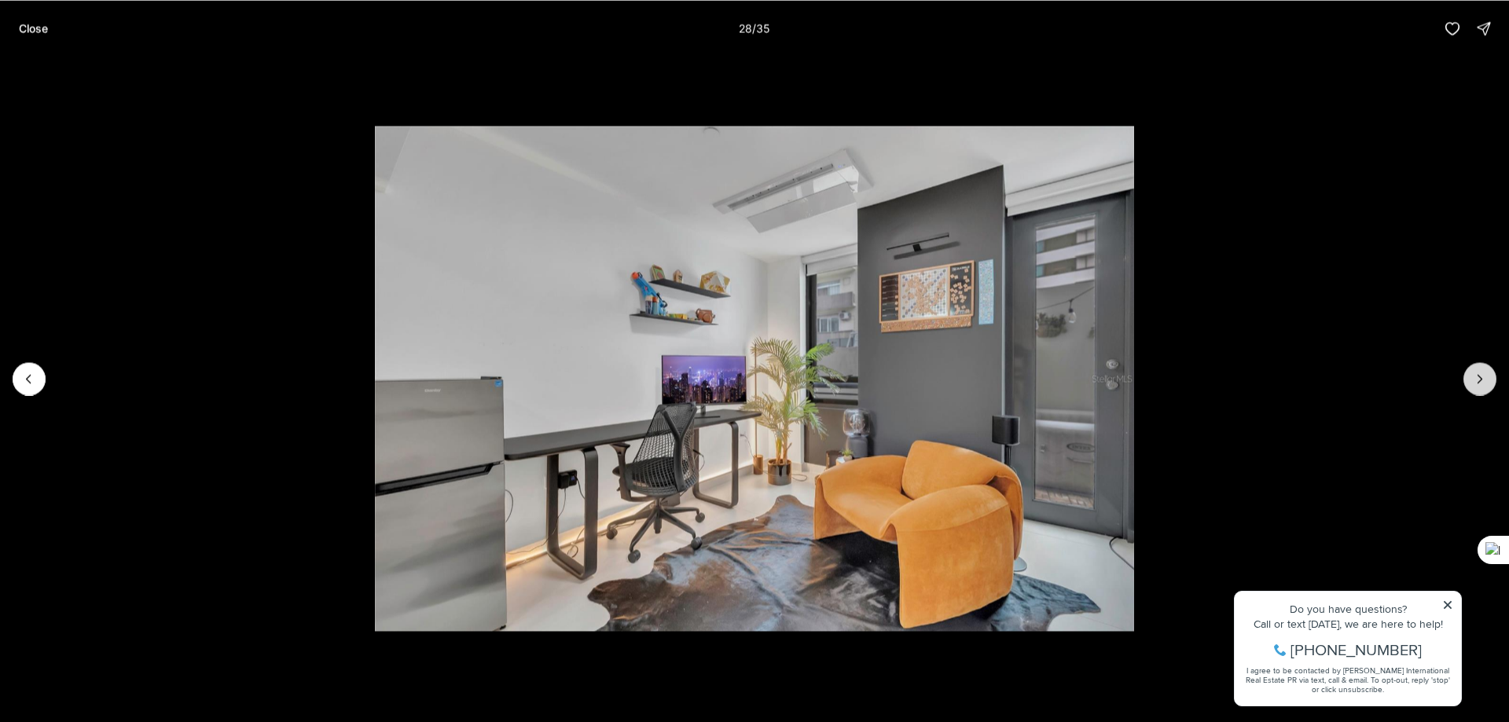
click at [1476, 371] on icon "Next slide" at bounding box center [1480, 379] width 16 height 16
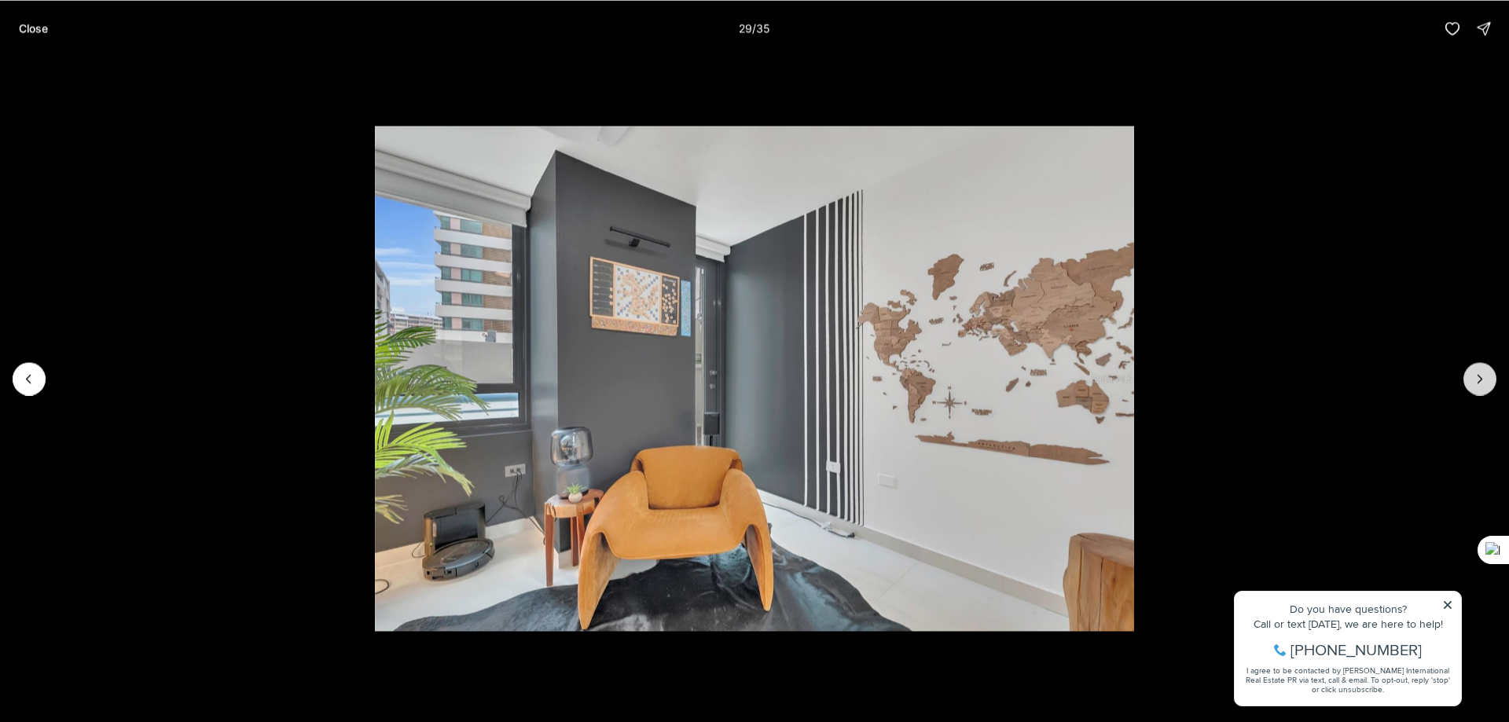
click at [1476, 371] on icon "Next slide" at bounding box center [1480, 379] width 16 height 16
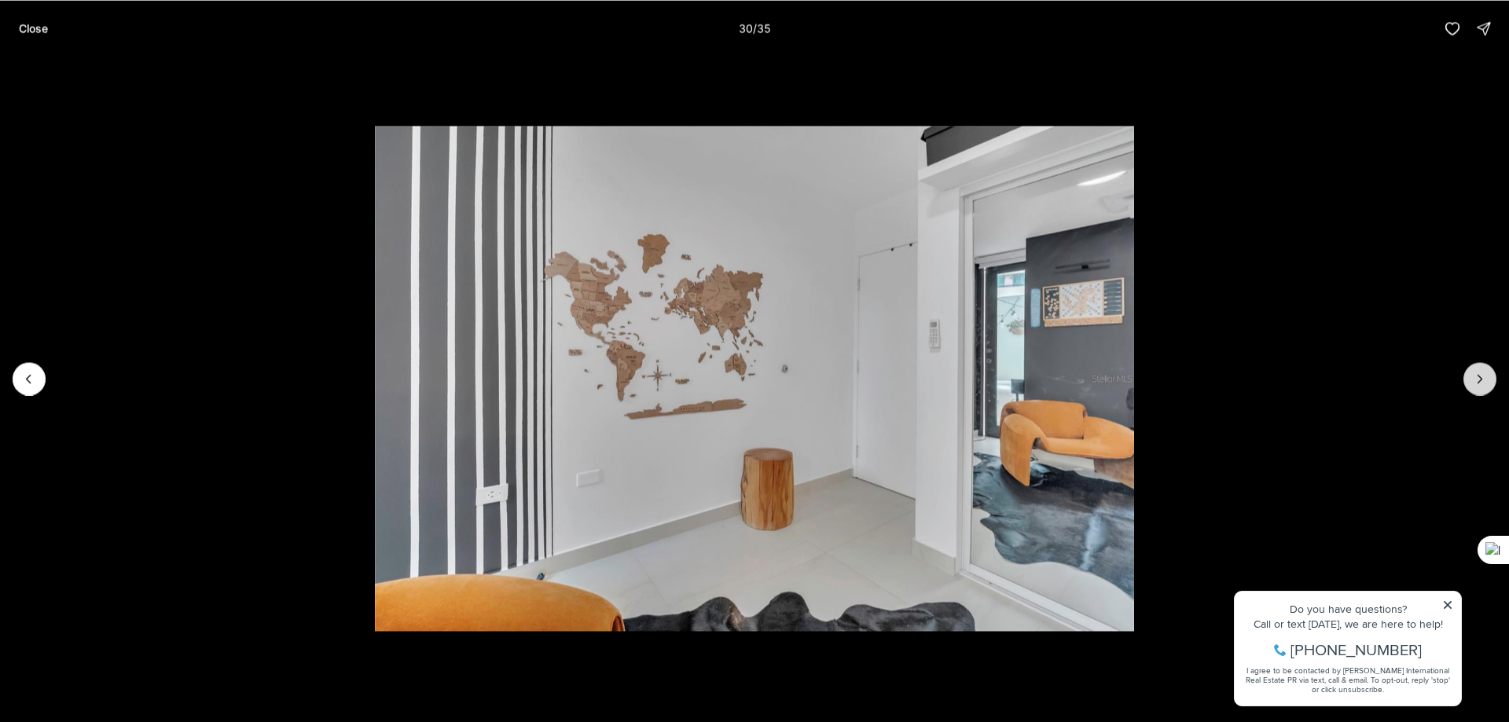
click at [1476, 371] on icon "Next slide" at bounding box center [1480, 379] width 16 height 16
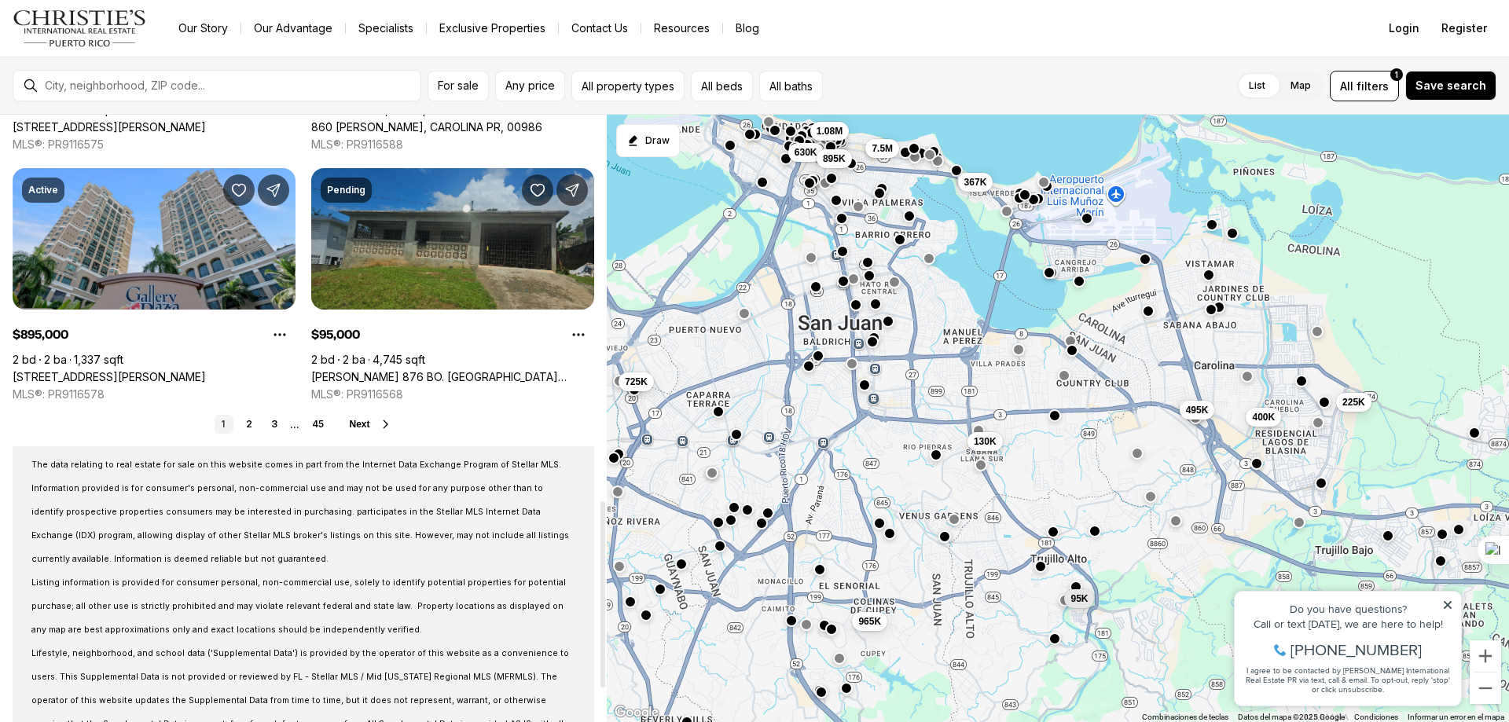
scroll to position [1365, 0]
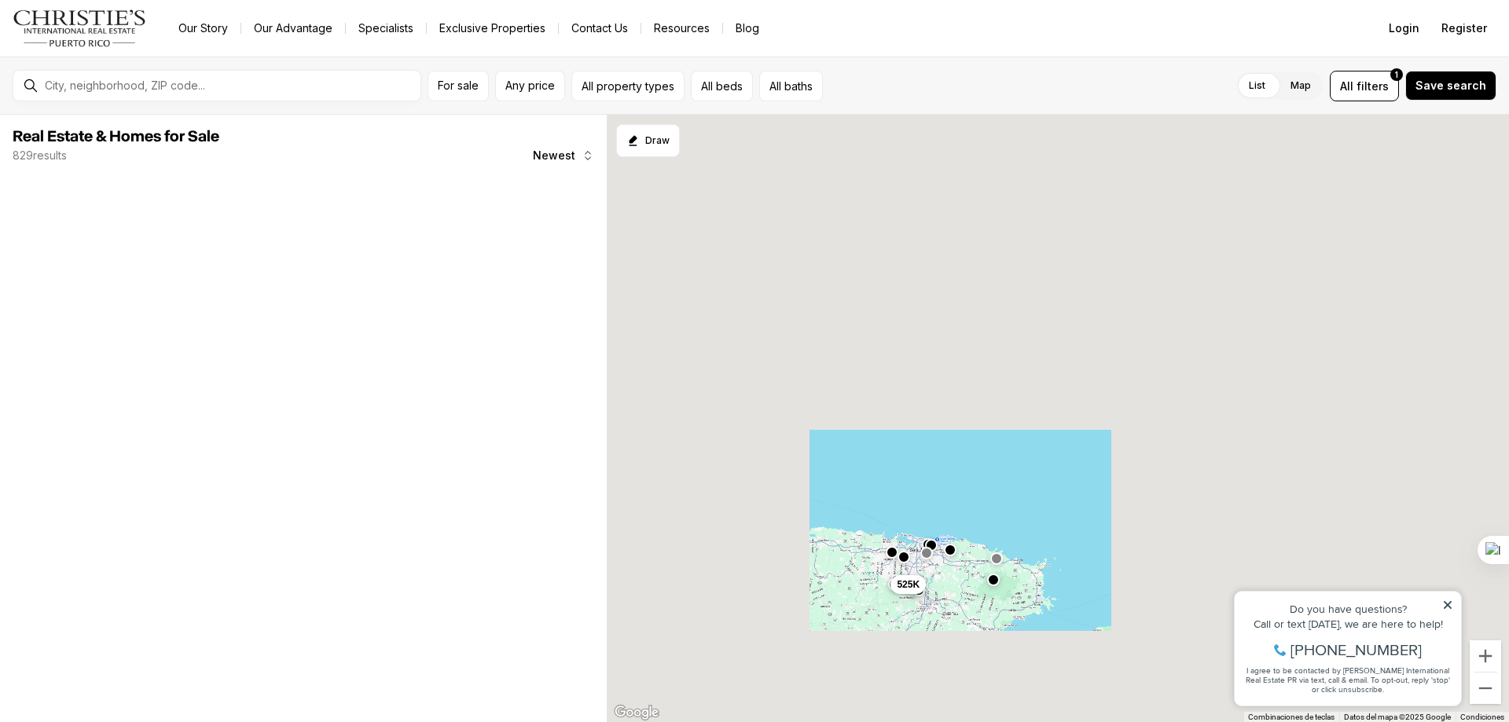
scroll to position [9, 0]
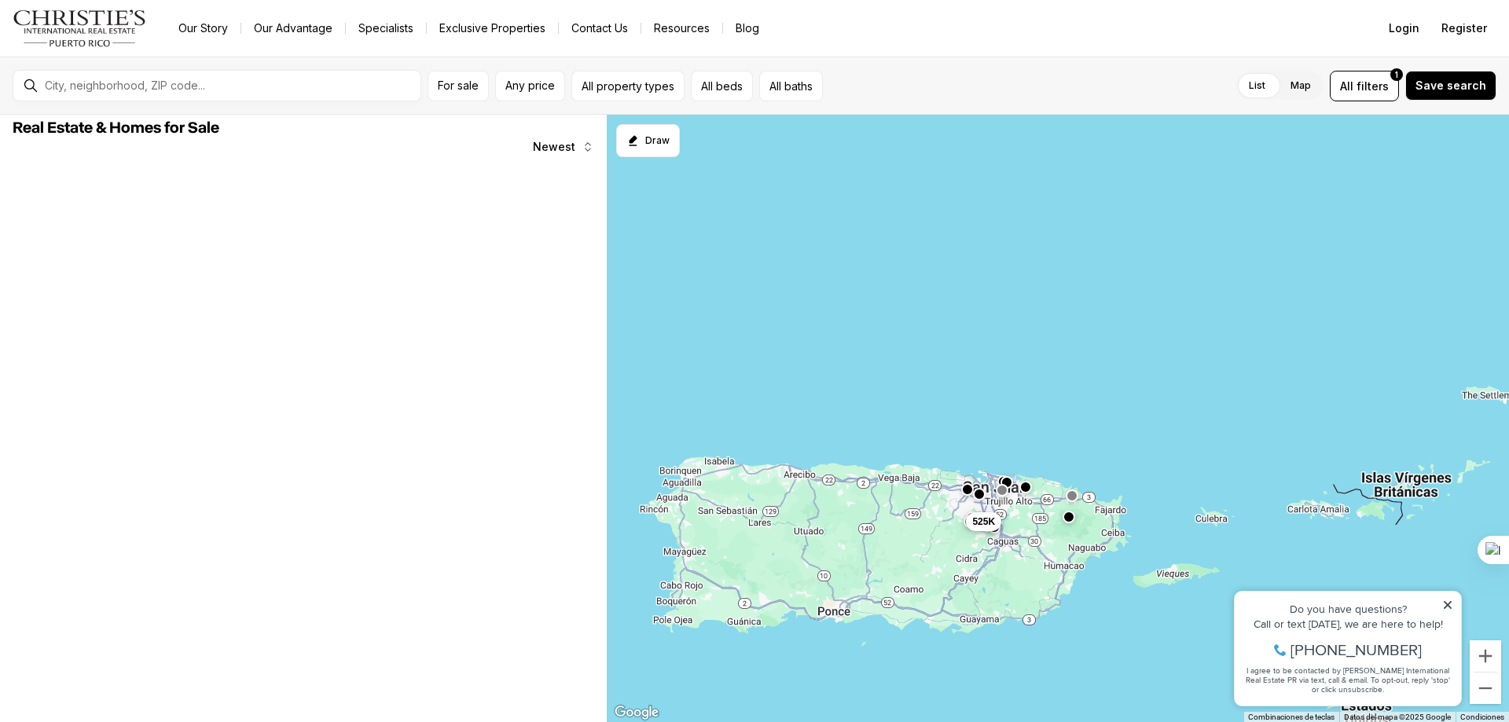
drag, startPoint x: 949, startPoint y: 531, endPoint x: 1080, endPoint y: 457, distance: 149.9
click at [1080, 457] on div "525K" at bounding box center [1058, 419] width 902 height 608
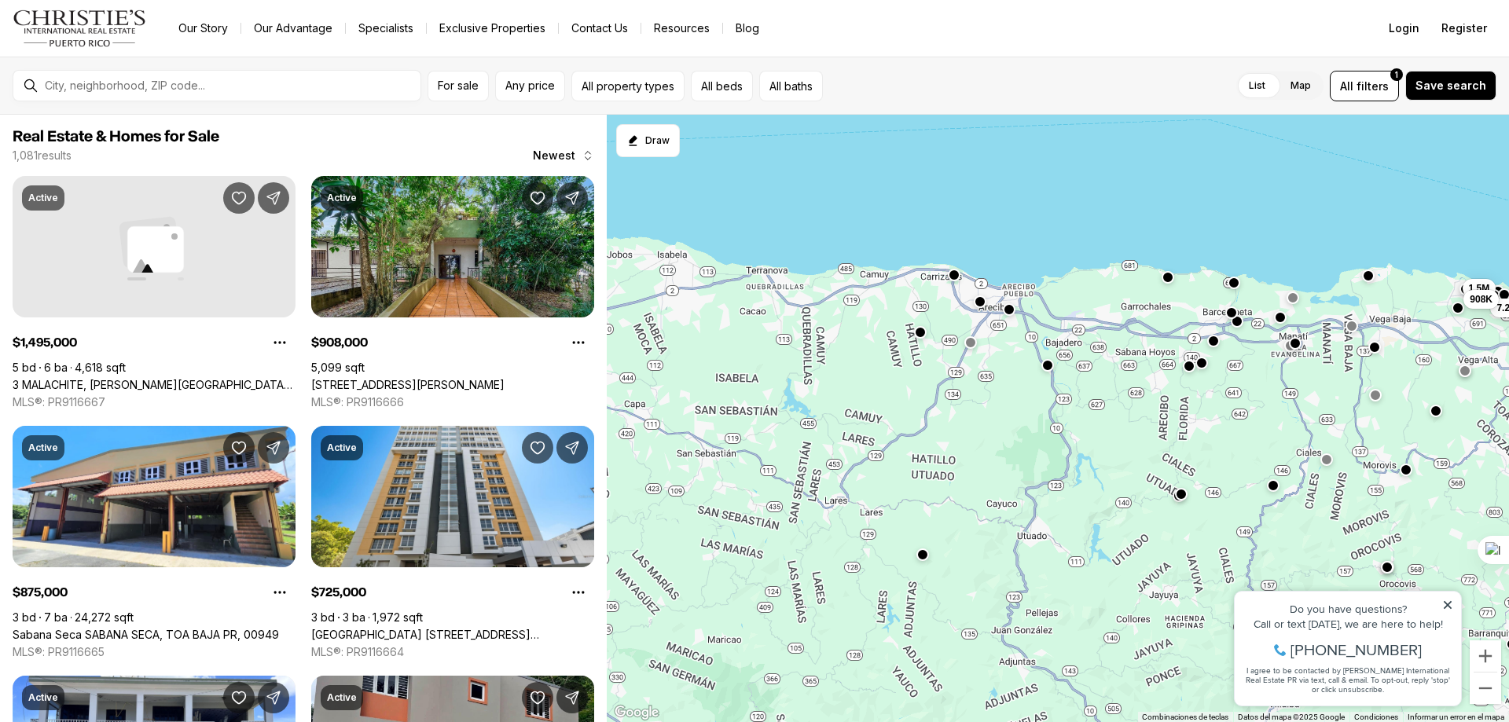
drag, startPoint x: 862, startPoint y: 368, endPoint x: 1135, endPoint y: 474, distance: 292.3
click at [1135, 474] on div "525K 965K 725K 1.65M 1.45M 1.5M 365K 7.2M 908K 875K 250K" at bounding box center [1058, 419] width 902 height 608
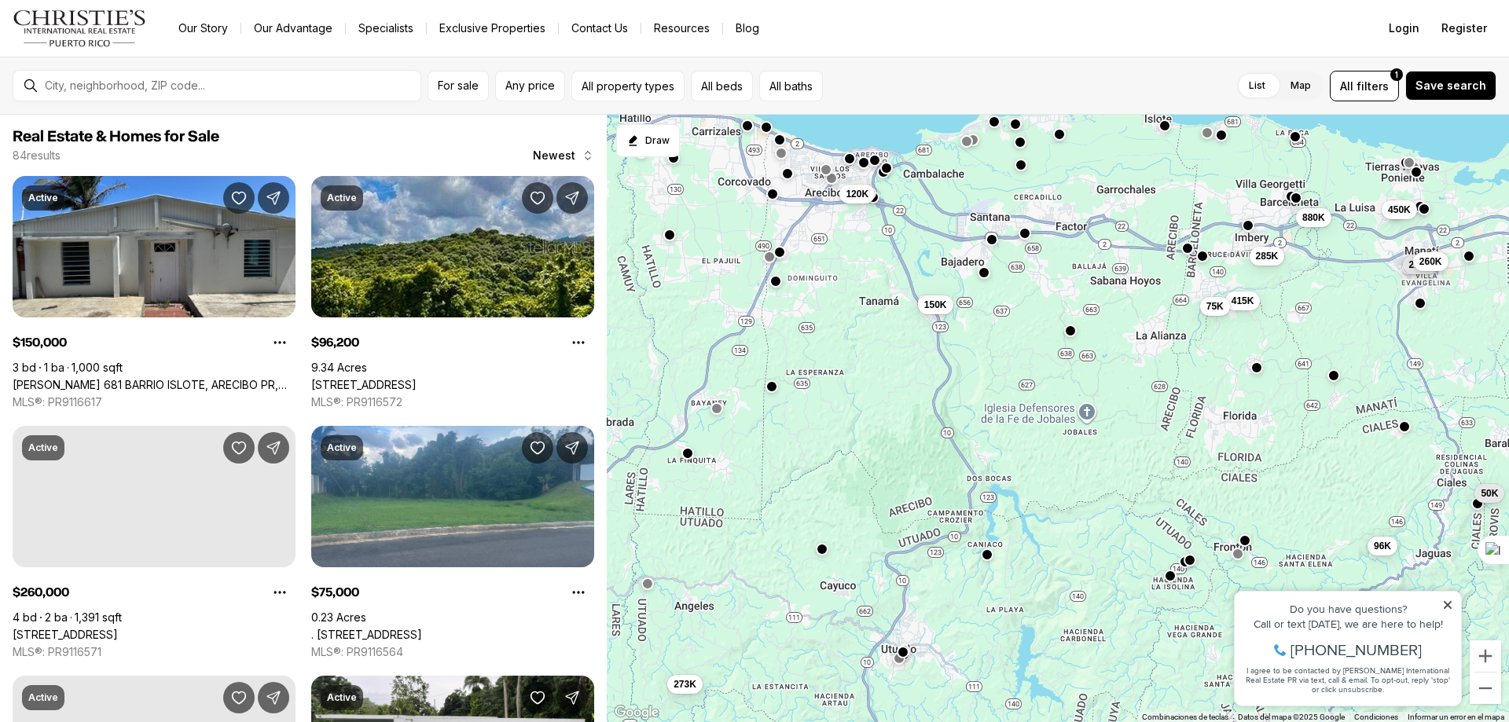
click at [1254, 370] on button "button" at bounding box center [1256, 367] width 13 height 13
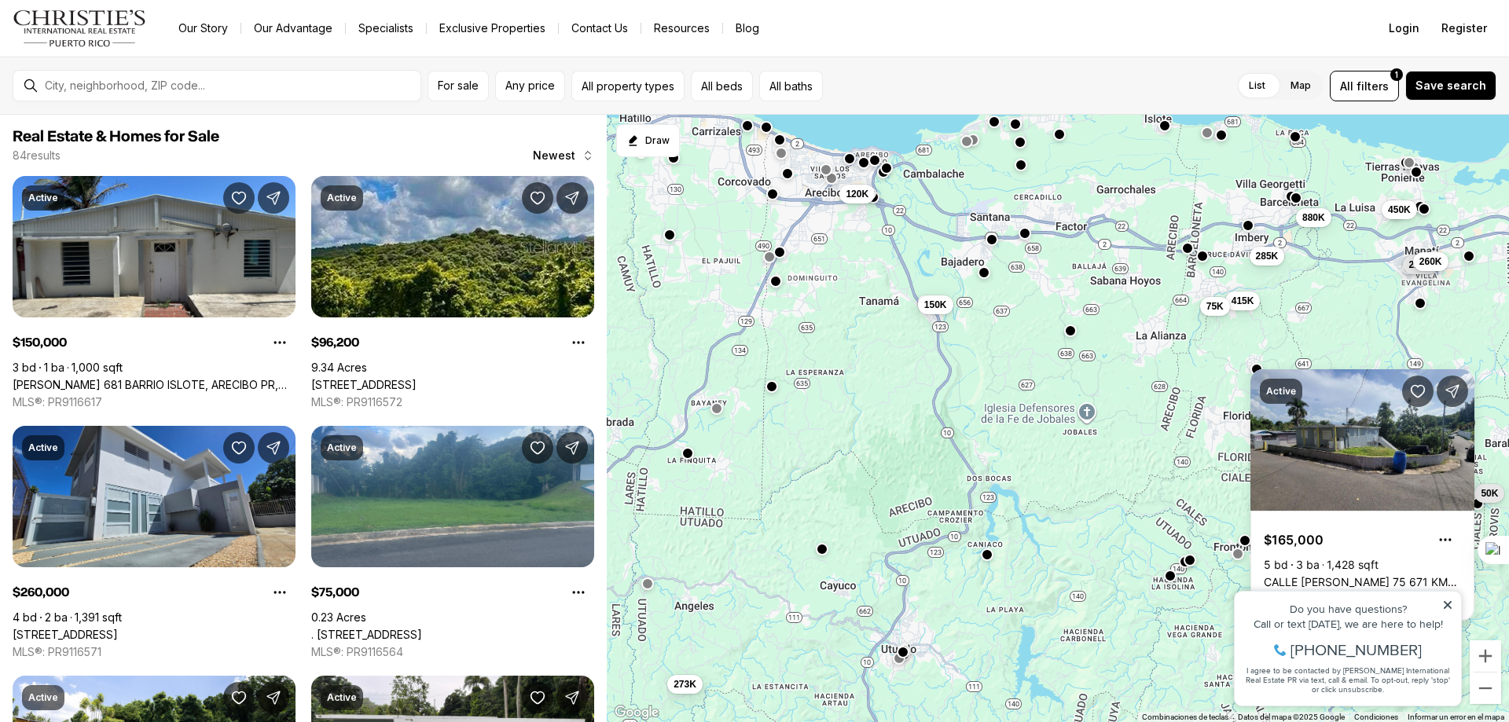
click at [1217, 372] on div "273K 285K 415K 75K 450K 96K 120K 150K 215K 50K 260K 880K" at bounding box center [1058, 419] width 902 height 608
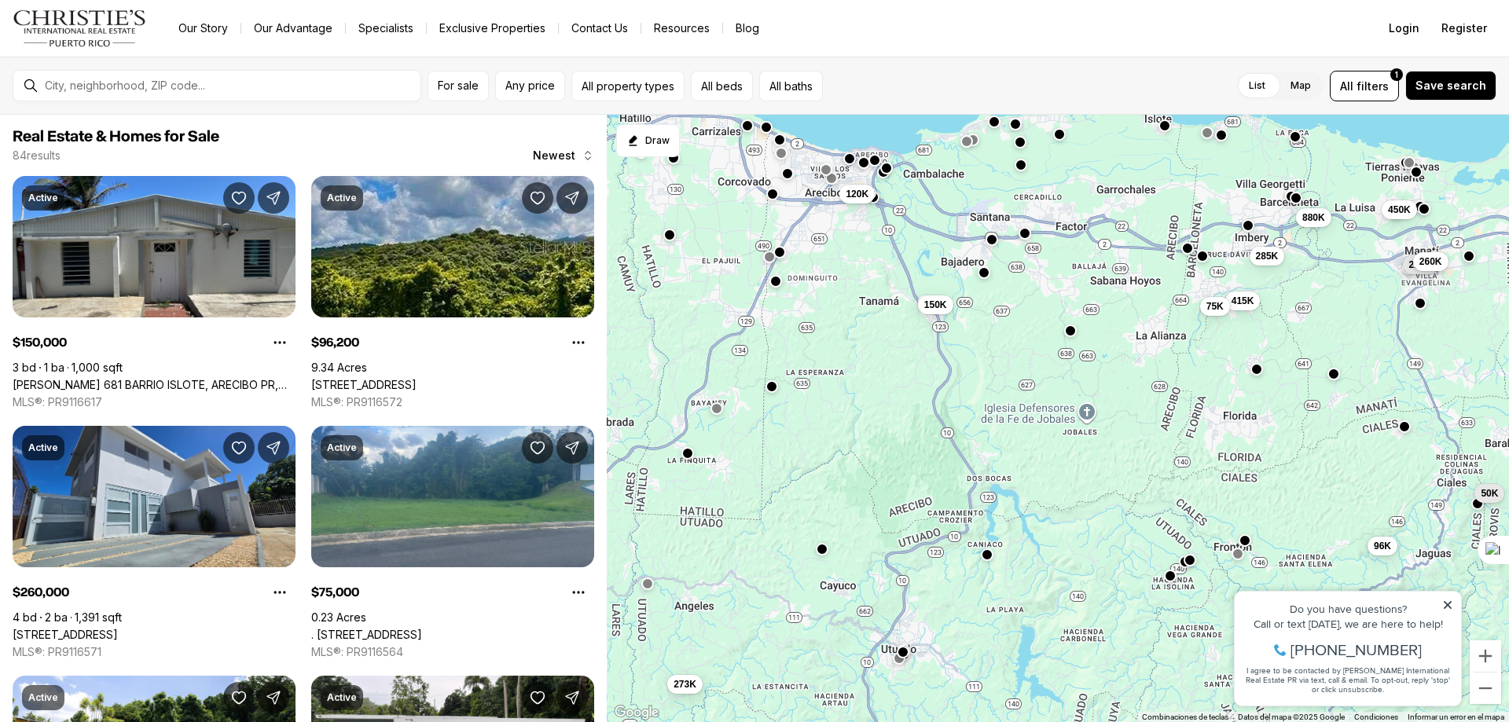
click at [1333, 376] on button "button" at bounding box center [1333, 374] width 13 height 13
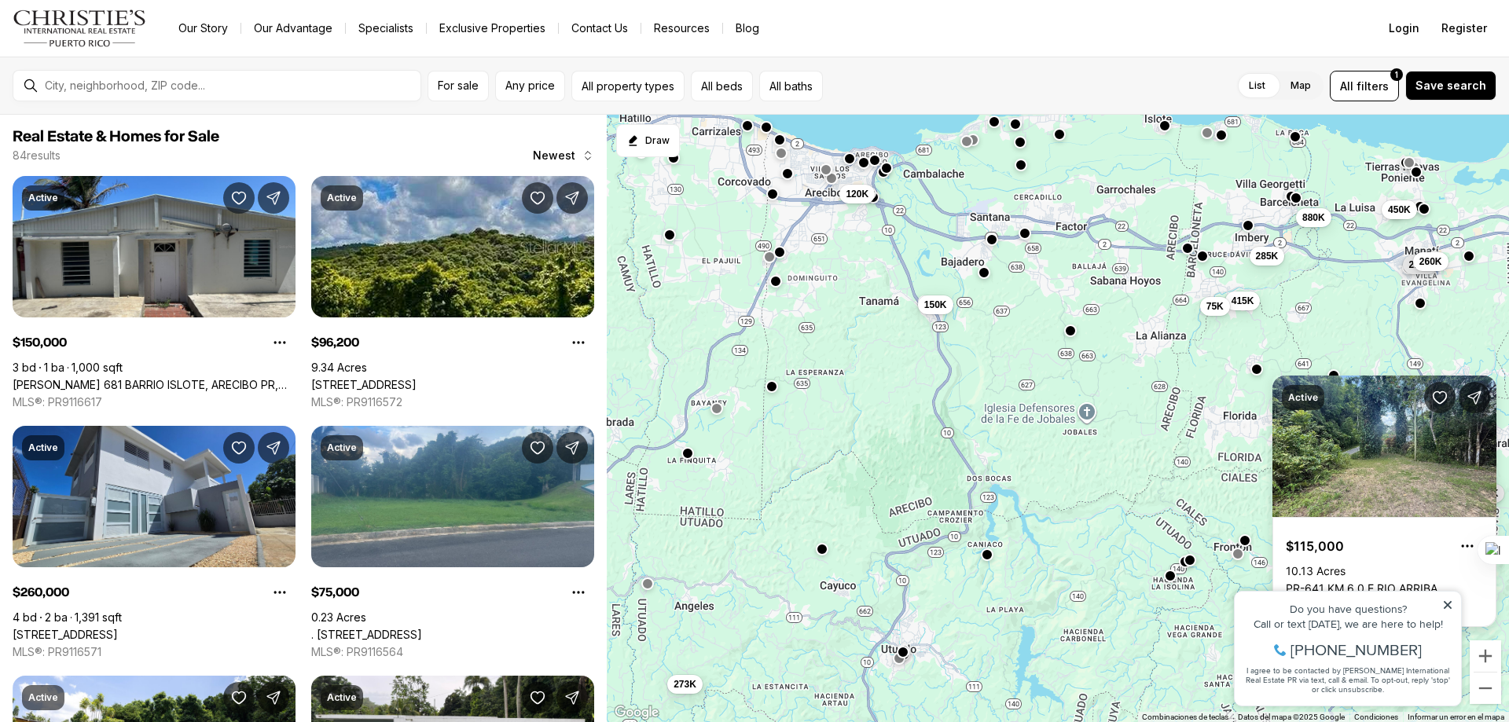
click at [1333, 376] on div "Active $115,000 10.13 Acres PR-641 KM 6.0 E [GEOGRAPHIC_DATA], 00674 MLS®: PR91…" at bounding box center [1384, 501] width 224 height 251
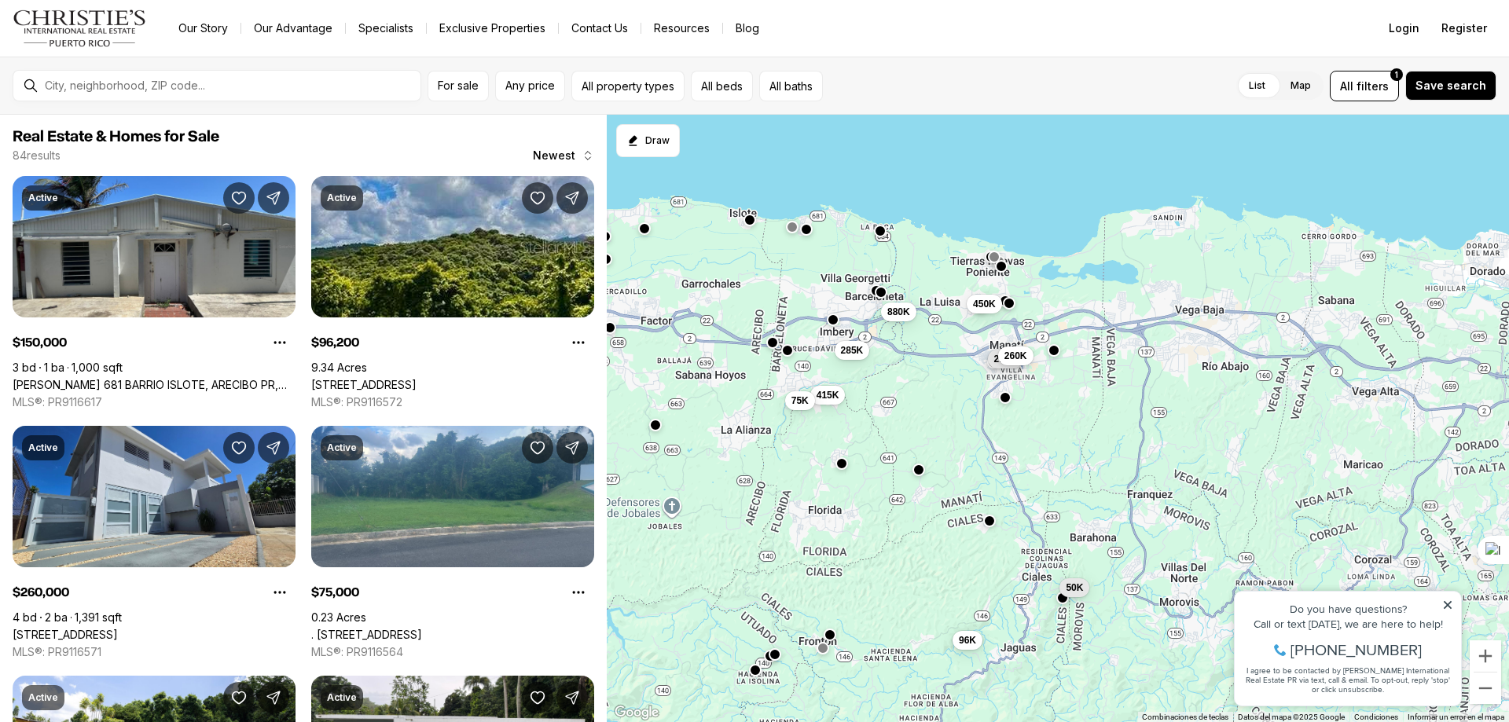
drag, startPoint x: 1381, startPoint y: 319, endPoint x: 975, endPoint y: 407, distance: 415.6
click at [975, 407] on div "273K 285K 415K 75K 450K 96K 120K 150K 215K 50K 260K 880K" at bounding box center [1058, 419] width 902 height 608
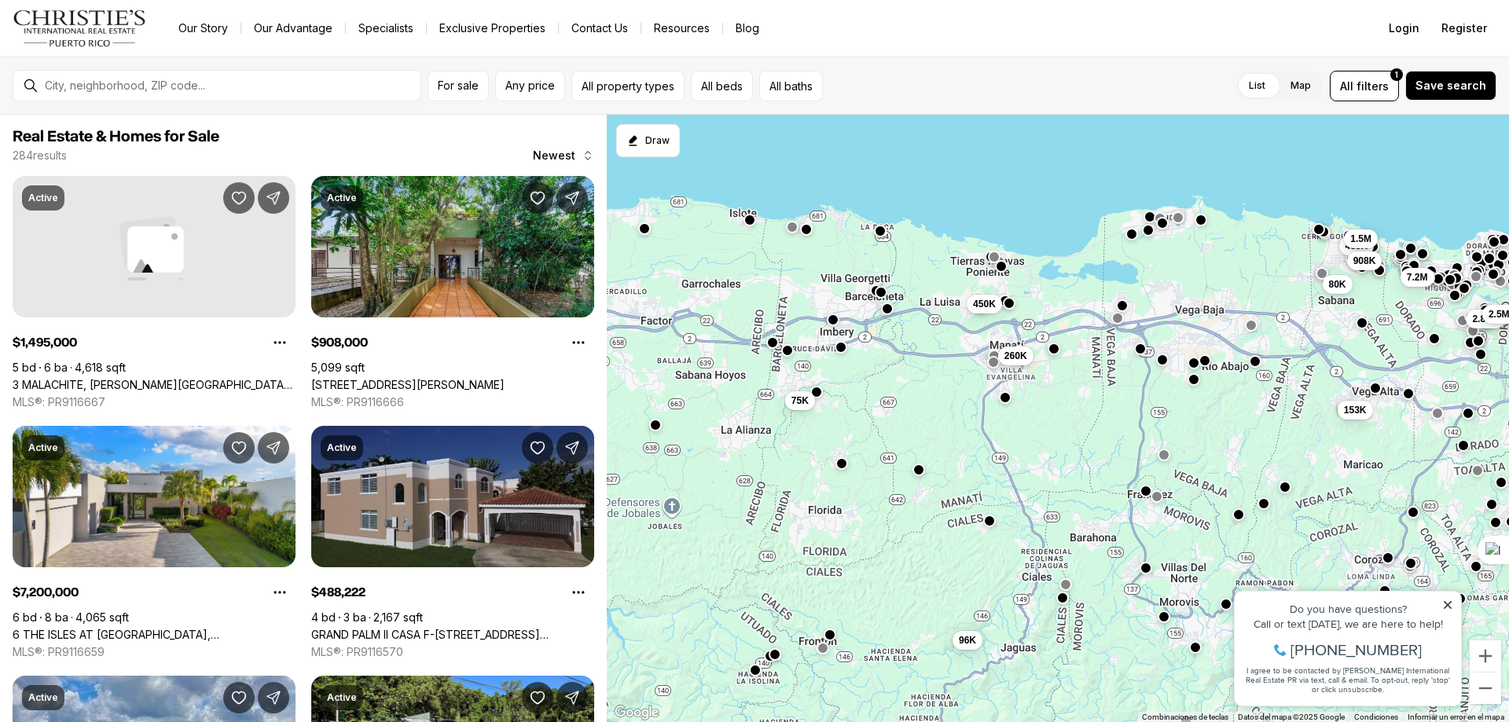
click at [1053, 345] on button "button" at bounding box center [1053, 349] width 13 height 13
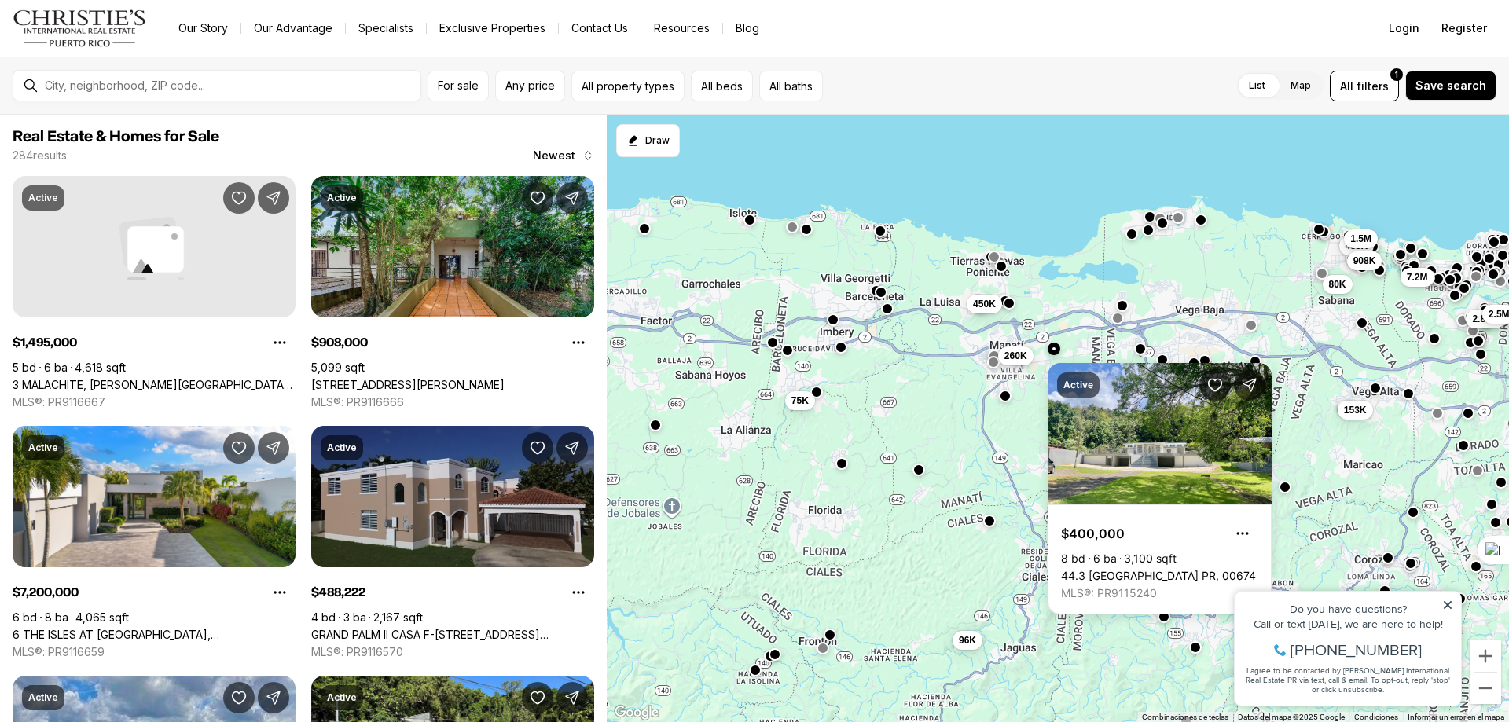
click at [1006, 395] on button "button" at bounding box center [1005, 396] width 13 height 13
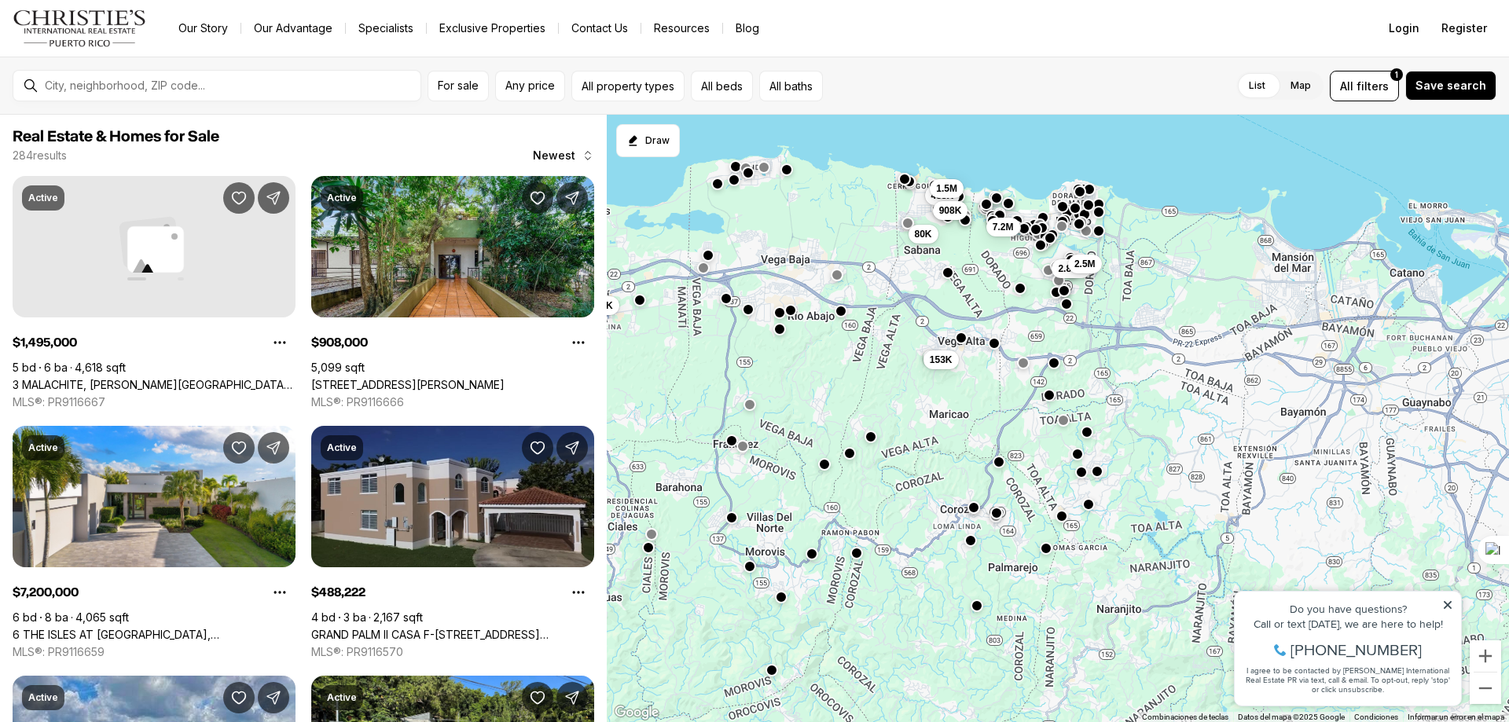
drag, startPoint x: 1097, startPoint y: 473, endPoint x: 668, endPoint y: 422, distance: 432.0
click at [668, 422] on div "75K 450K 96K 260K 2.85M 2.5M 7.2M 153K 488K 1.5M 908K 80K" at bounding box center [1058, 419] width 902 height 608
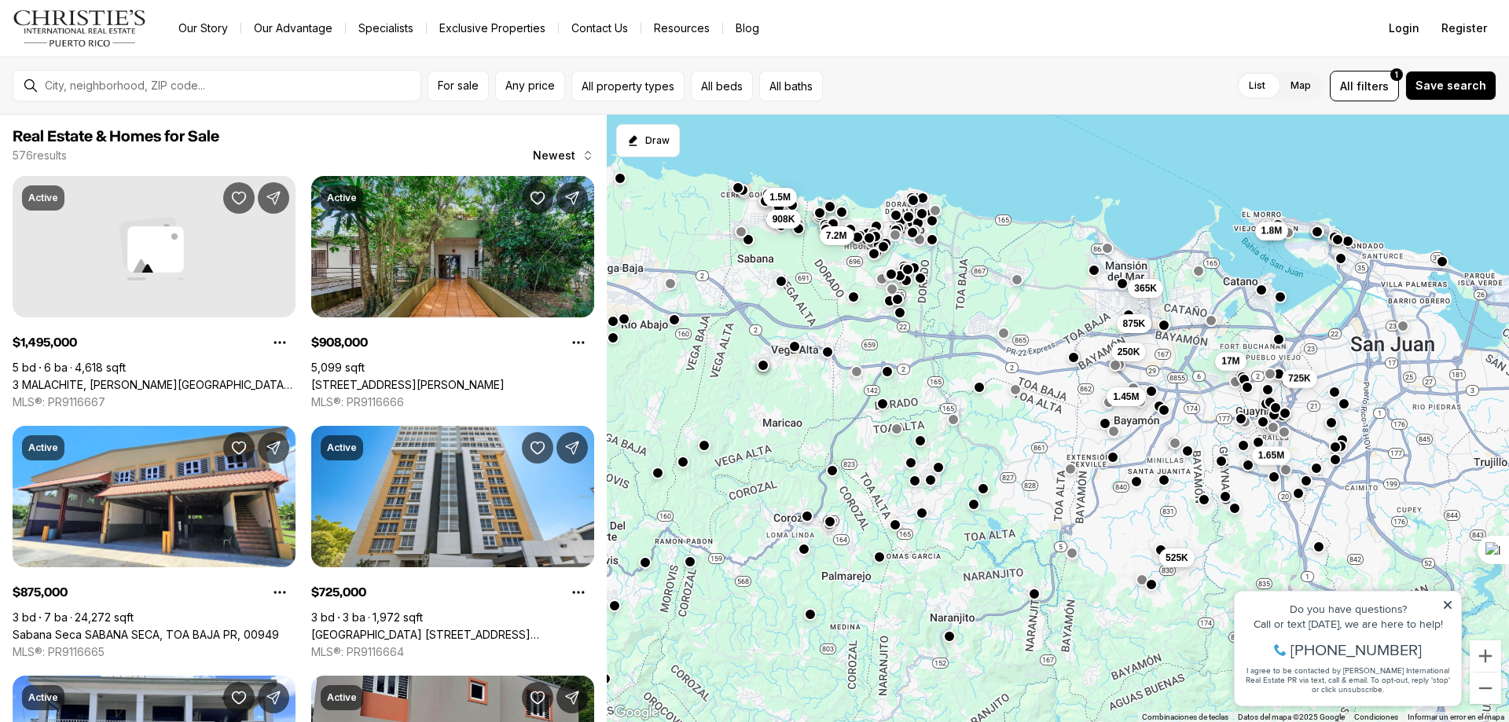
drag, startPoint x: 922, startPoint y: 408, endPoint x: 786, endPoint y: 413, distance: 136.0
click at [786, 413] on div "7.2M 1.5M 908K 1.65M 1.45M 525K 1.8M 725K 875K 250K 365K 17M" at bounding box center [1058, 419] width 902 height 608
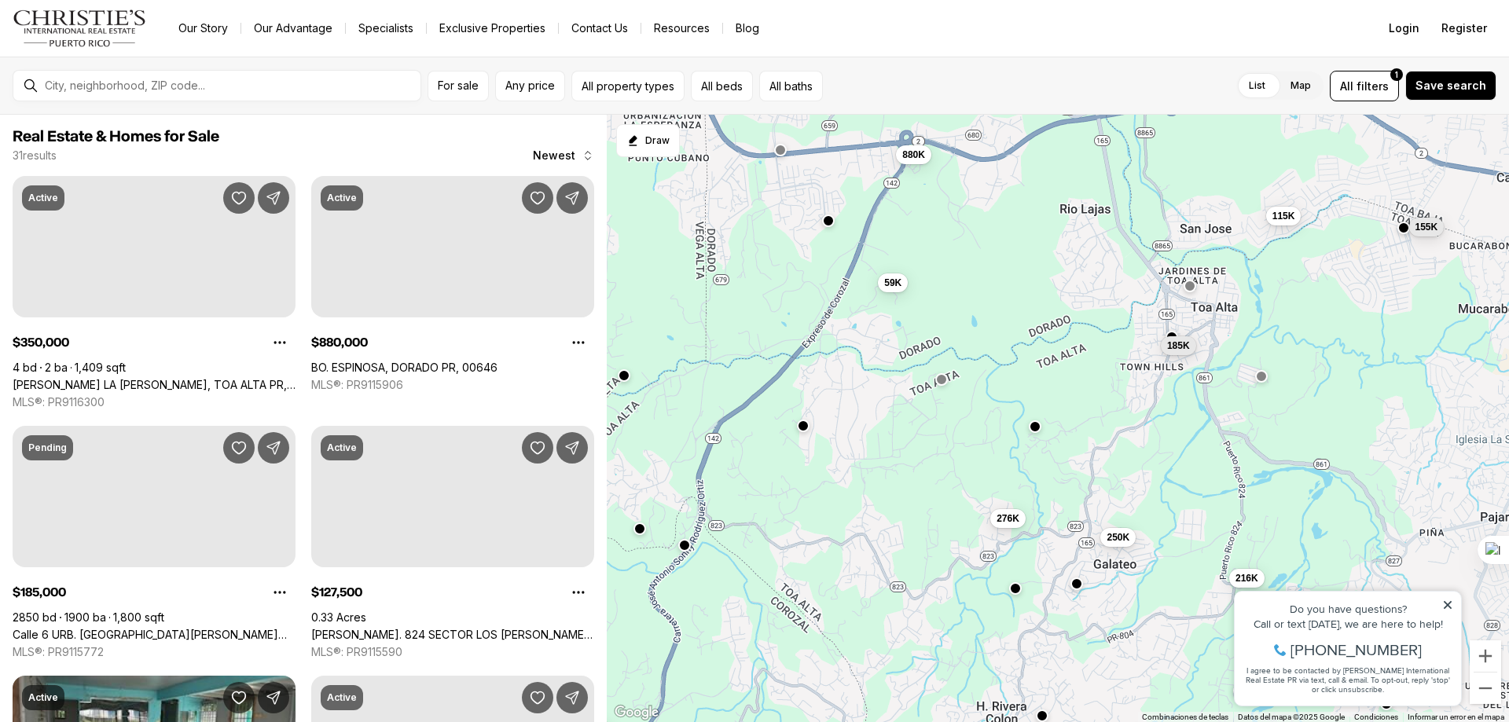
click at [852, 431] on div "59K 880K 276K 247K 875K 250K 350K 185K 128K 155K 115K 216K" at bounding box center [1058, 419] width 902 height 608
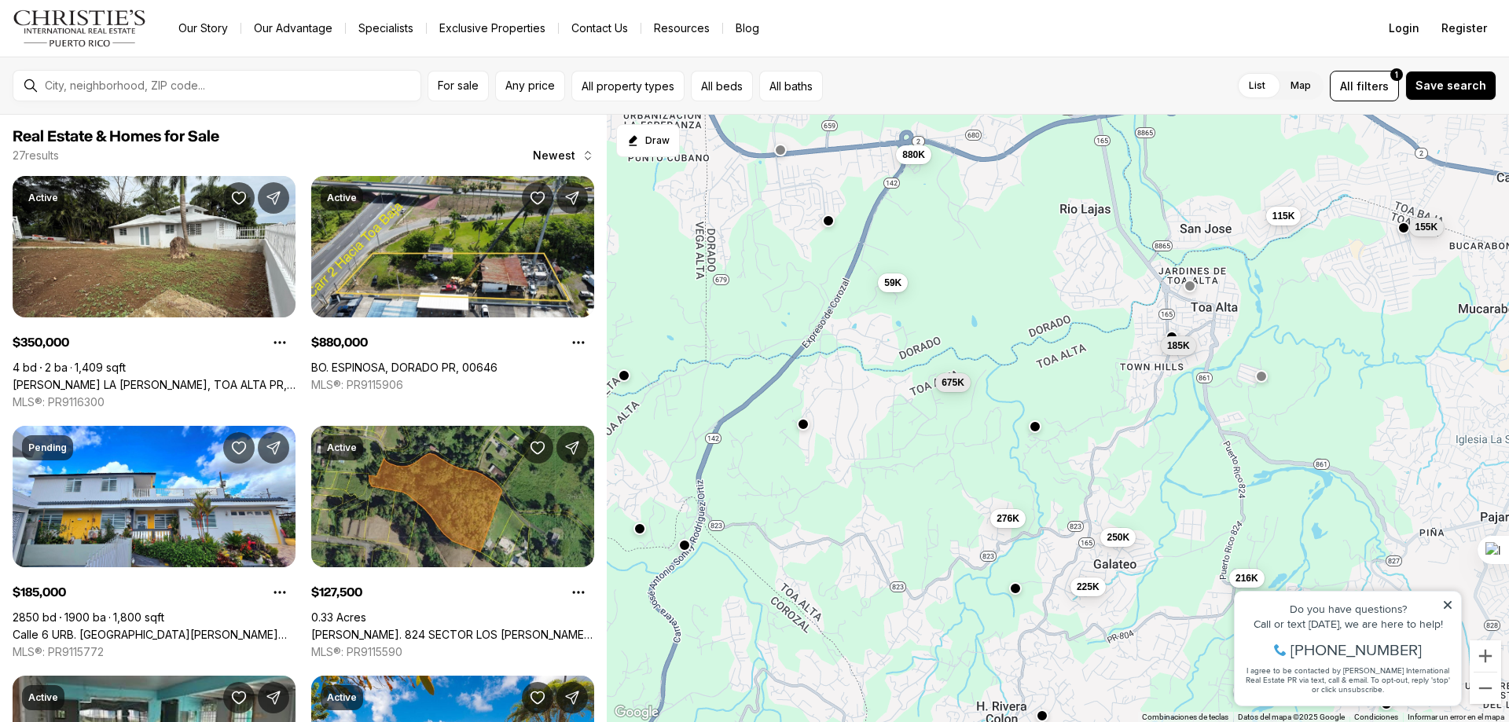
click at [802, 425] on button "button" at bounding box center [803, 424] width 13 height 13
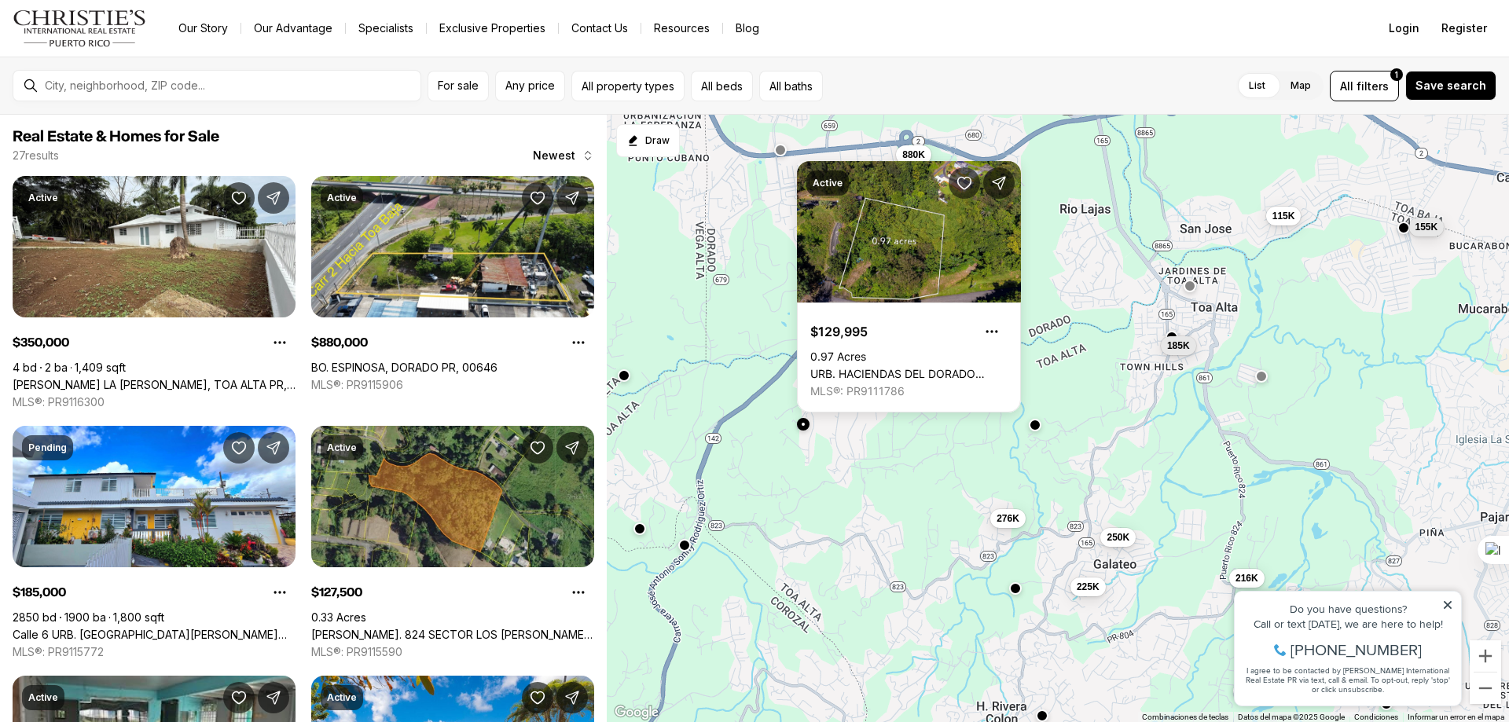
click at [1036, 423] on button "button" at bounding box center [1034, 425] width 13 height 13
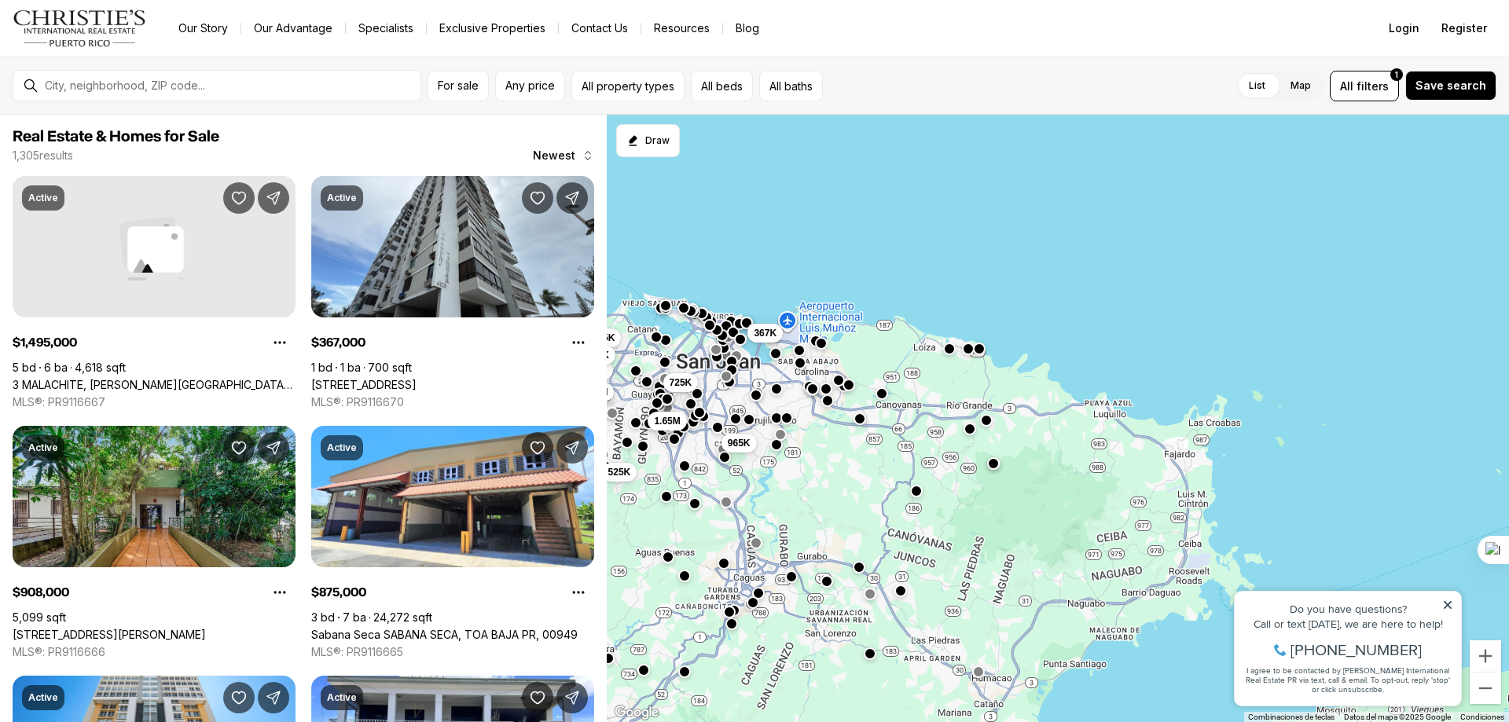
drag, startPoint x: 1271, startPoint y: 459, endPoint x: 753, endPoint y: 408, distance: 521.1
click at [753, 408] on div "1.65M 525K 965K 725K 1.45M 250K 365K 1.5M 908K 7.2M 875K 367K" at bounding box center [1058, 419] width 902 height 608
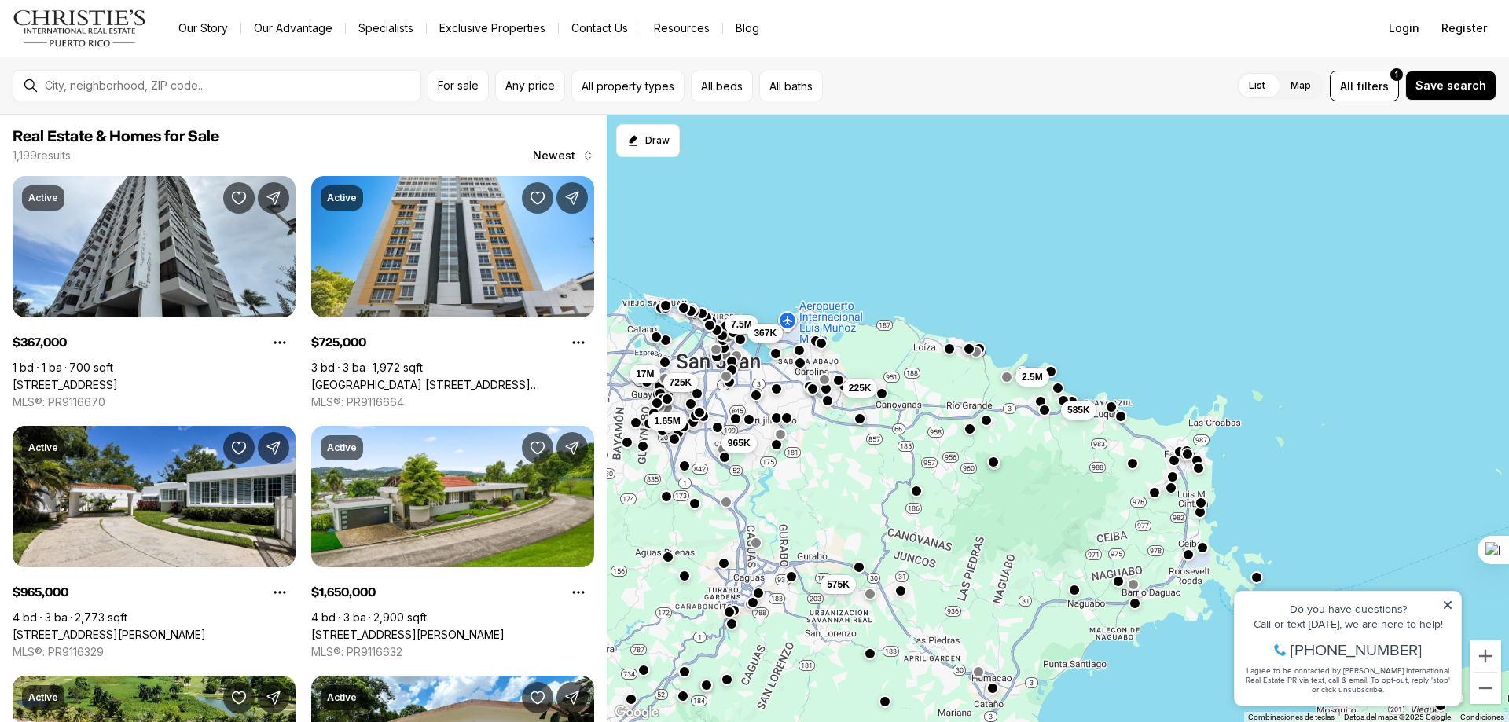
click at [995, 462] on button "button" at bounding box center [993, 462] width 13 height 13
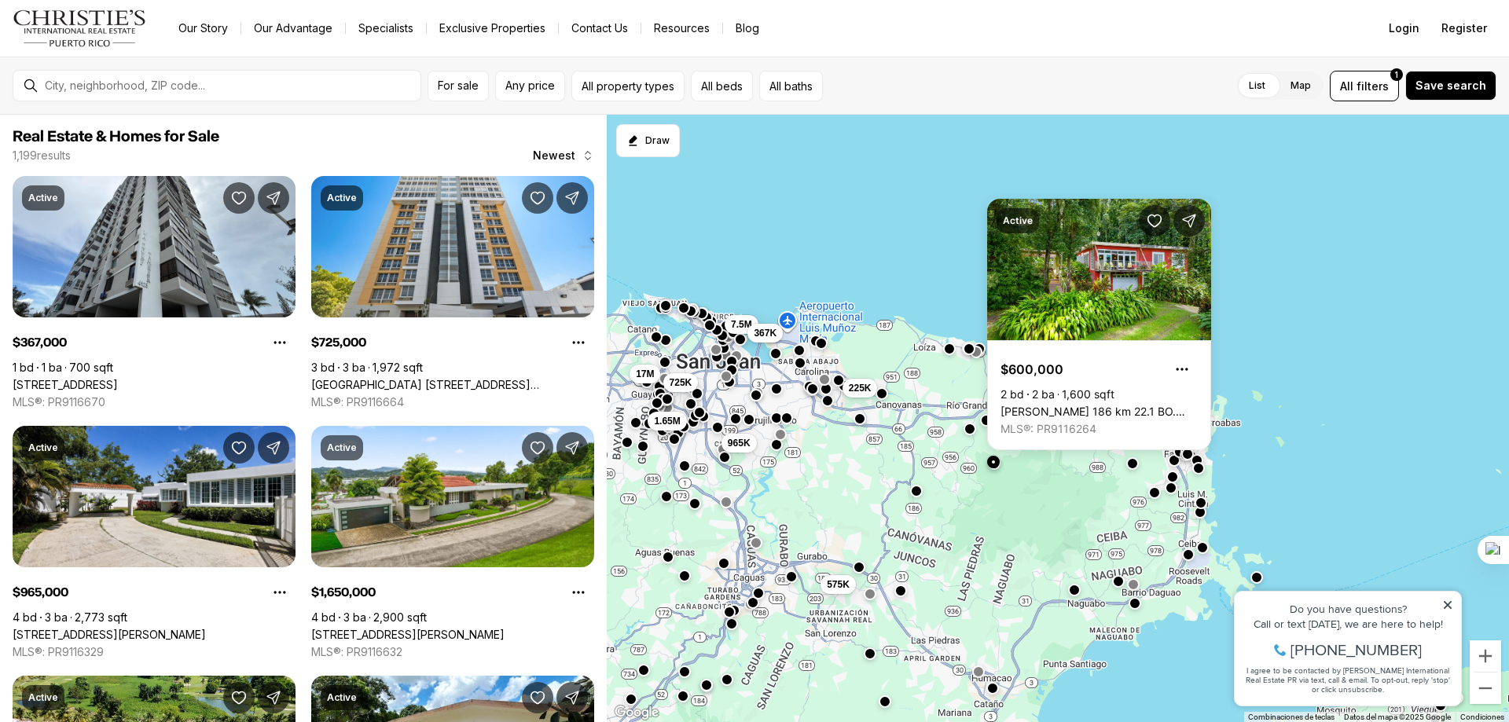
click at [1079, 488] on div "1.65M 965K 7.5M 17M 725K 575K 225K 367K 585K 2.5M" at bounding box center [1058, 419] width 902 height 608
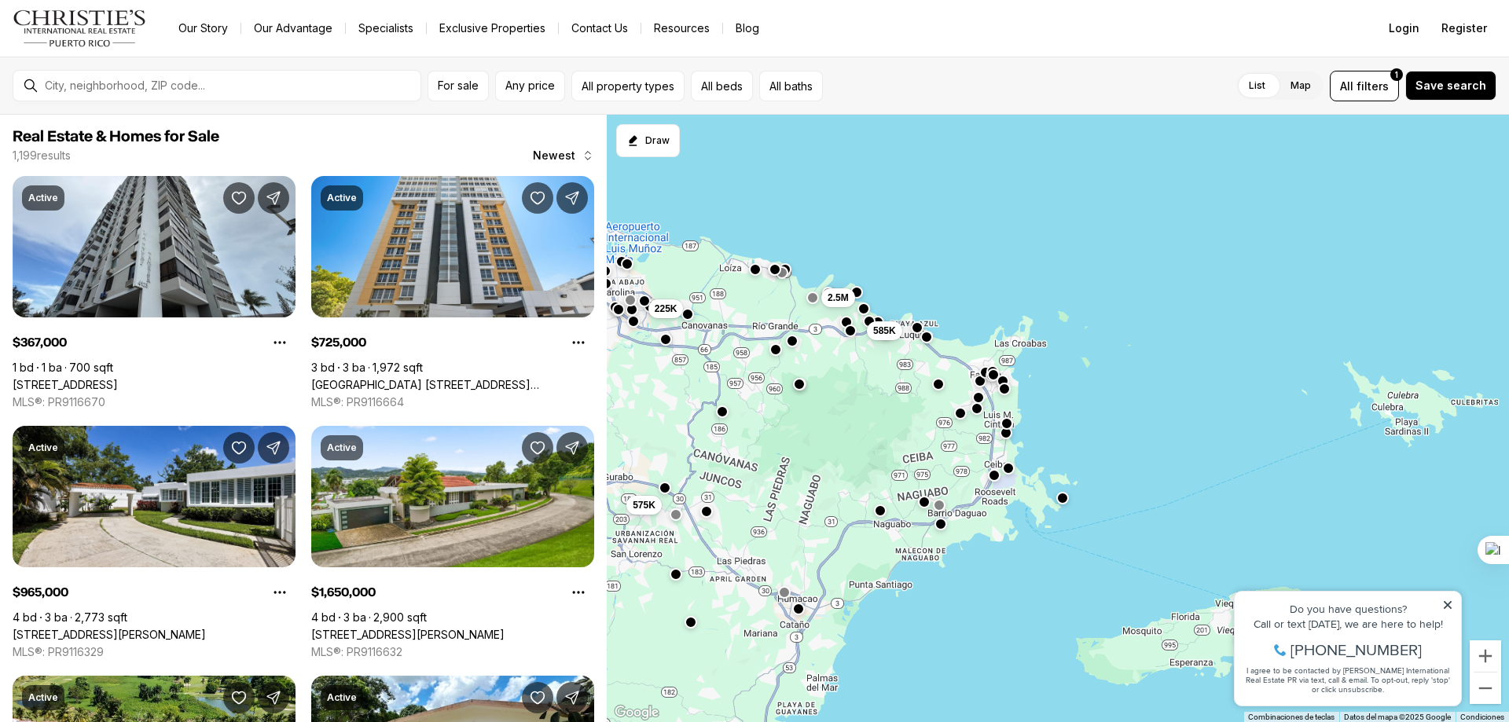
drag, startPoint x: 1037, startPoint y: 492, endPoint x: 869, endPoint y: 398, distance: 192.4
click at [836, 412] on div "1.65M 965K 7.5M 17M 725K 575K 225K 367K 585K 2.5M" at bounding box center [1058, 419] width 902 height 608
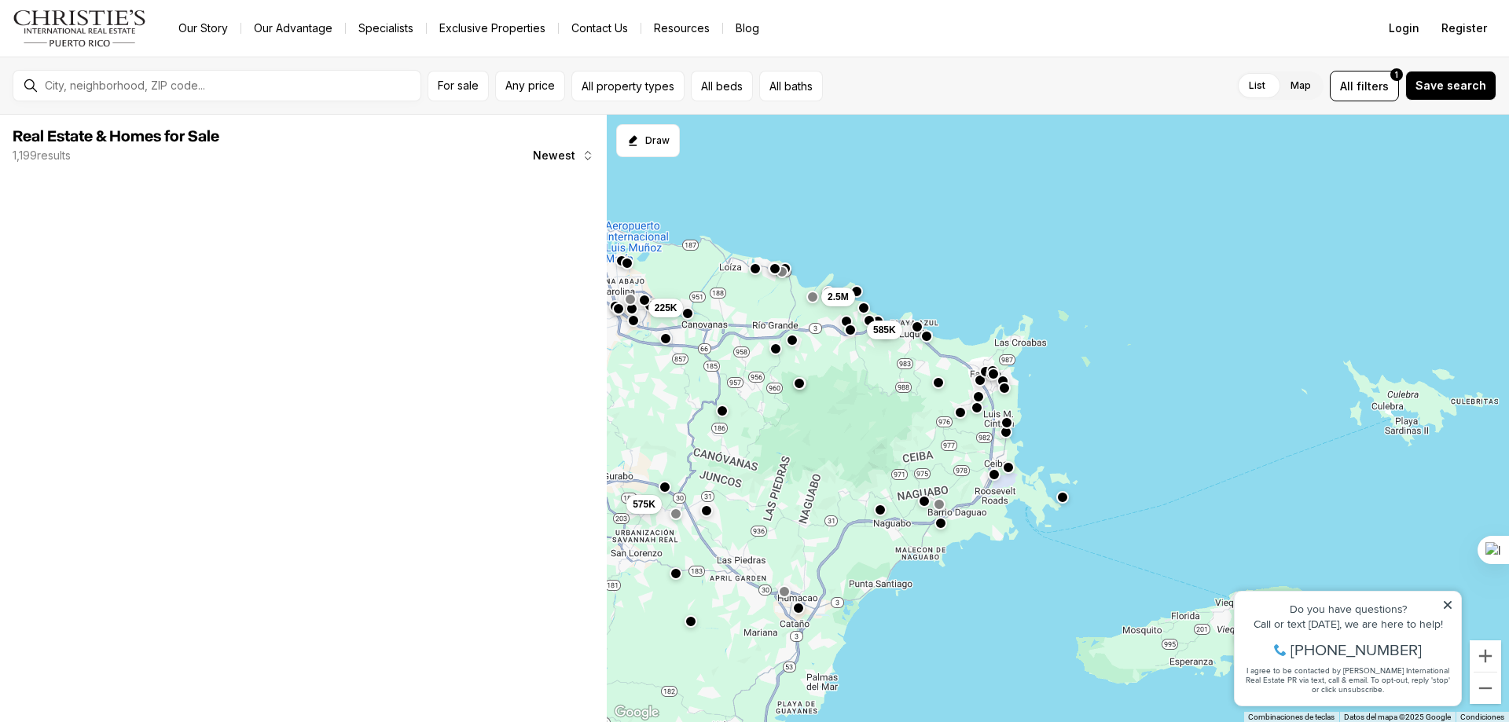
click at [939, 386] on button "button" at bounding box center [938, 382] width 13 height 13
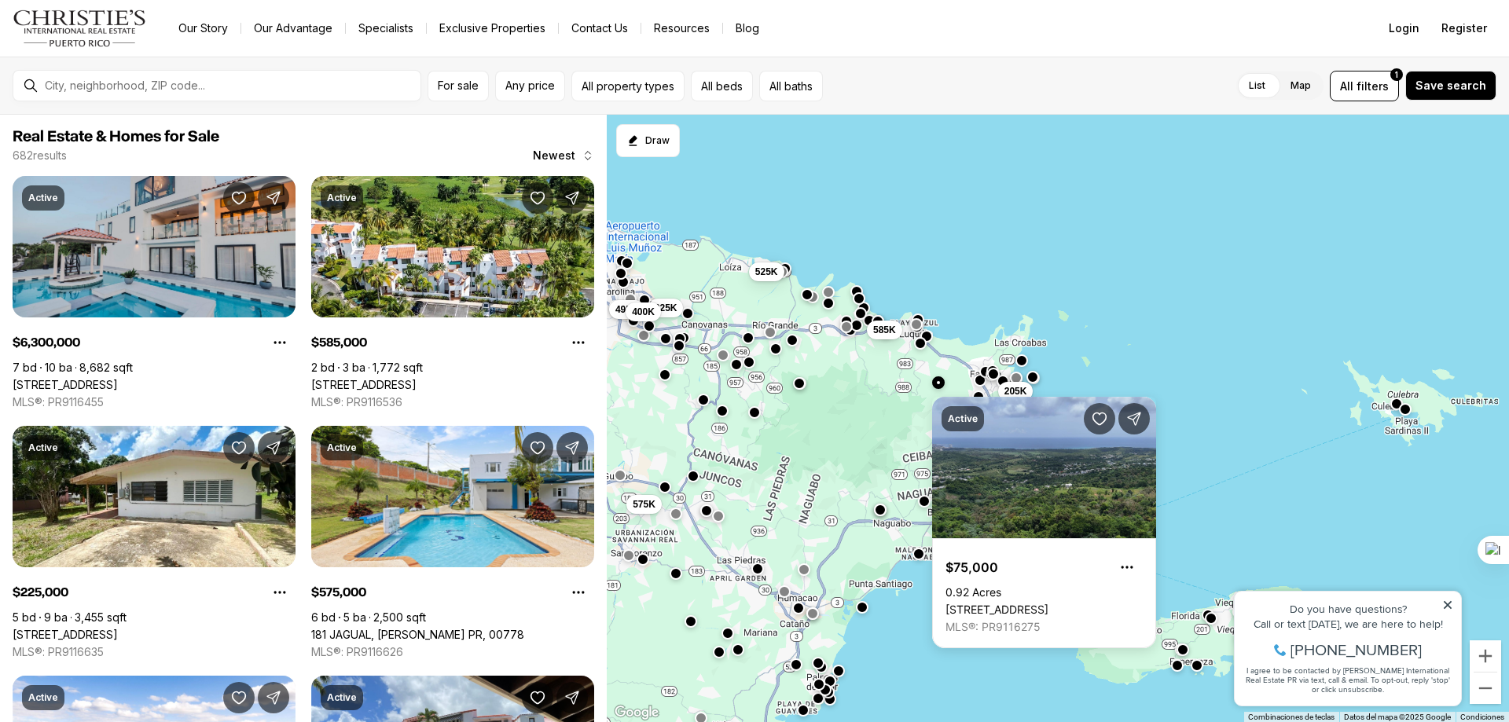
click at [922, 408] on div "575K 225K 525K 495K 400K 205K 585K" at bounding box center [1058, 419] width 902 height 608
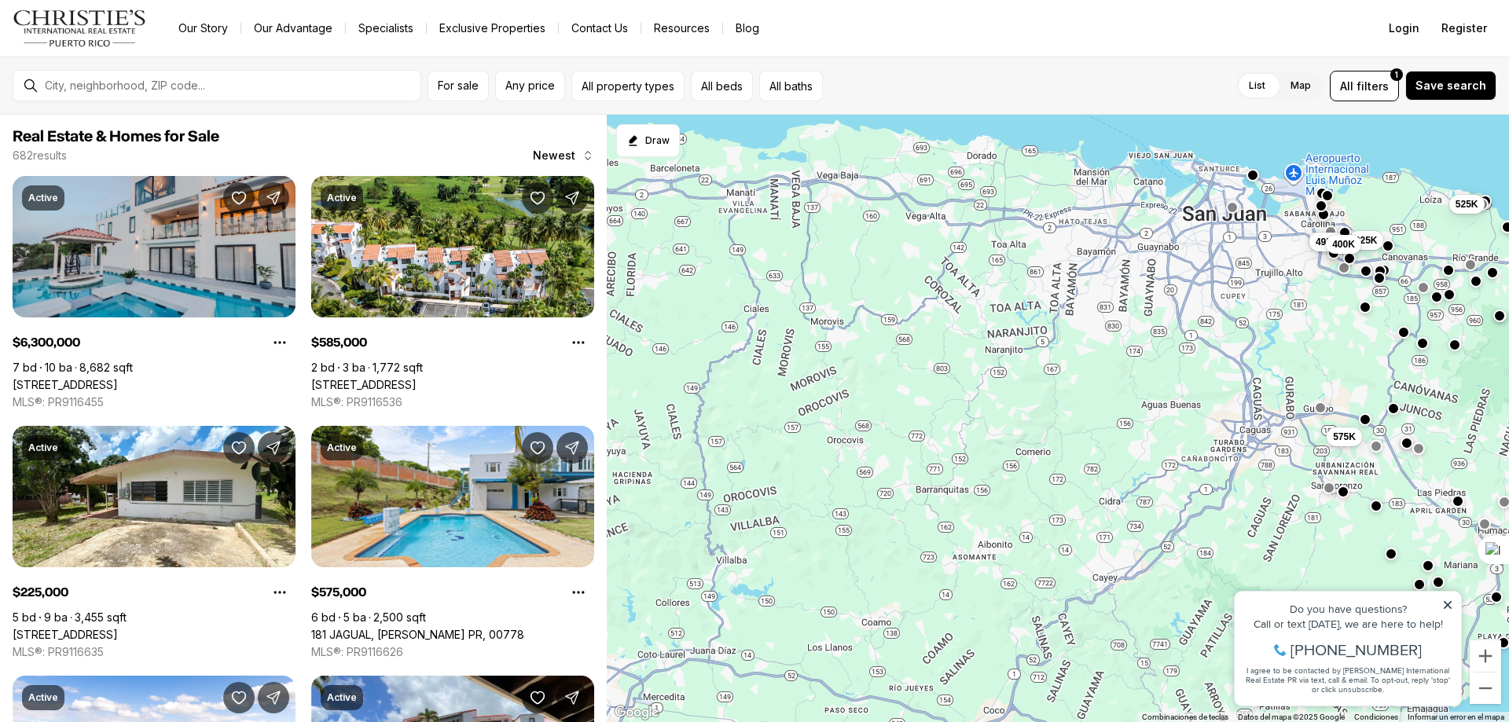
drag, startPoint x: 976, startPoint y: 354, endPoint x: 1468, endPoint y: 459, distance: 503.8
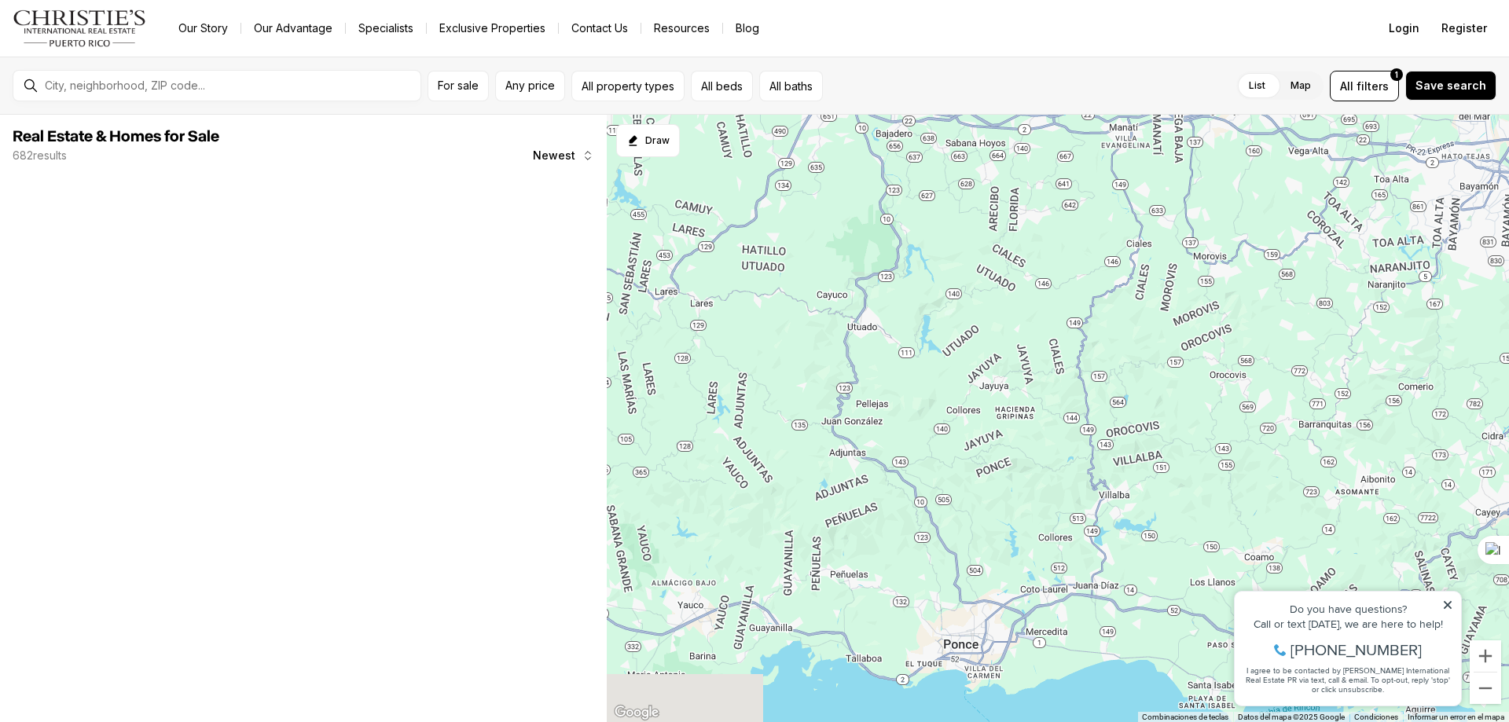
drag, startPoint x: 960, startPoint y: 444, endPoint x: 1346, endPoint y: 368, distance: 393.2
click at [1346, 368] on div "575K 225K 525K 495K 400K" at bounding box center [1058, 419] width 902 height 608
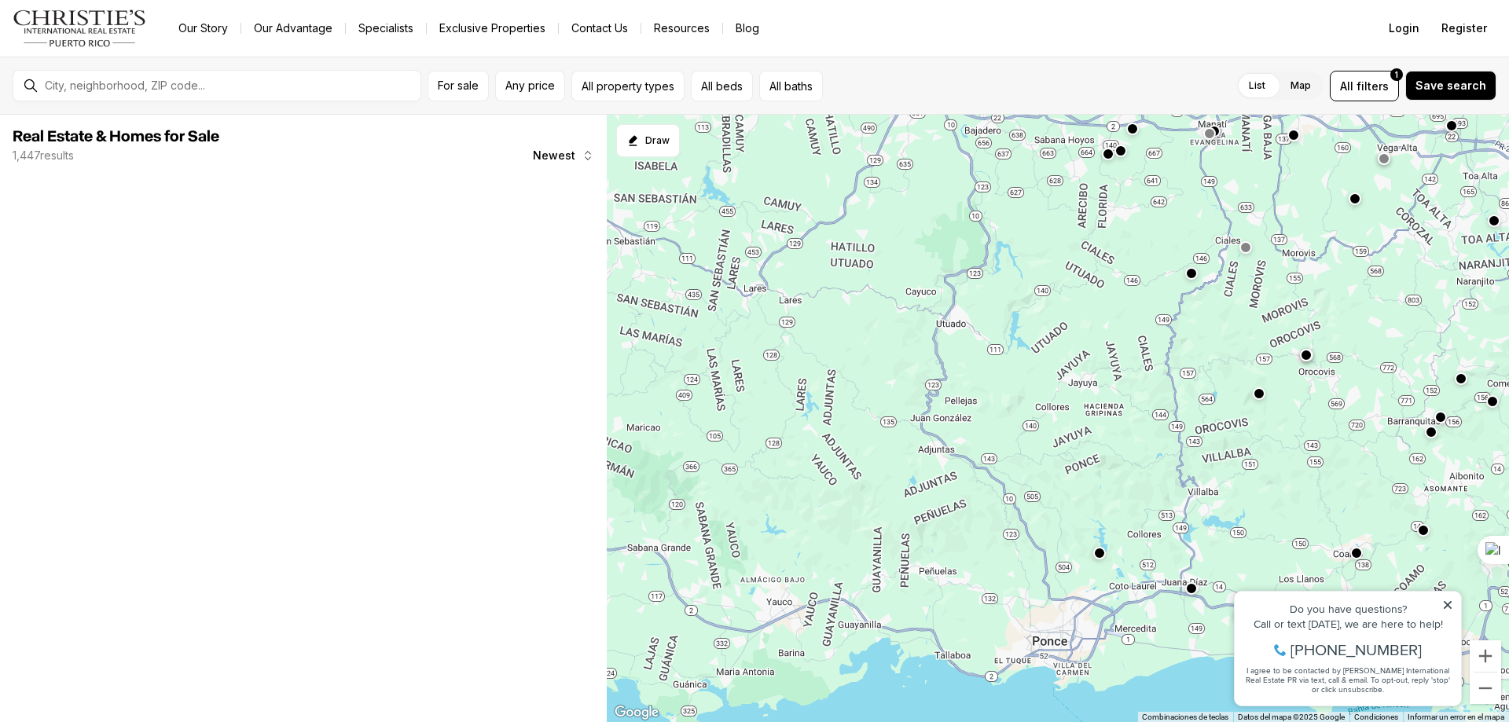
click at [1249, 367] on div "1.45M 525K 365K 875K 250K" at bounding box center [1058, 419] width 902 height 608
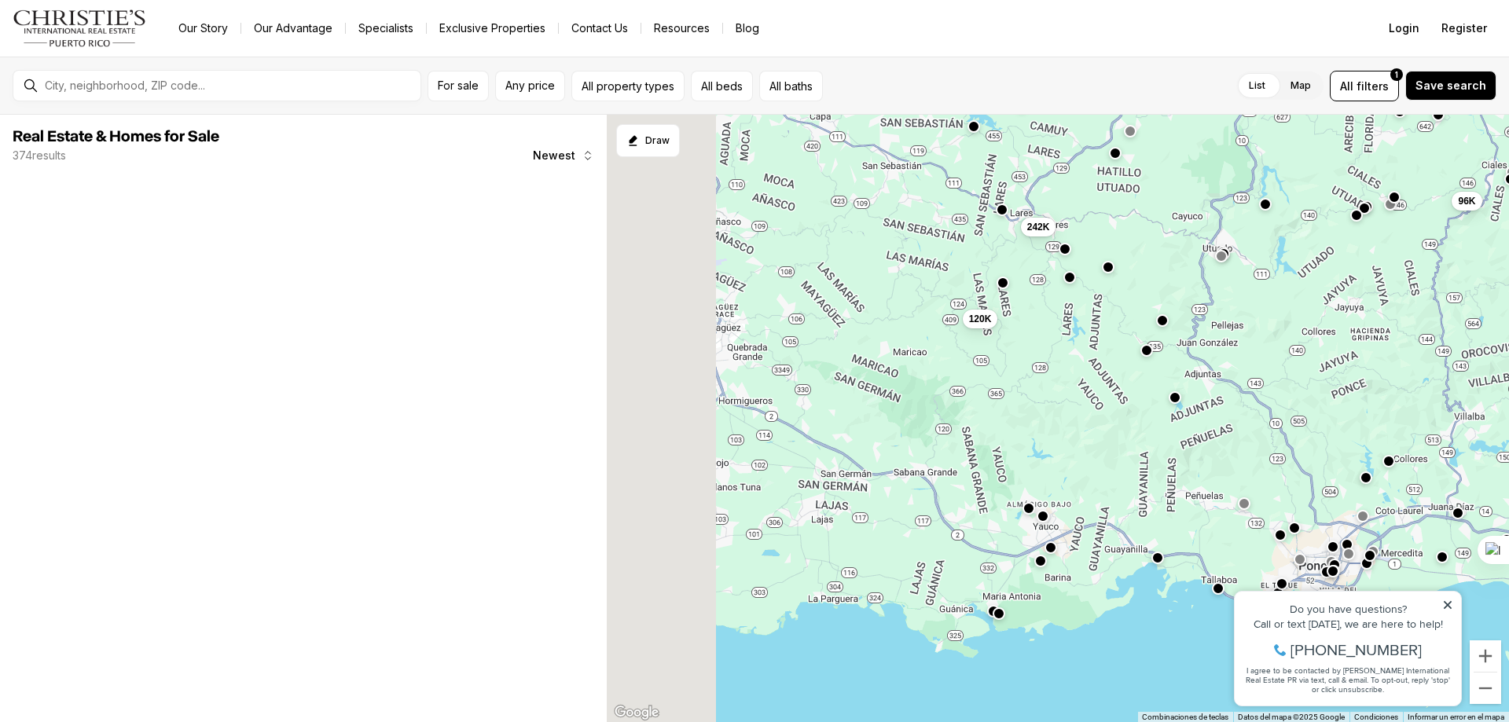
drag, startPoint x: 1003, startPoint y: 357, endPoint x: 1208, endPoint y: 301, distance: 212.5
click at [1208, 301] on div "96K 1.5M 120K 110K 150K 242K" at bounding box center [1058, 419] width 902 height 608
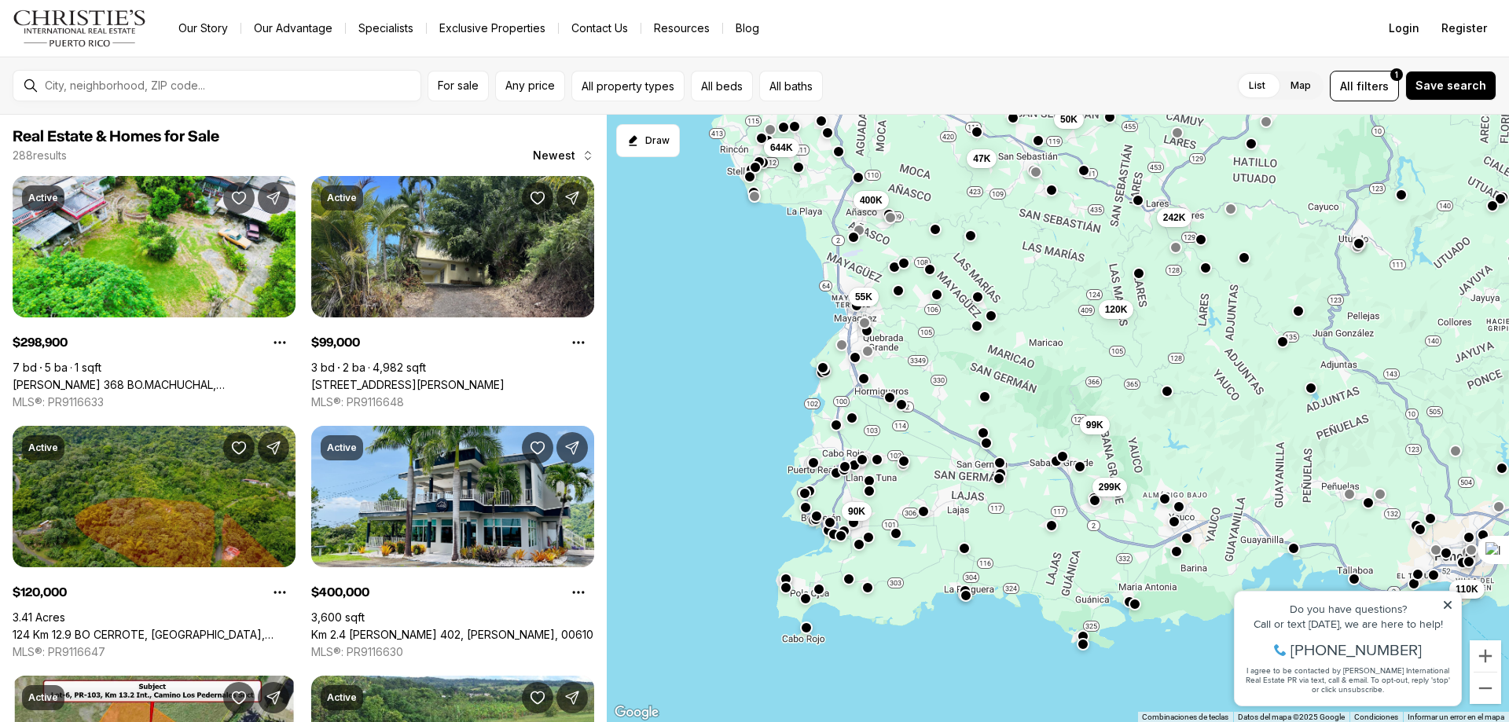
drag, startPoint x: 856, startPoint y: 412, endPoint x: 995, endPoint y: 405, distance: 139.2
click at [995, 405] on div "96K 120K 110K 242K 99K 299K 50K 90K 400K 644K 47K 55K" at bounding box center [1058, 419] width 902 height 608
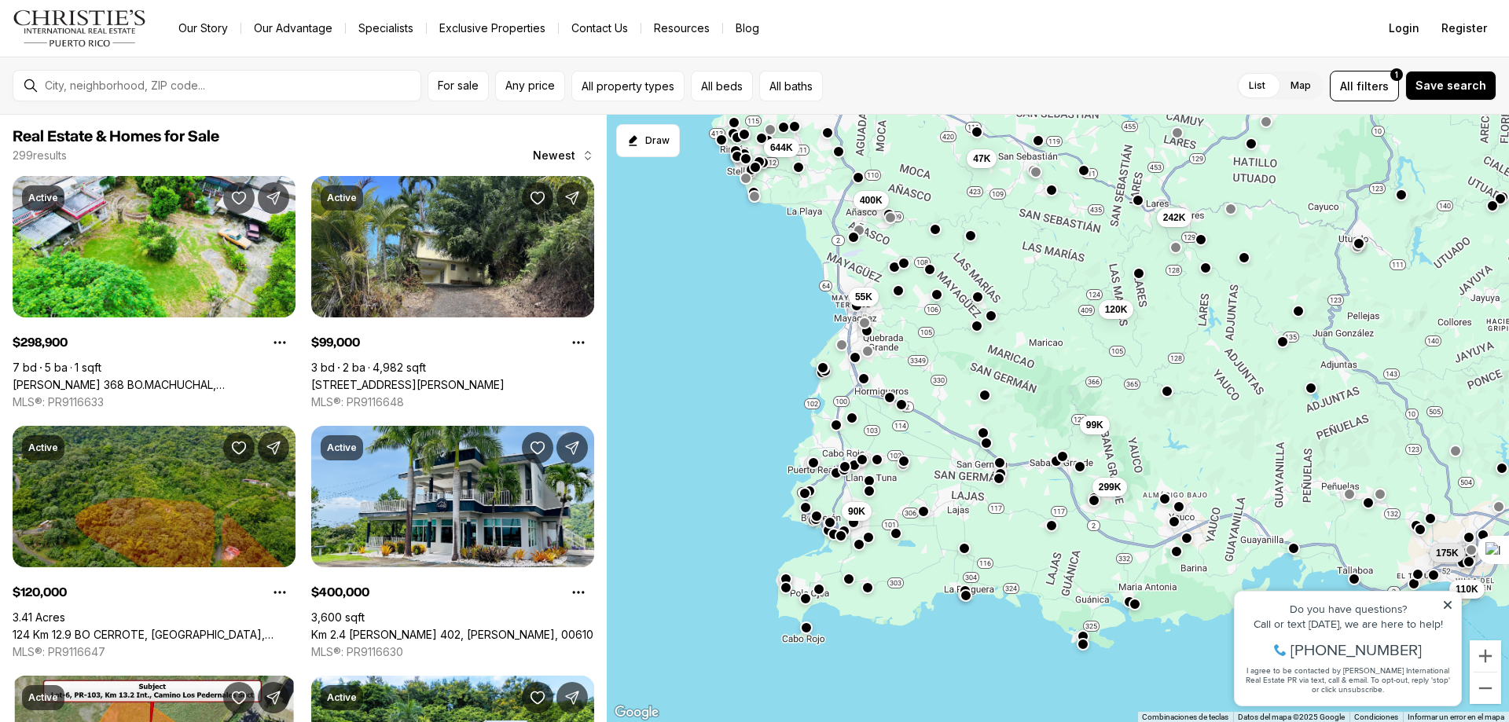
click at [983, 395] on button "button" at bounding box center [984, 395] width 13 height 13
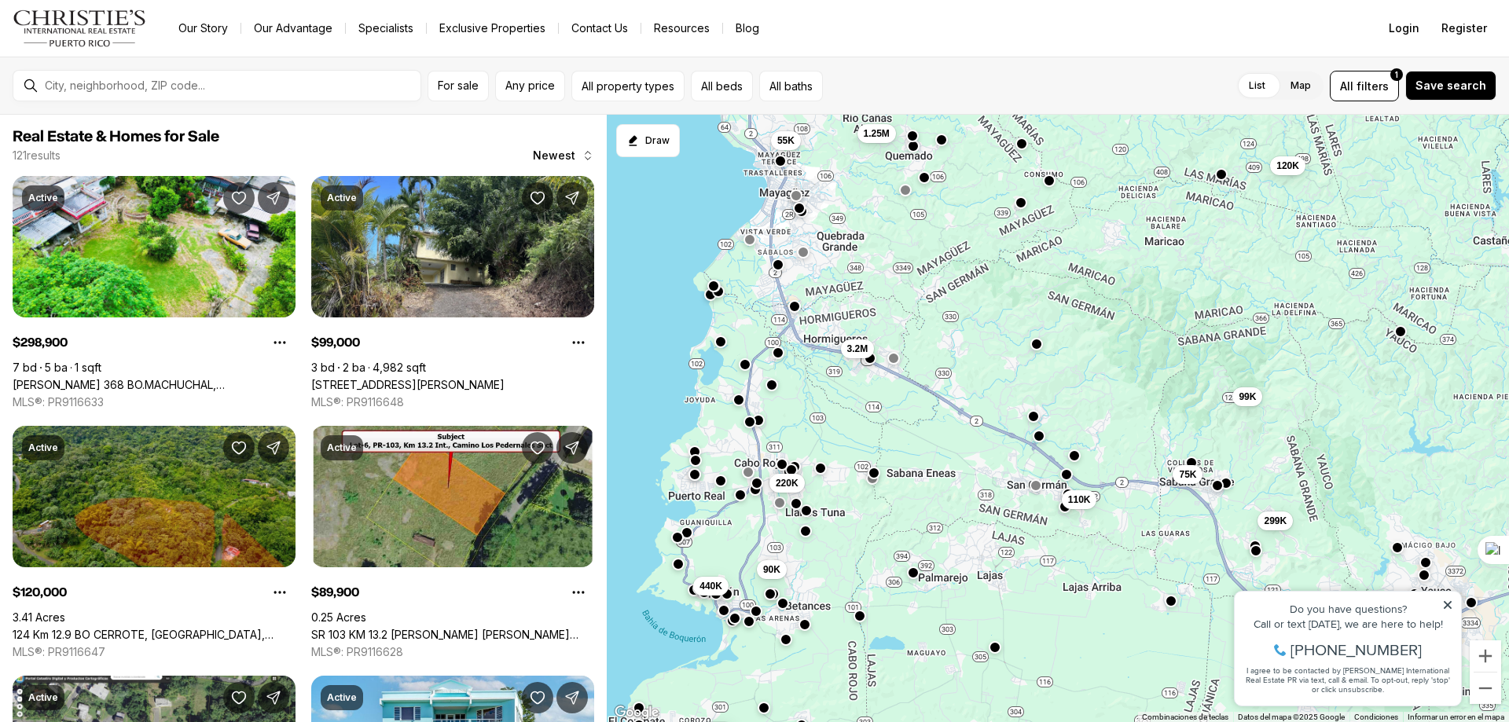
click at [1073, 458] on button "button" at bounding box center [1074, 455] width 13 height 13
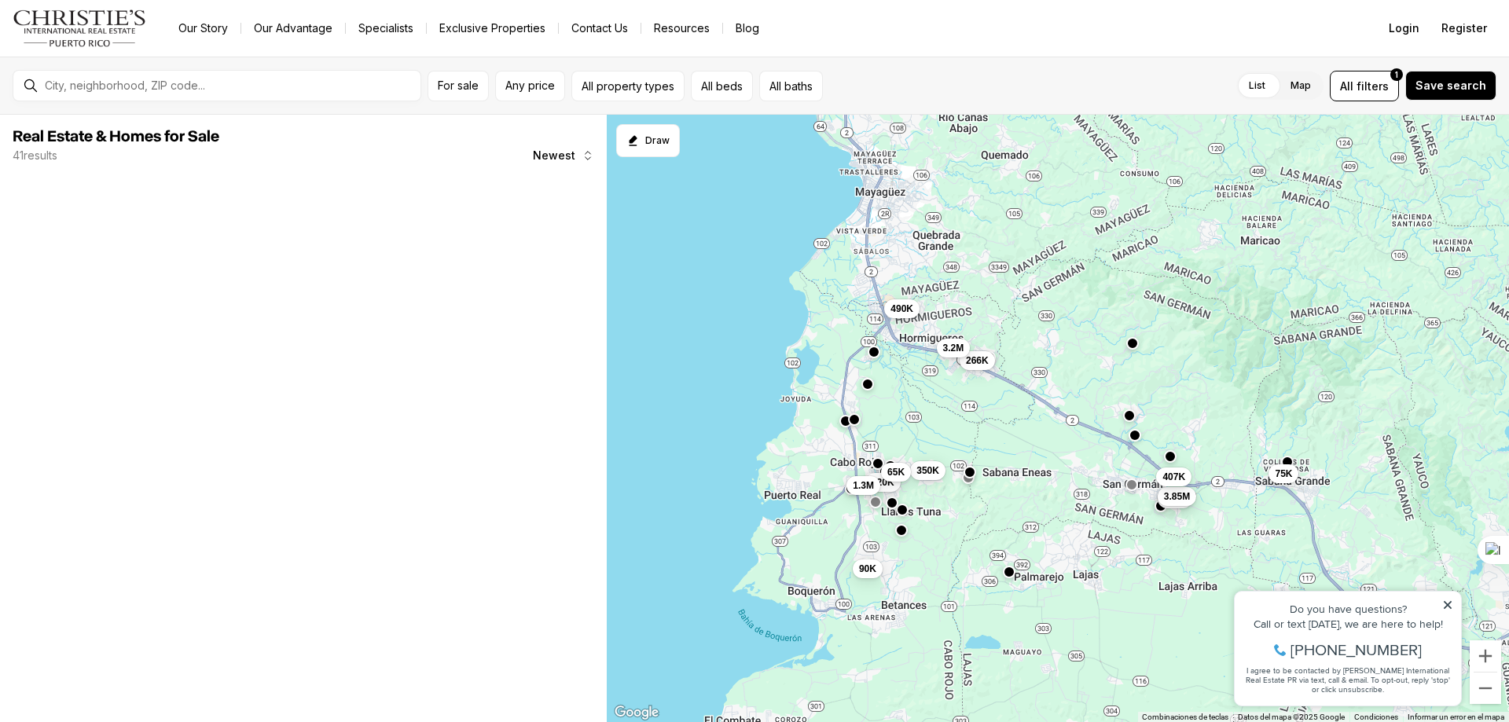
drag, startPoint x: 857, startPoint y: 405, endPoint x: 966, endPoint y: 416, distance: 109.1
click at [966, 416] on div "266K 350K 90K 110K 75K 3.2M 220K 65K 3.85M 1.3M 490K 407K" at bounding box center [1058, 419] width 902 height 608
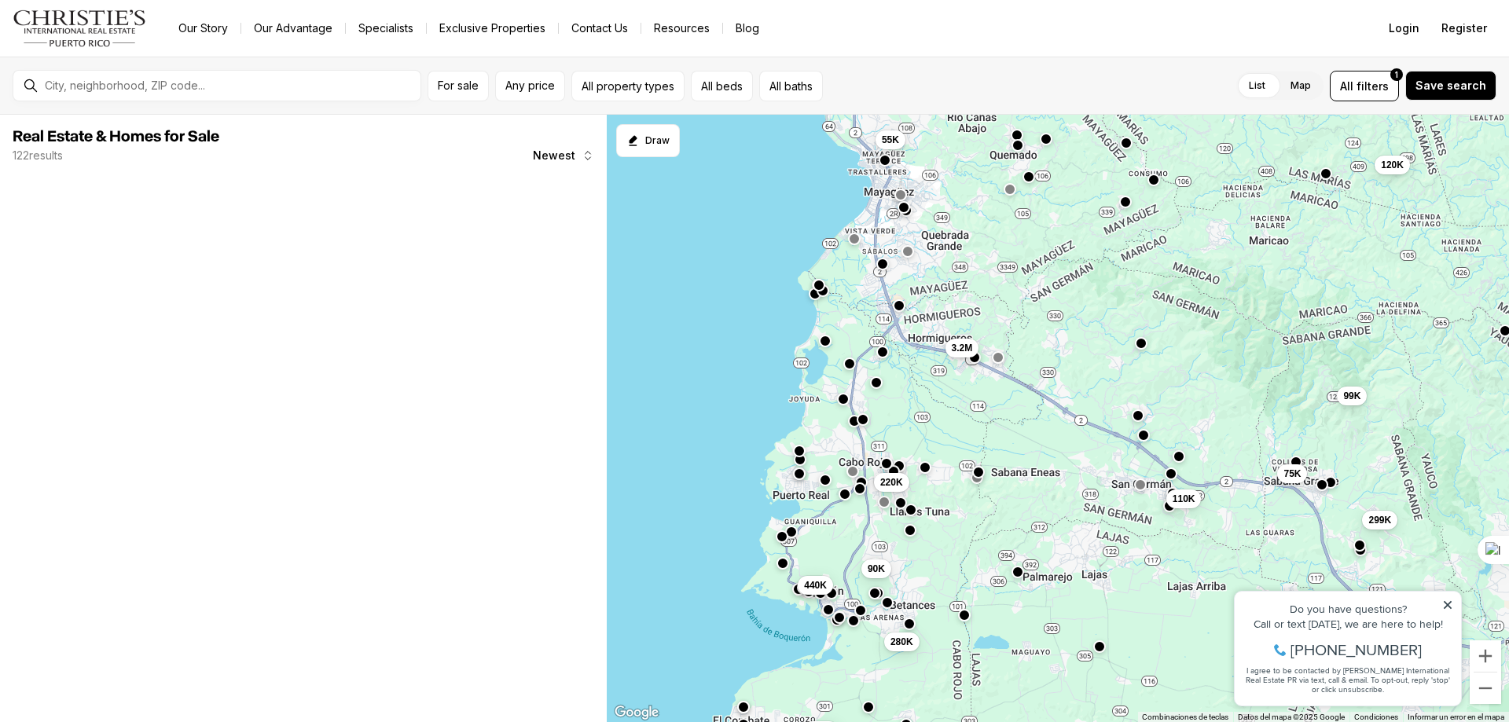
click at [875, 383] on button "button" at bounding box center [876, 382] width 13 height 13
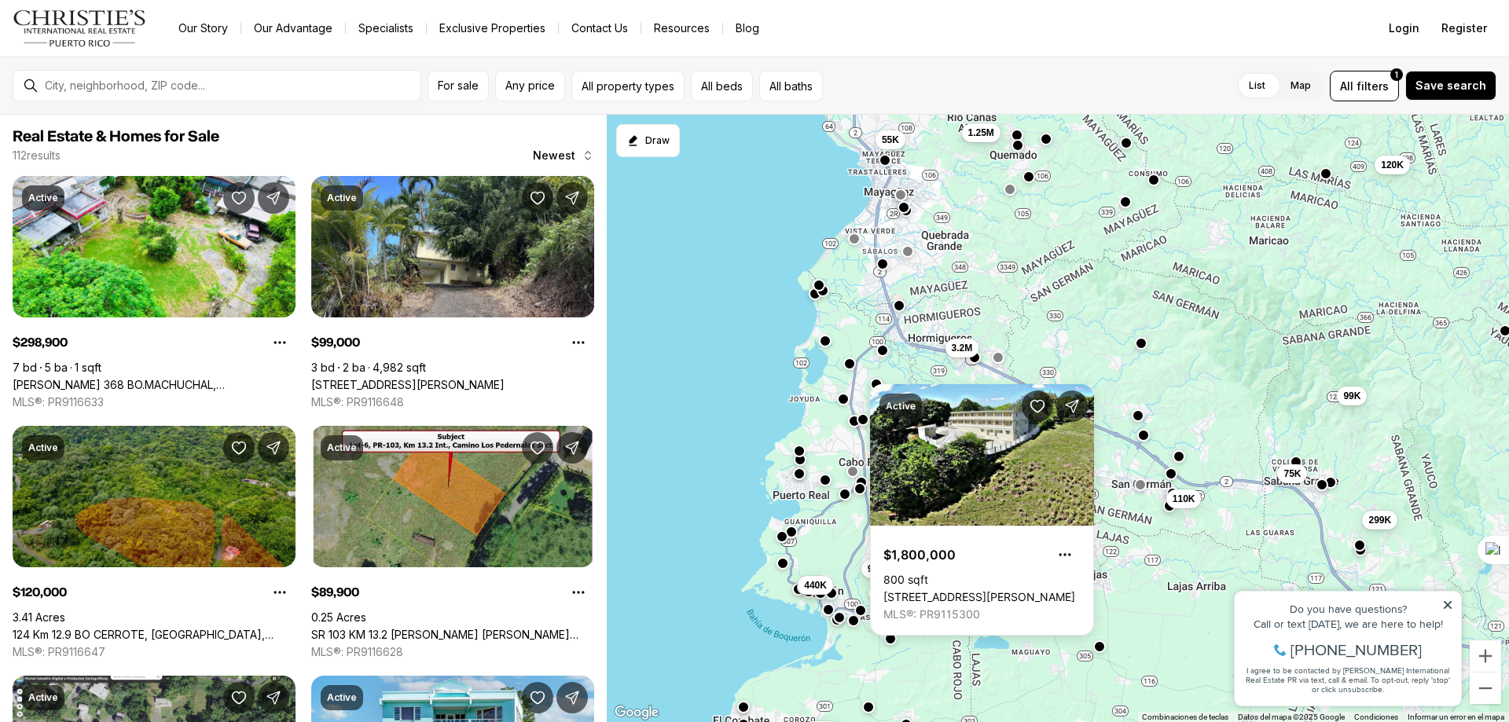
click at [885, 354] on button "button" at bounding box center [882, 350] width 13 height 13
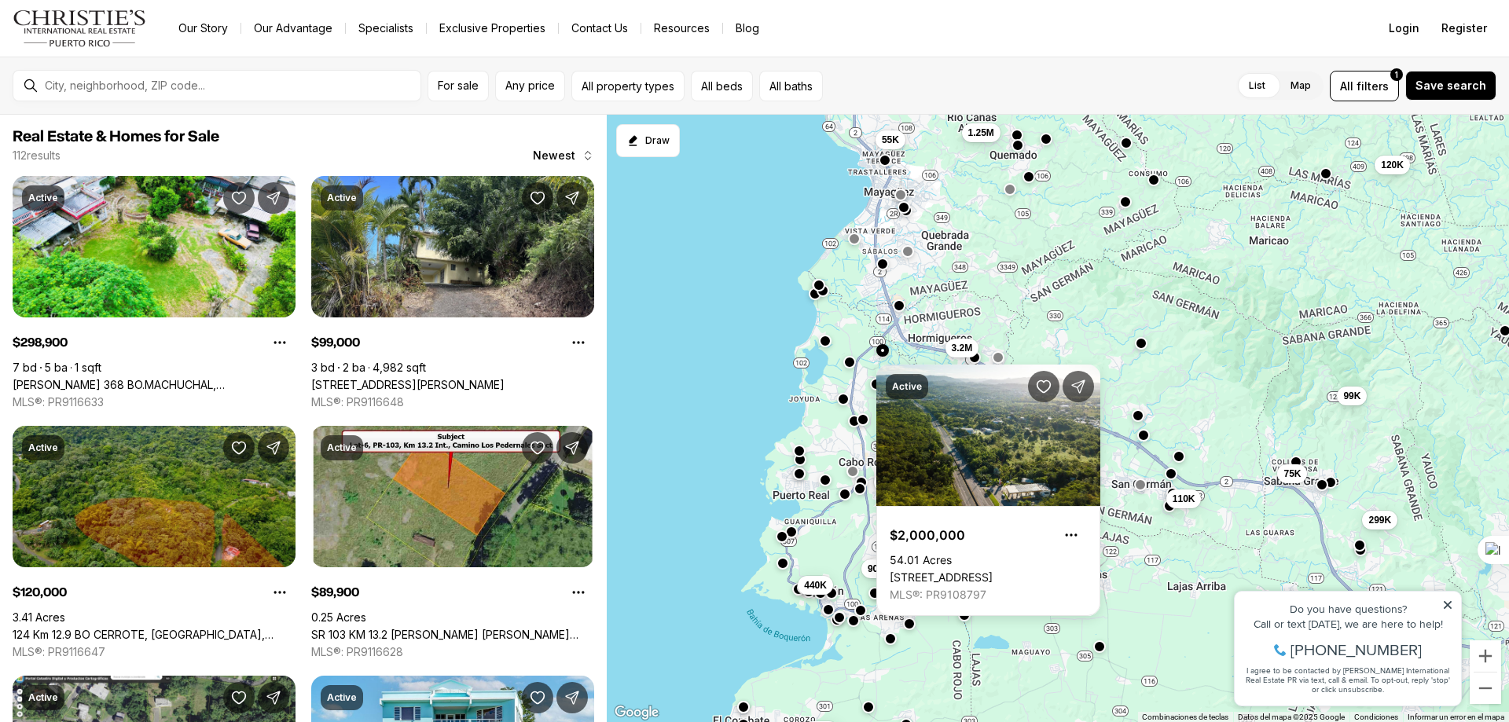
click at [850, 367] on button "button" at bounding box center [849, 362] width 13 height 13
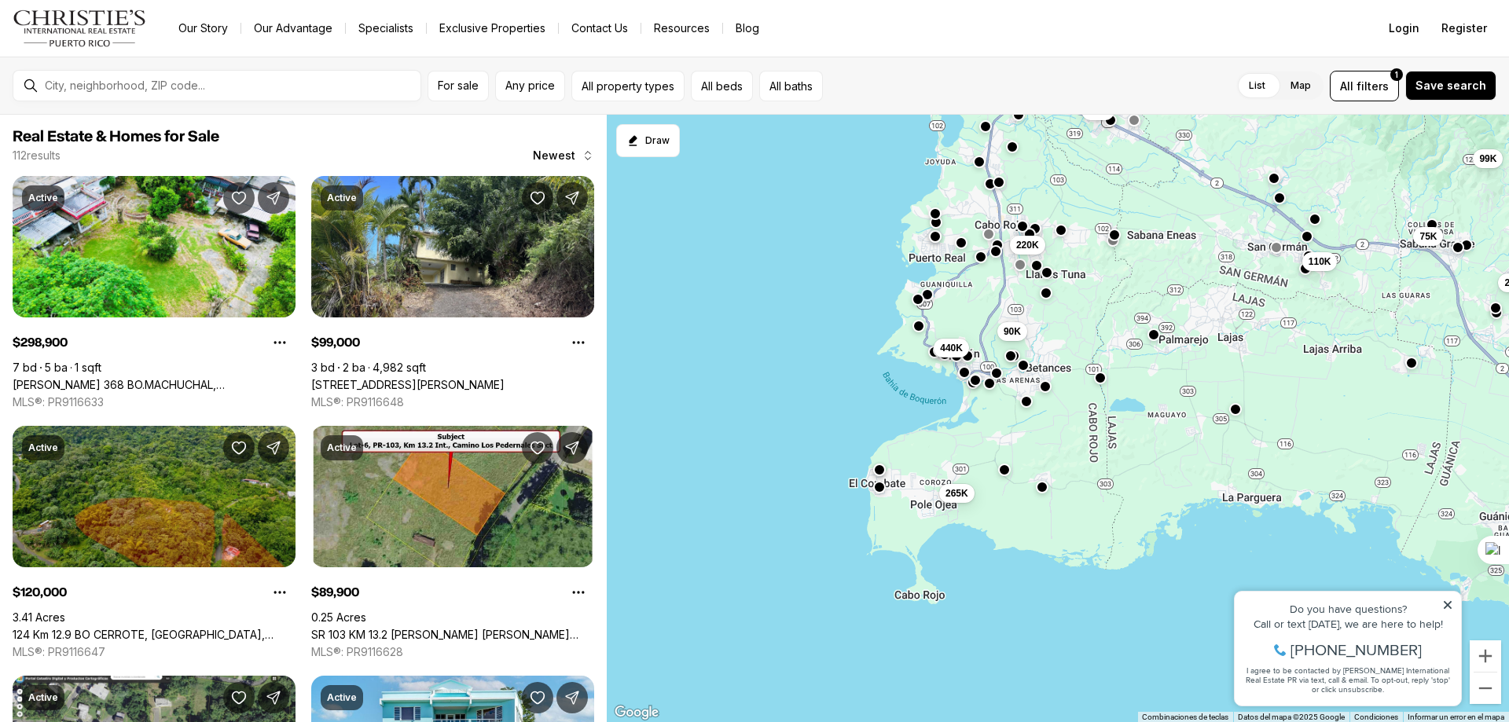
drag, startPoint x: 843, startPoint y: 643, endPoint x: 974, endPoint y: 414, distance: 264.3
click at [974, 414] on div "90K 110K 75K 3.2M 220K 99K 299K 120K 440K 265K 55K 1.25M" at bounding box center [1058, 419] width 902 height 608
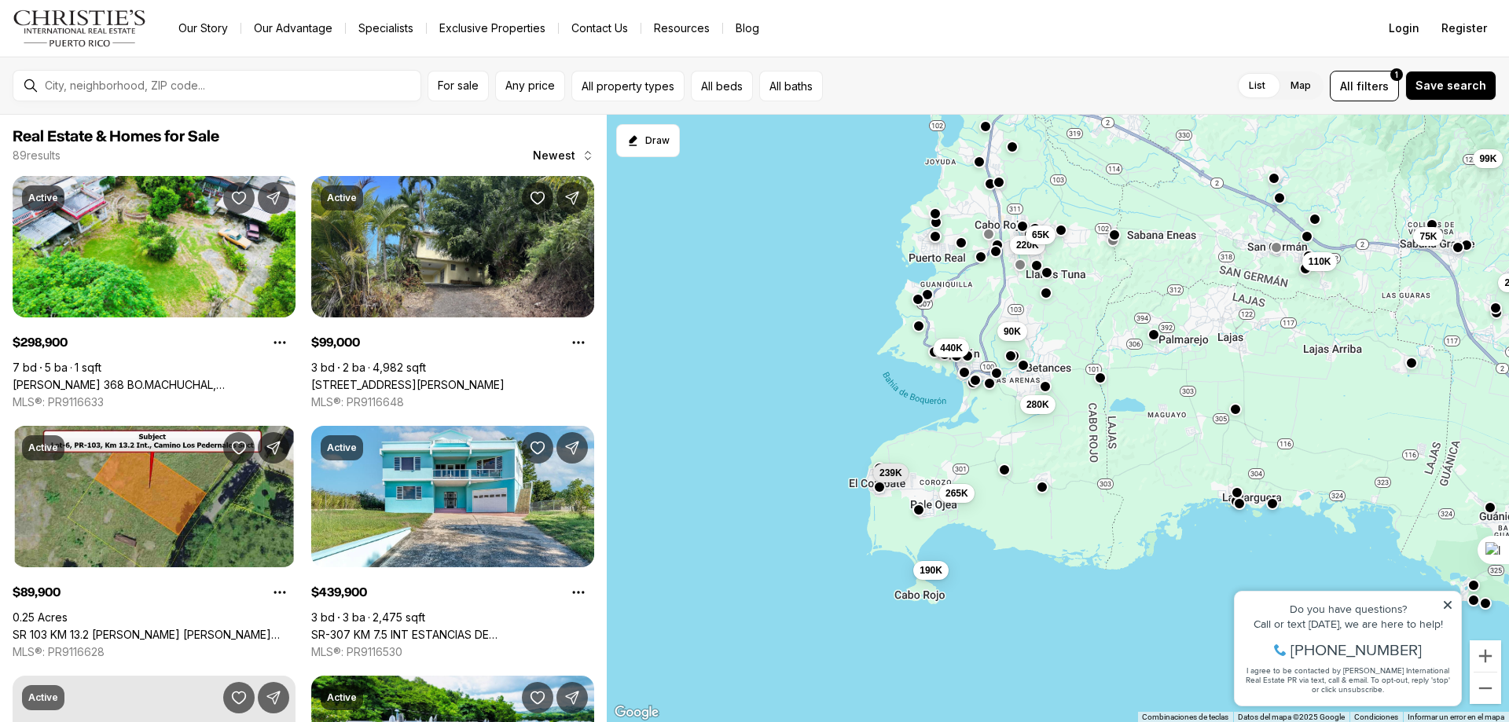
click at [880, 469] on span "239K" at bounding box center [890, 473] width 23 height 13
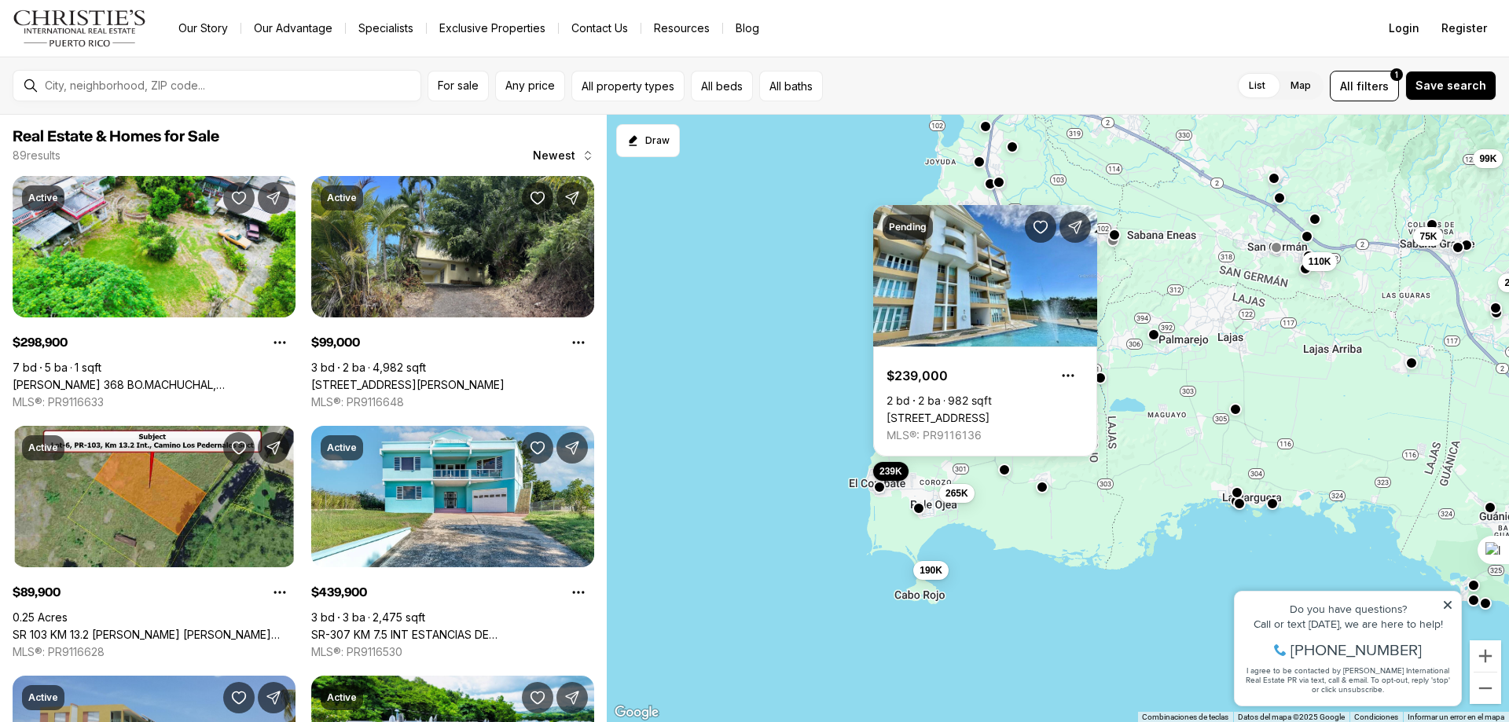
click at [918, 511] on button "button" at bounding box center [918, 508] width 13 height 13
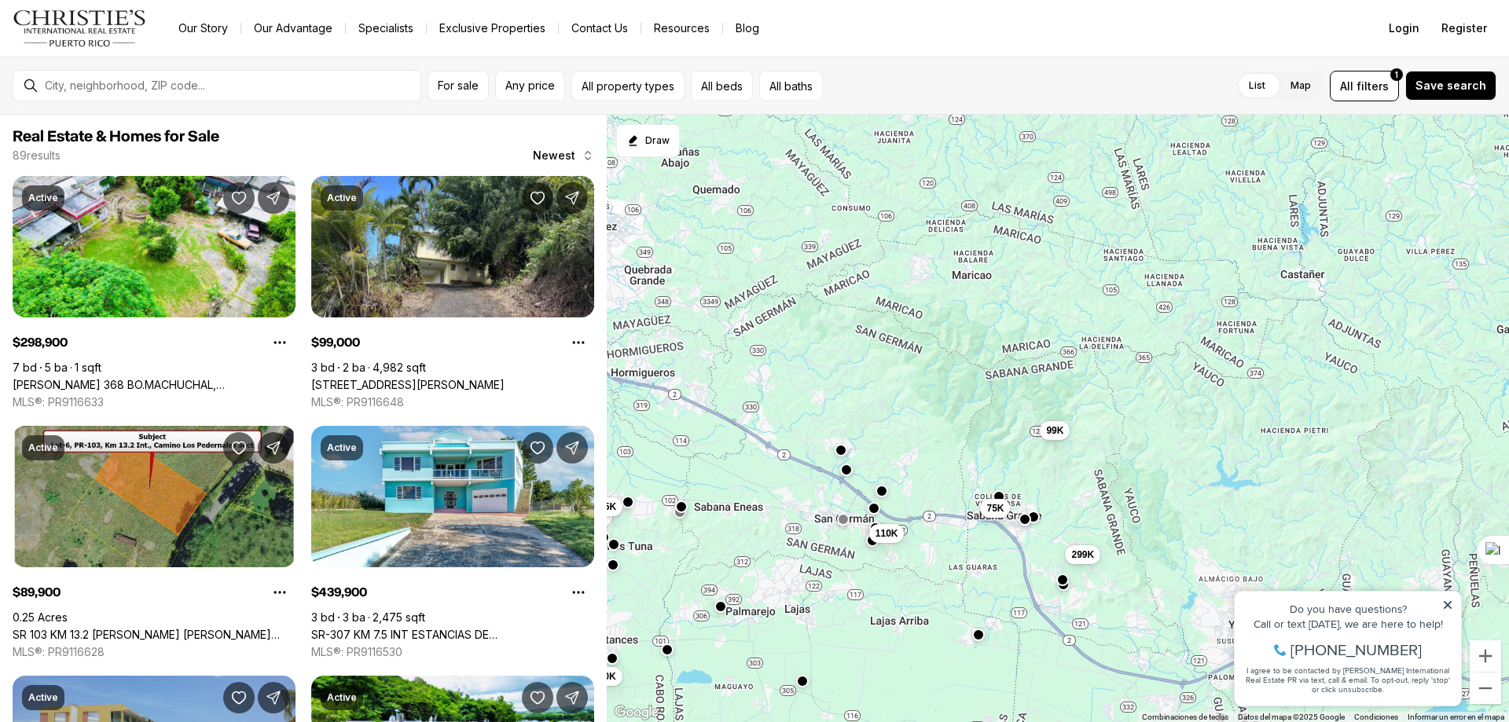
drag, startPoint x: 1135, startPoint y: 501, endPoint x: 745, endPoint y: 753, distance: 463.8
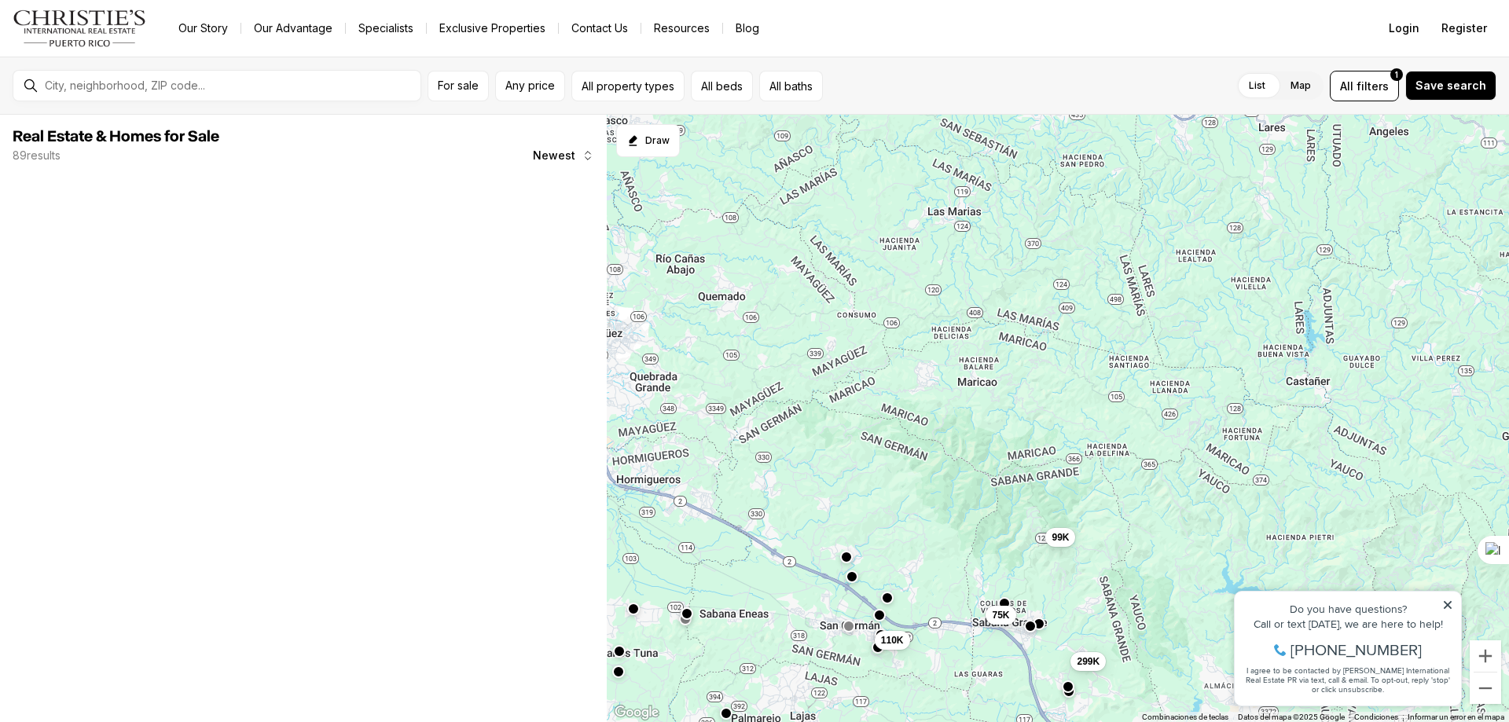
drag, startPoint x: 871, startPoint y: 500, endPoint x: 875, endPoint y: 533, distance: 33.3
click at [875, 533] on div "110K 75K 99K 299K" at bounding box center [1058, 419] width 902 height 608
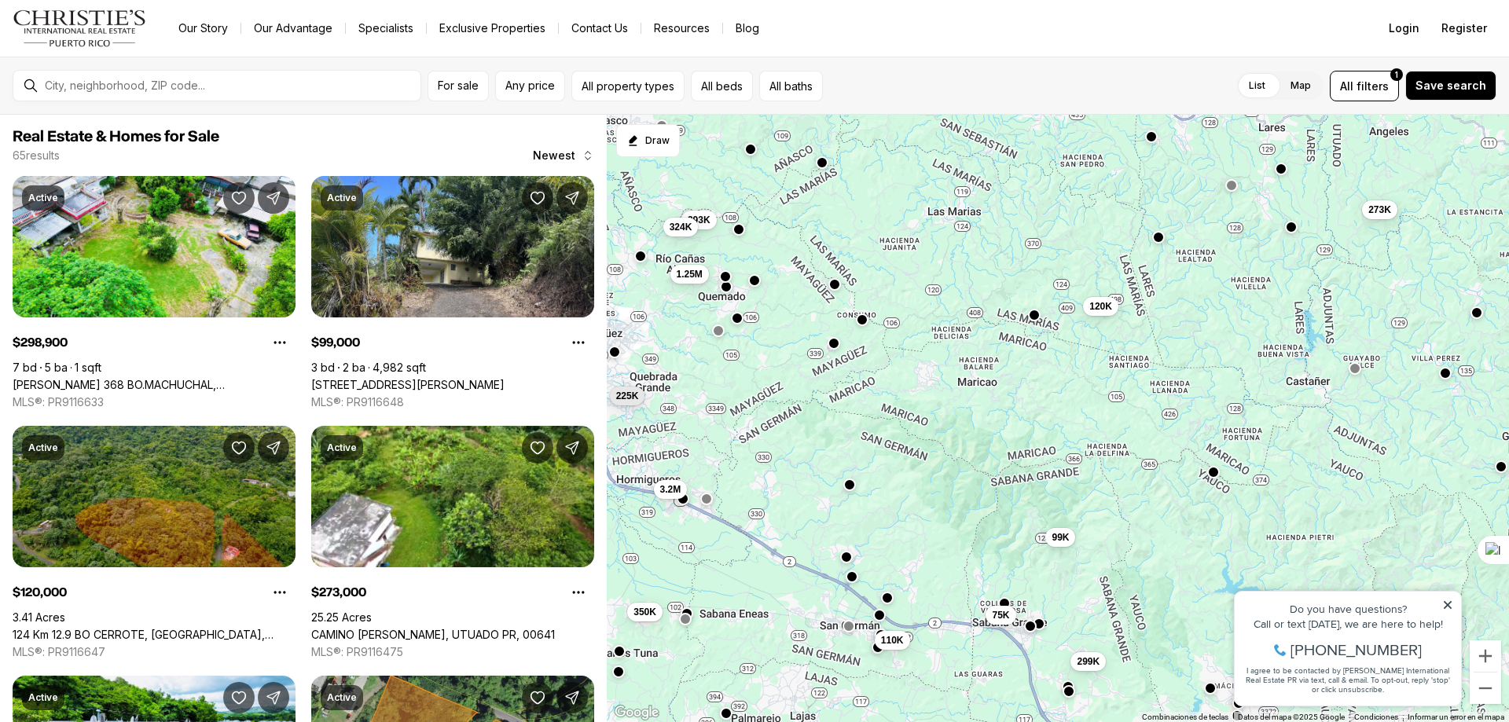
click at [863, 321] on button "button" at bounding box center [862, 319] width 13 height 13
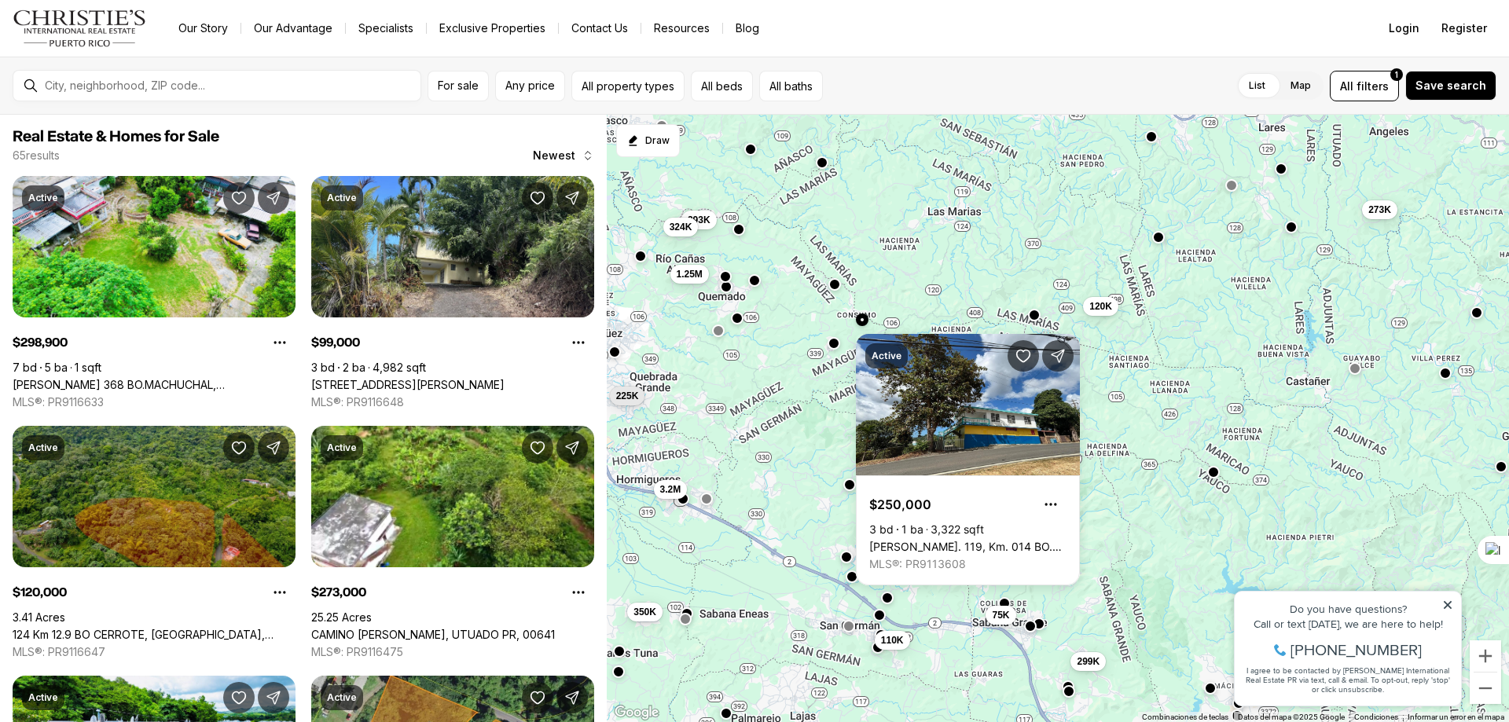
click at [836, 348] on button "button" at bounding box center [833, 343] width 13 height 13
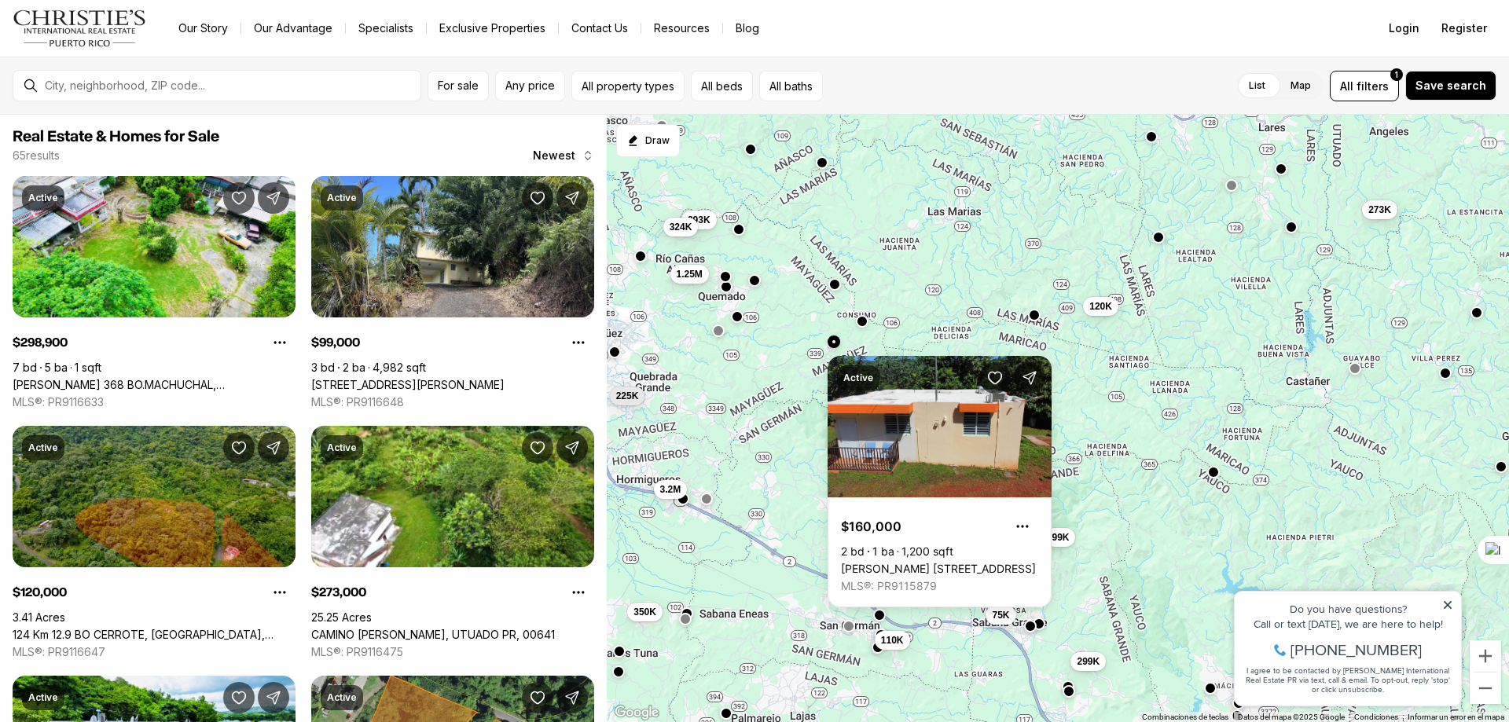
click at [734, 317] on button "button" at bounding box center [737, 316] width 13 height 13
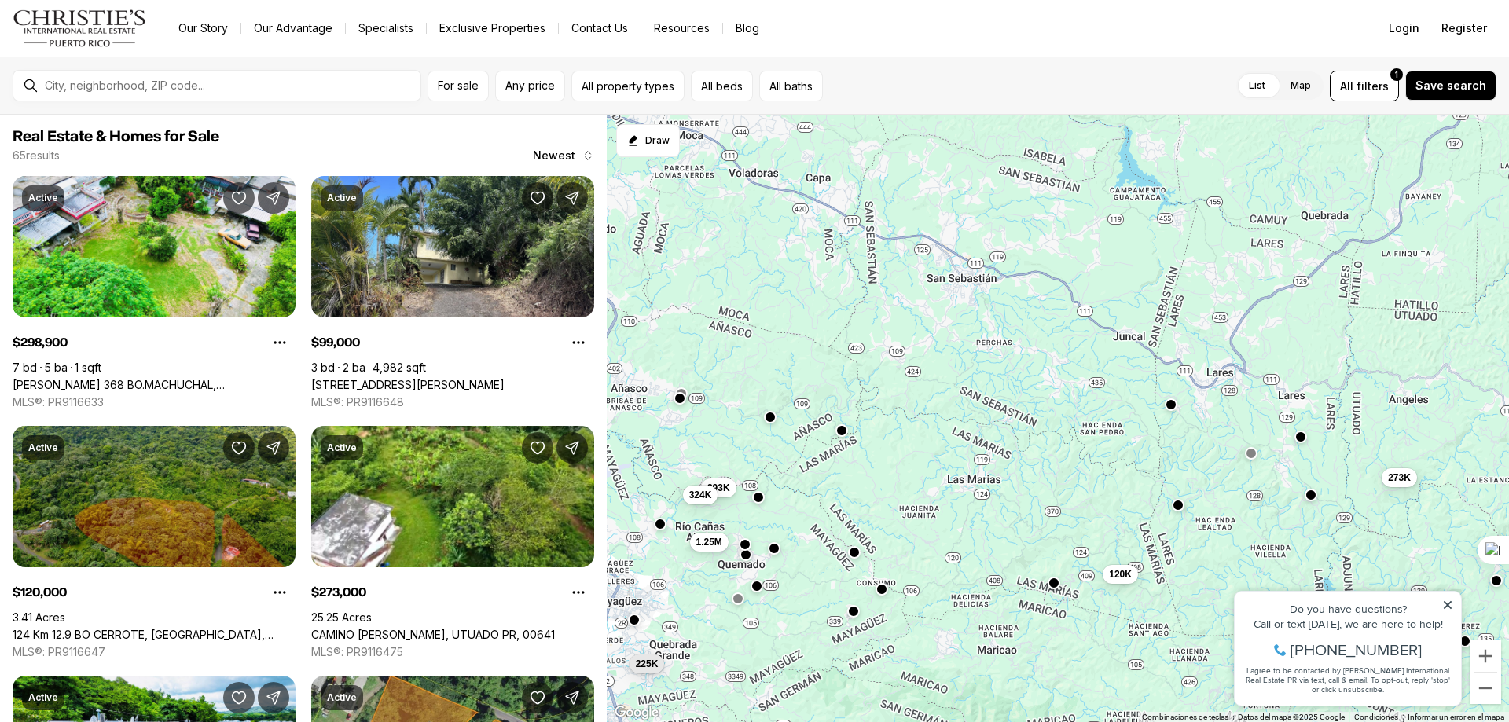
drag, startPoint x: 768, startPoint y: 384, endPoint x: 802, endPoint y: 585, distance: 204.0
click at [802, 585] on div "99K 120K 299K 273K 110K 75K 3.2M 1.25M 293K 324K 350K 225K" at bounding box center [1058, 419] width 902 height 608
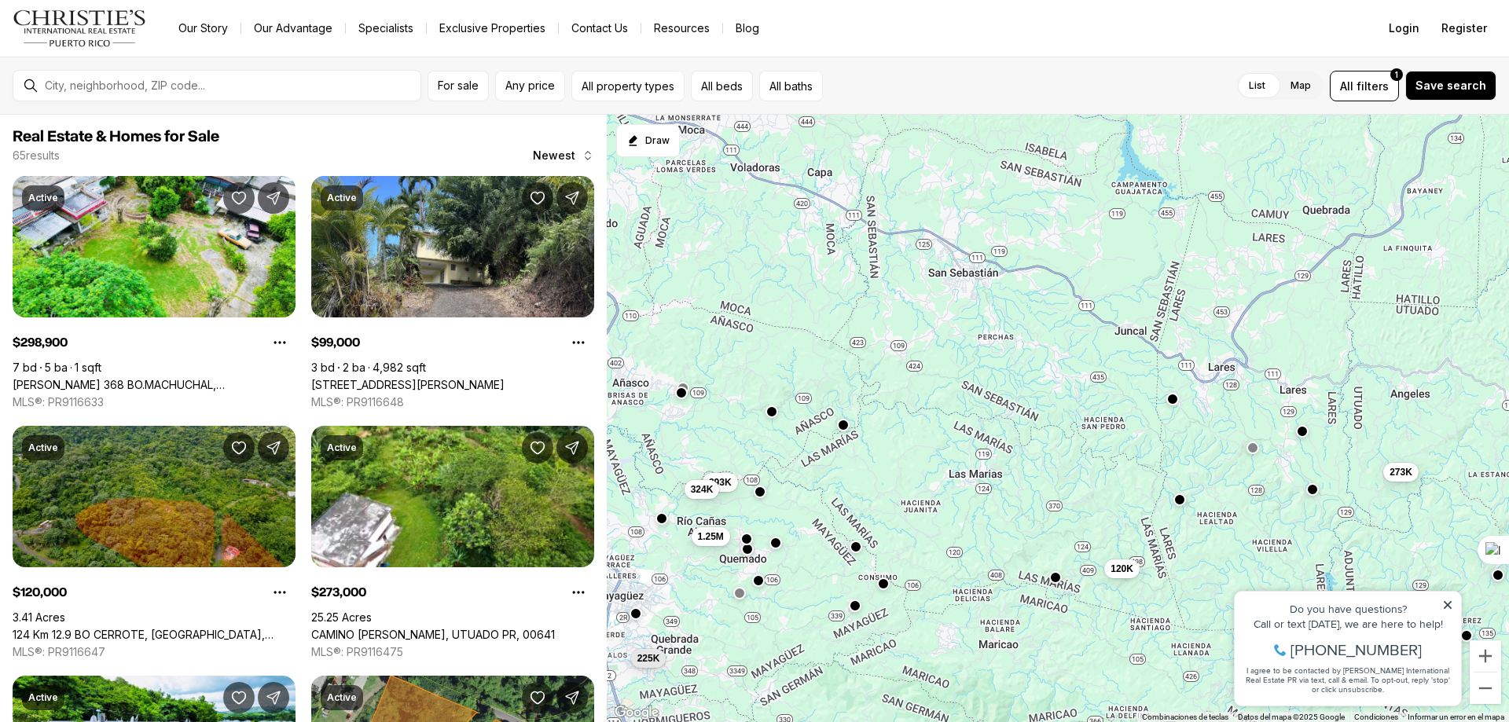
click at [812, 567] on div "120K 273K 1.25M 293K 324K 225K" at bounding box center [1058, 419] width 902 height 608
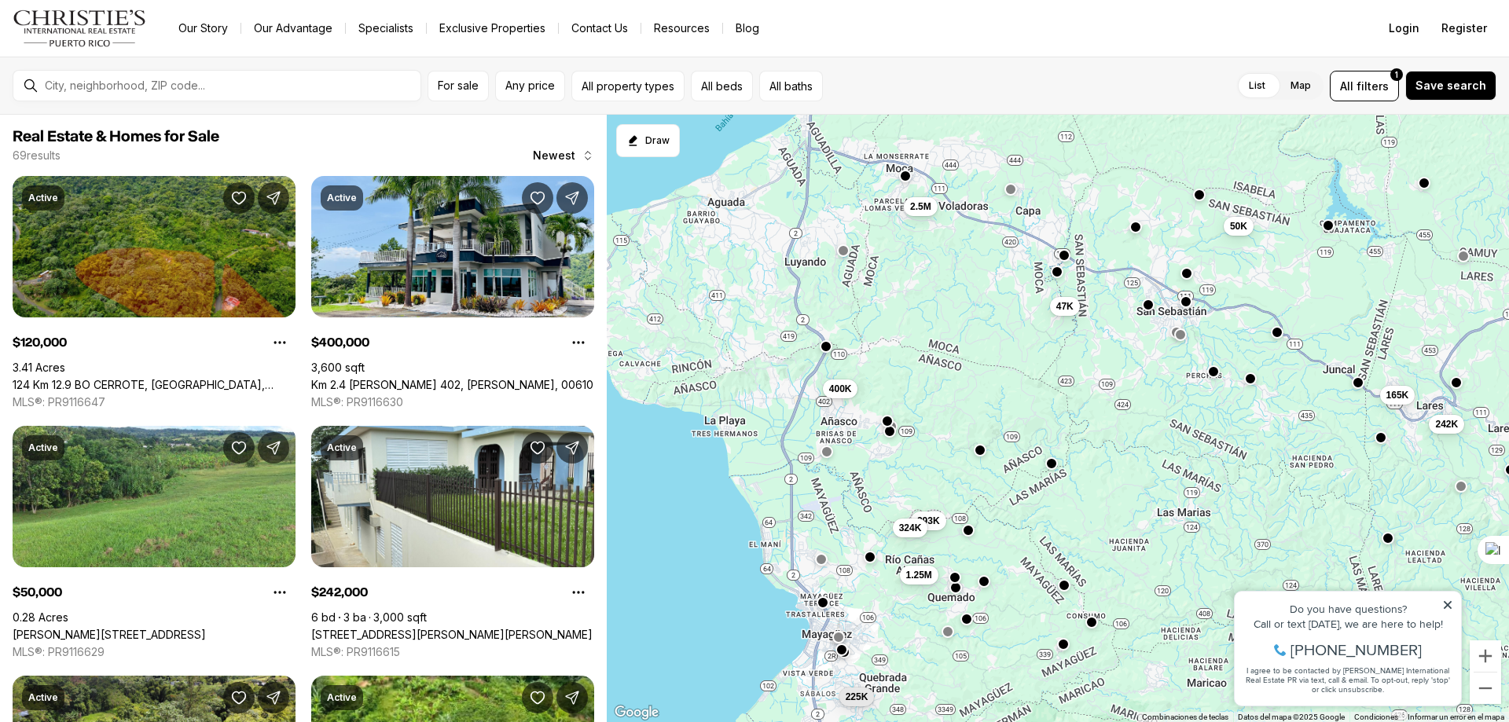
drag, startPoint x: 816, startPoint y: 405, endPoint x: 1023, endPoint y: 450, distance: 211.4
click at [1023, 450] on div "120K 273K 1.25M 293K 324K 225K 50K 165K 242K 400K 2.5M 47K" at bounding box center [1058, 419] width 902 height 608
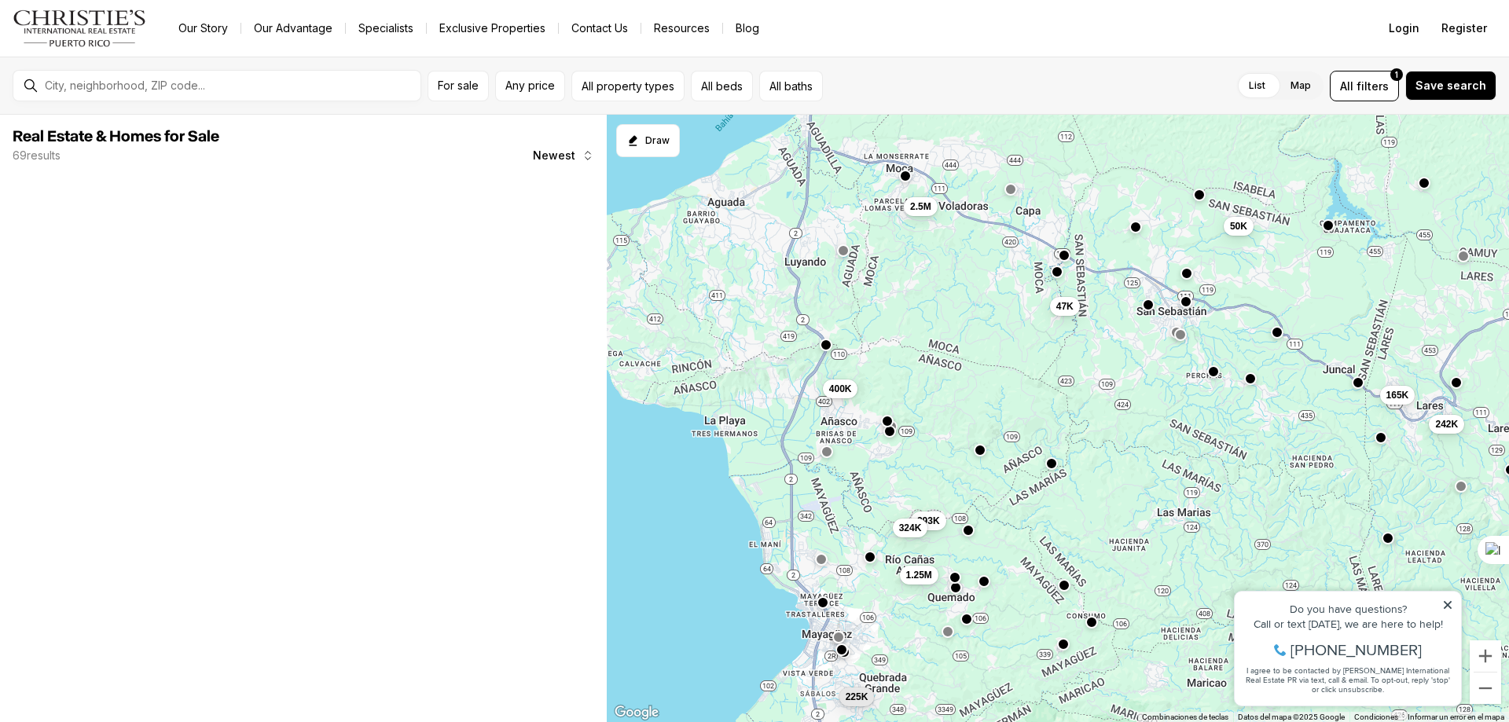
click at [824, 346] on button "button" at bounding box center [825, 345] width 13 height 13
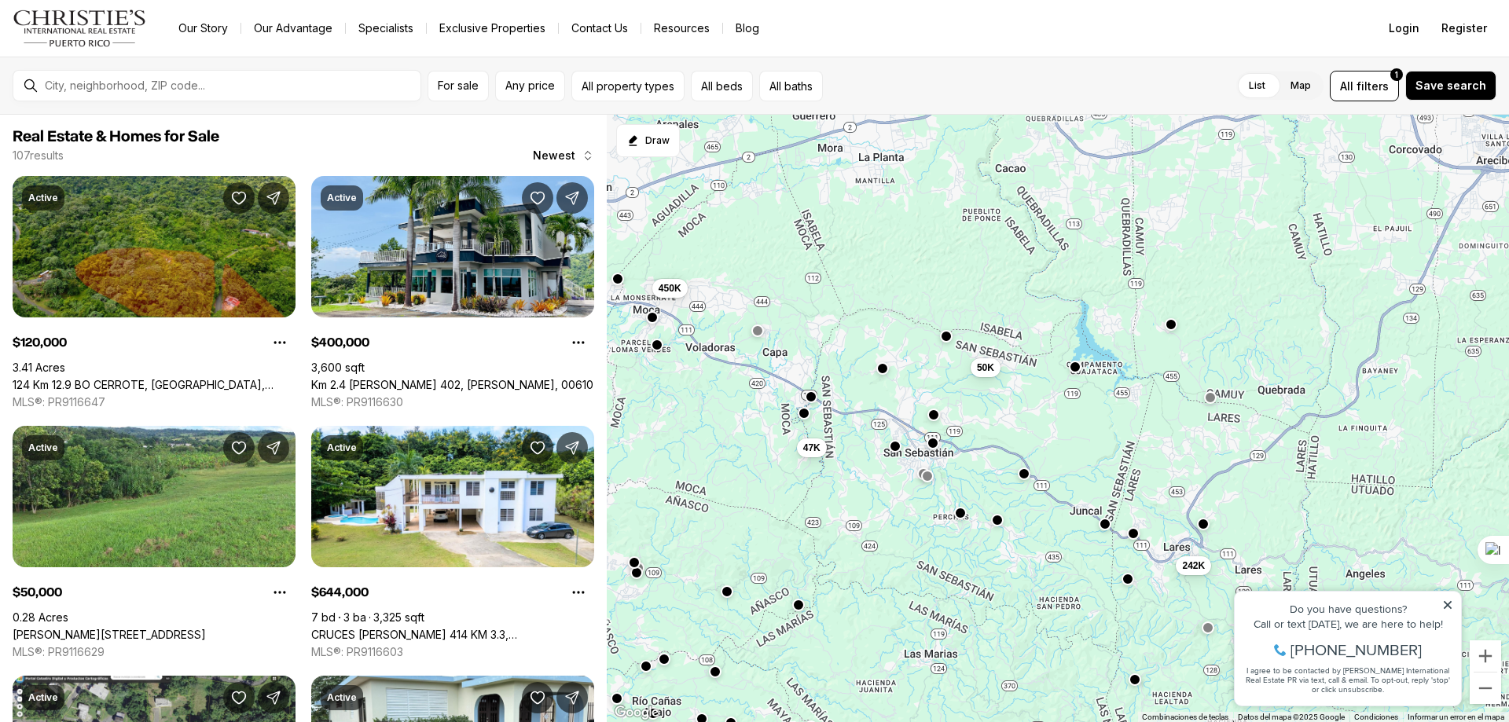
drag, startPoint x: 918, startPoint y: 313, endPoint x: 674, endPoint y: 450, distance: 280.4
click at [674, 450] on div "120K 50K 242K 400K 47K 450K 375K 1.6M 329K 310K 644K 55K" at bounding box center [1058, 419] width 902 height 608
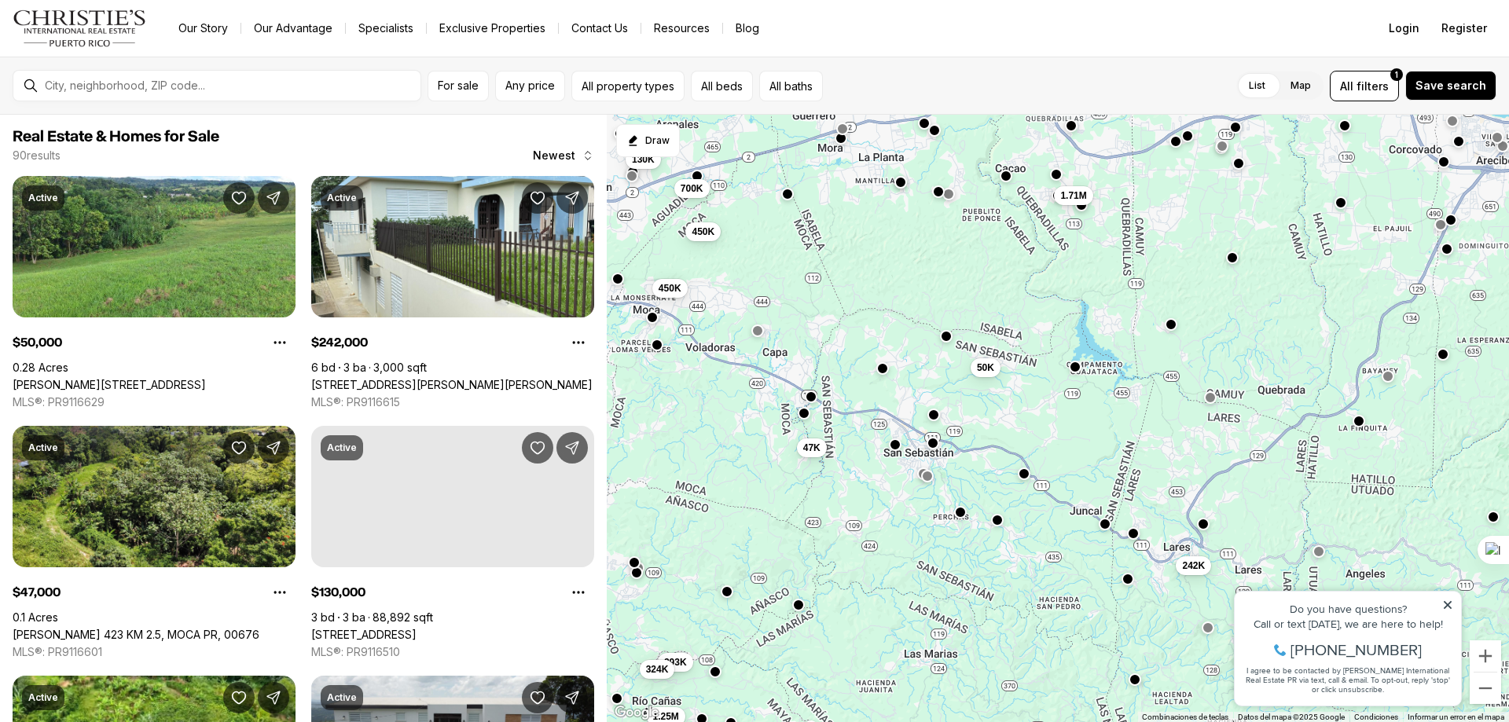
click at [895, 447] on button "button" at bounding box center [895, 444] width 13 height 13
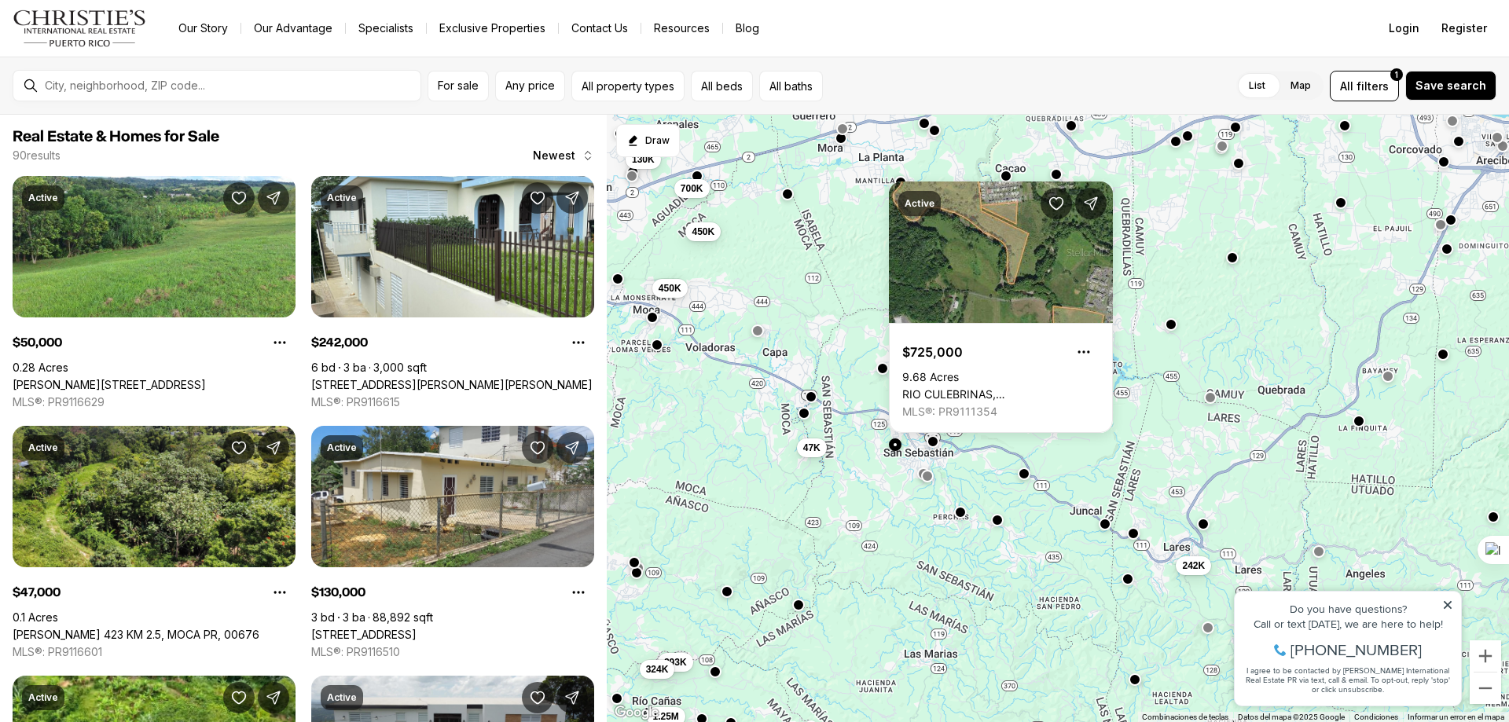
click at [931, 443] on button "button" at bounding box center [932, 441] width 13 height 13
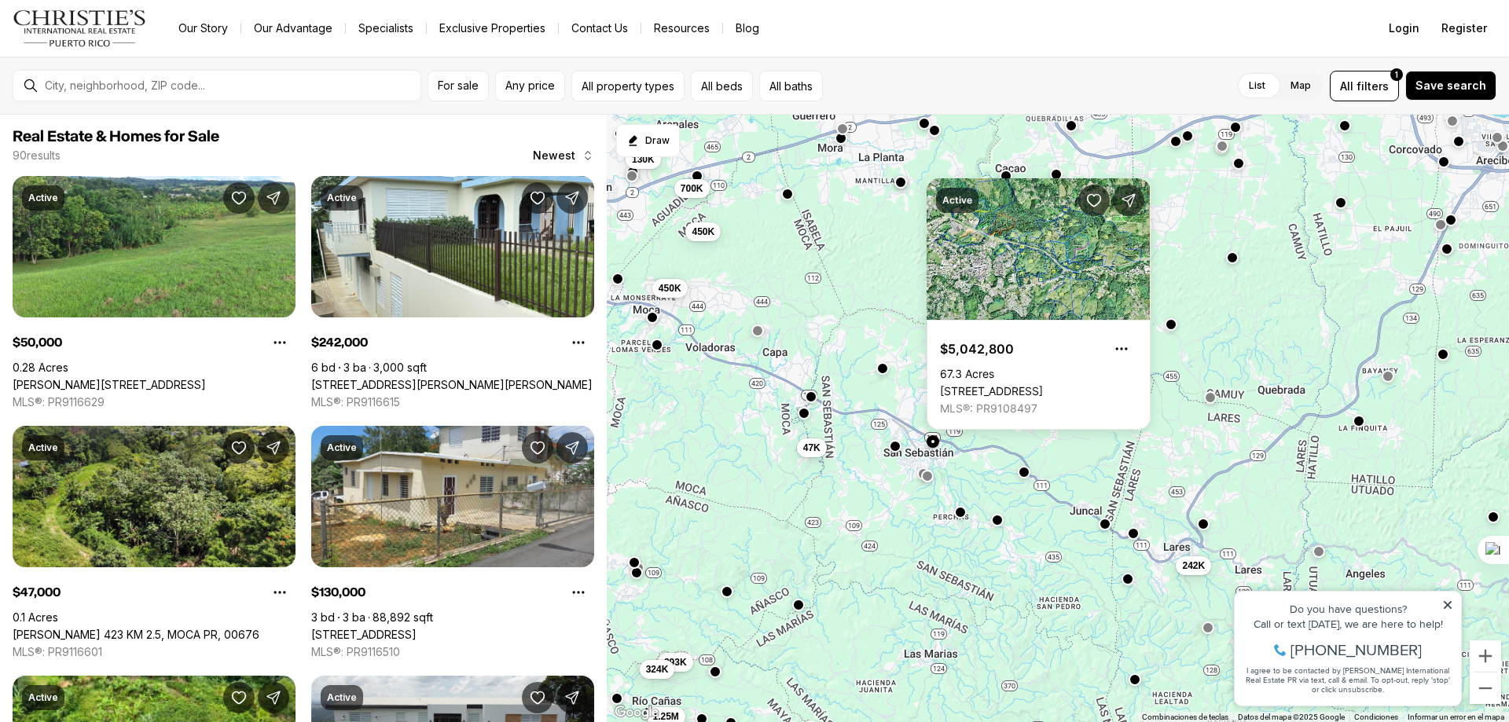
click at [1025, 473] on button "button" at bounding box center [1023, 472] width 13 height 13
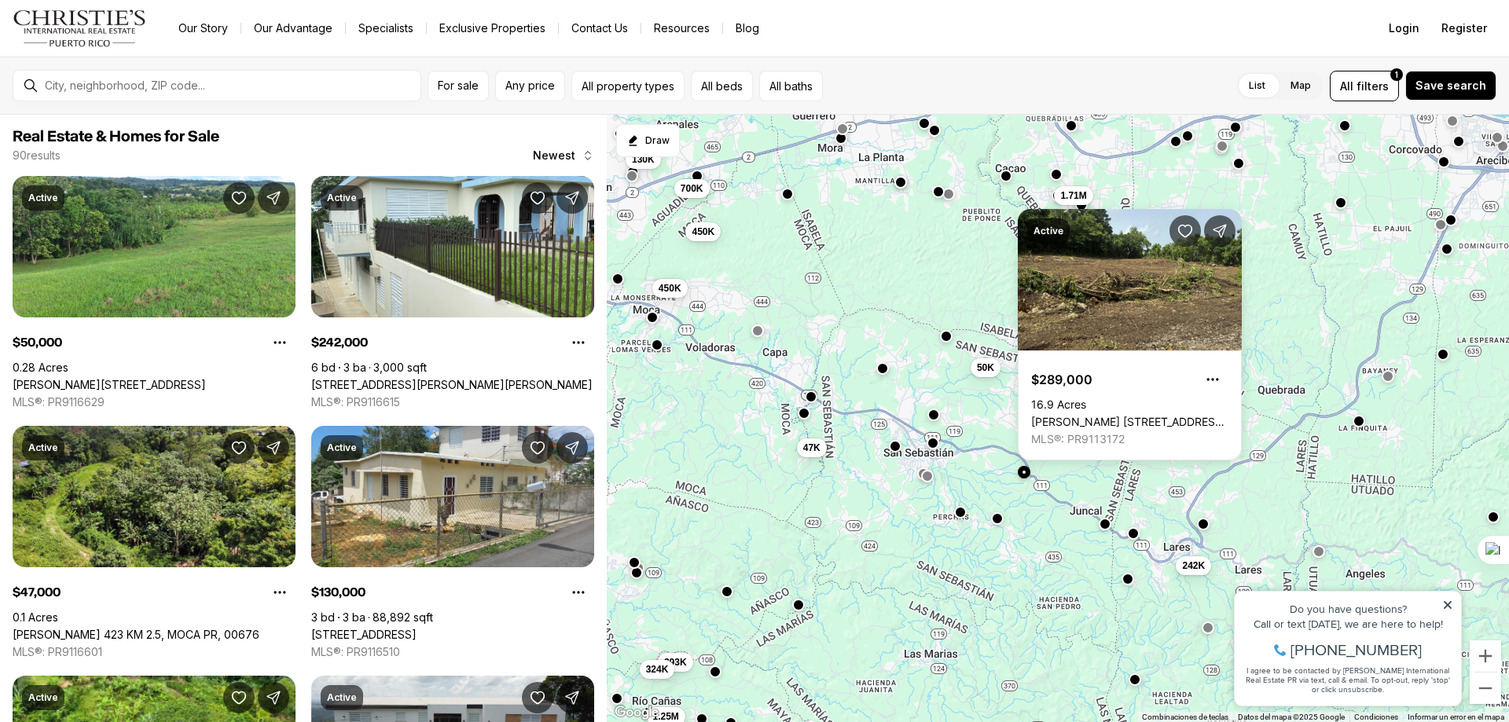
click at [998, 524] on button "button" at bounding box center [997, 518] width 13 height 13
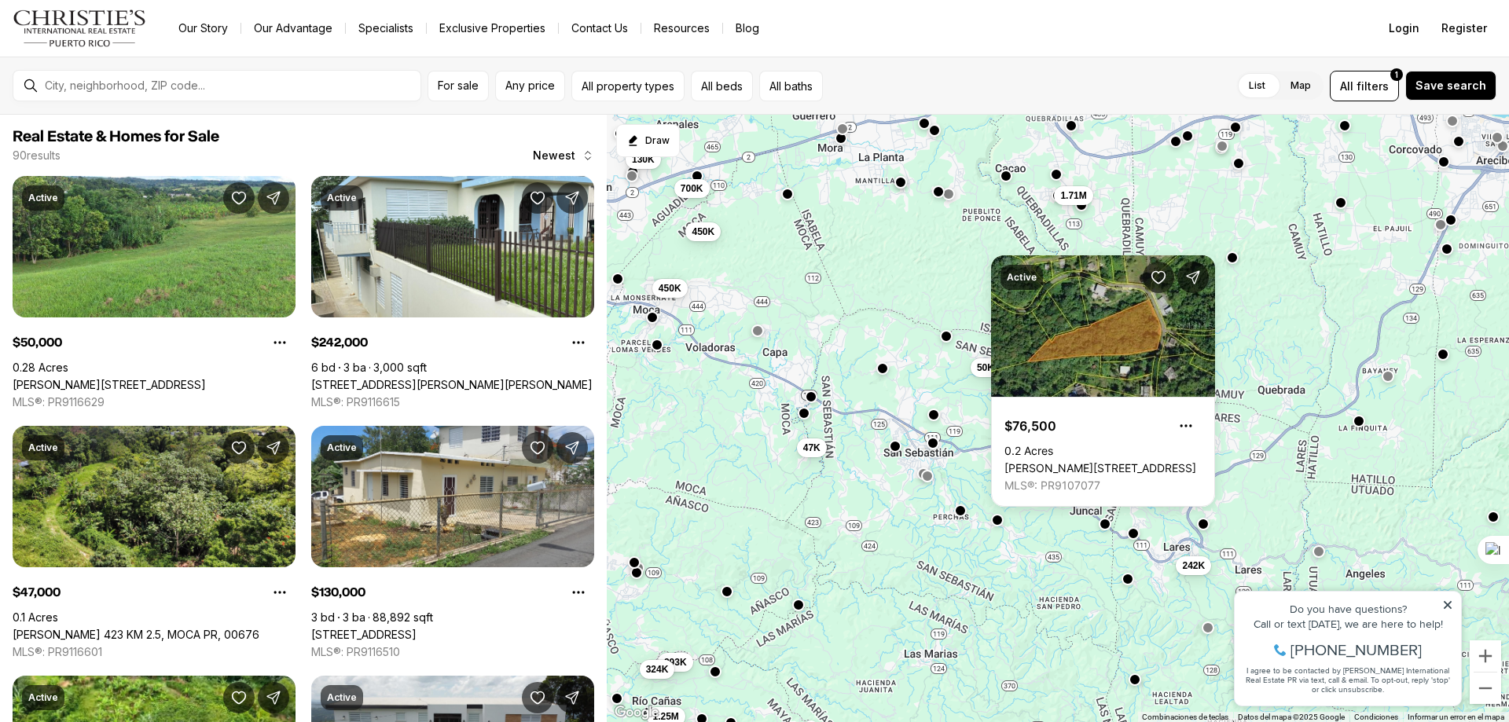
click at [957, 511] on button "button" at bounding box center [960, 510] width 13 height 13
